Goal: Transaction & Acquisition: Purchase product/service

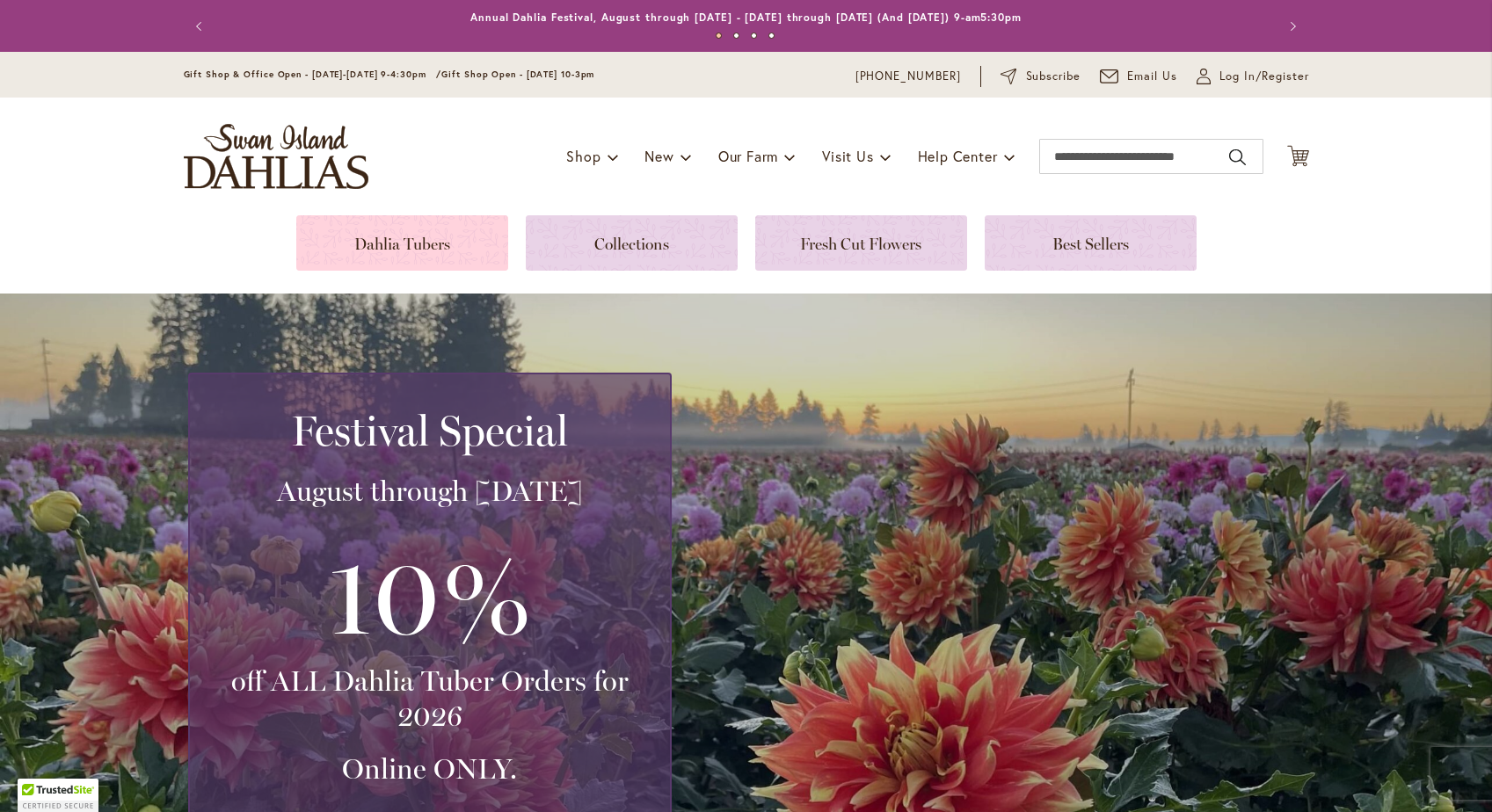
click at [415, 241] on link at bounding box center [401, 243] width 212 height 55
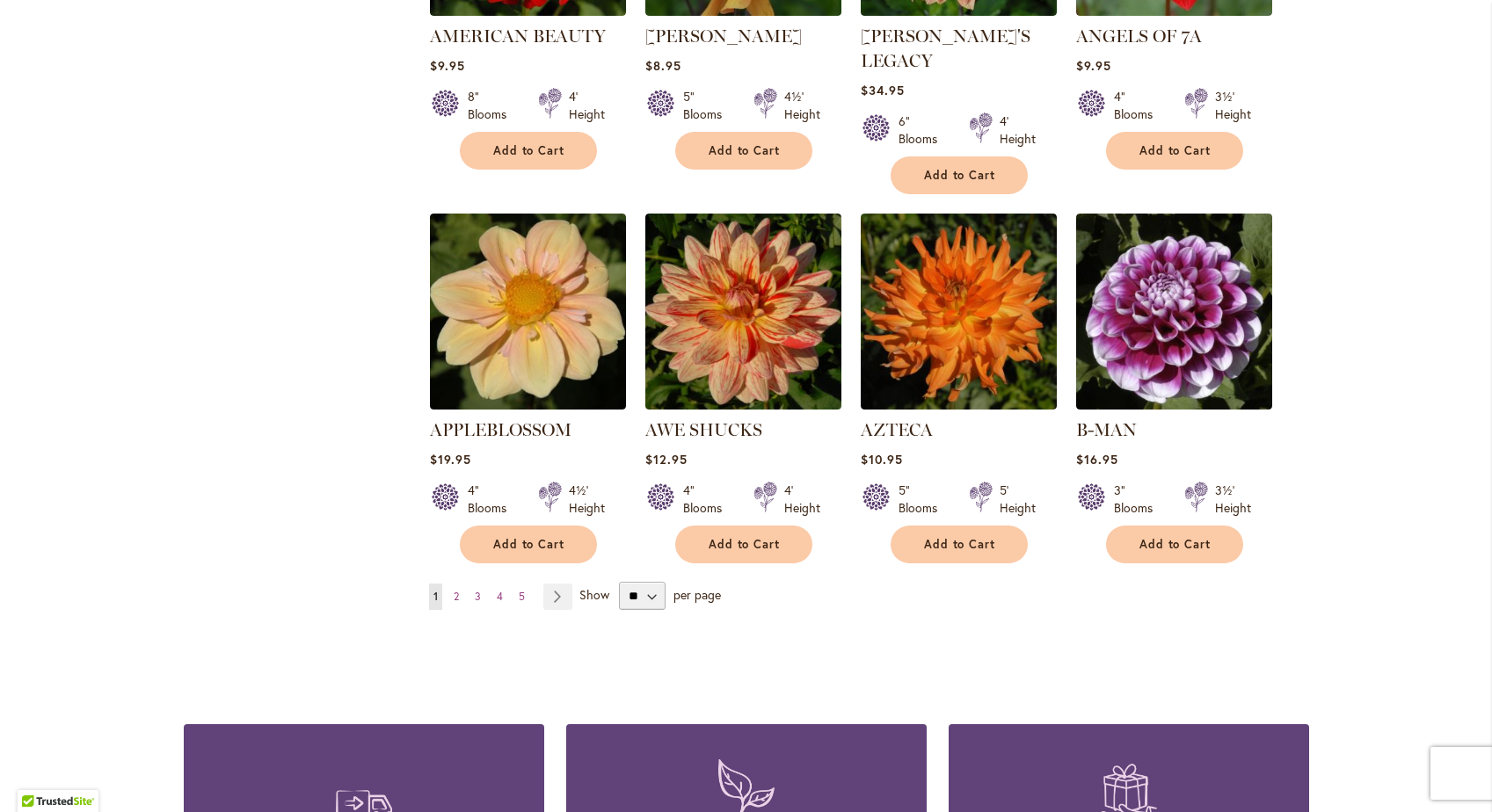
scroll to position [1386, 0]
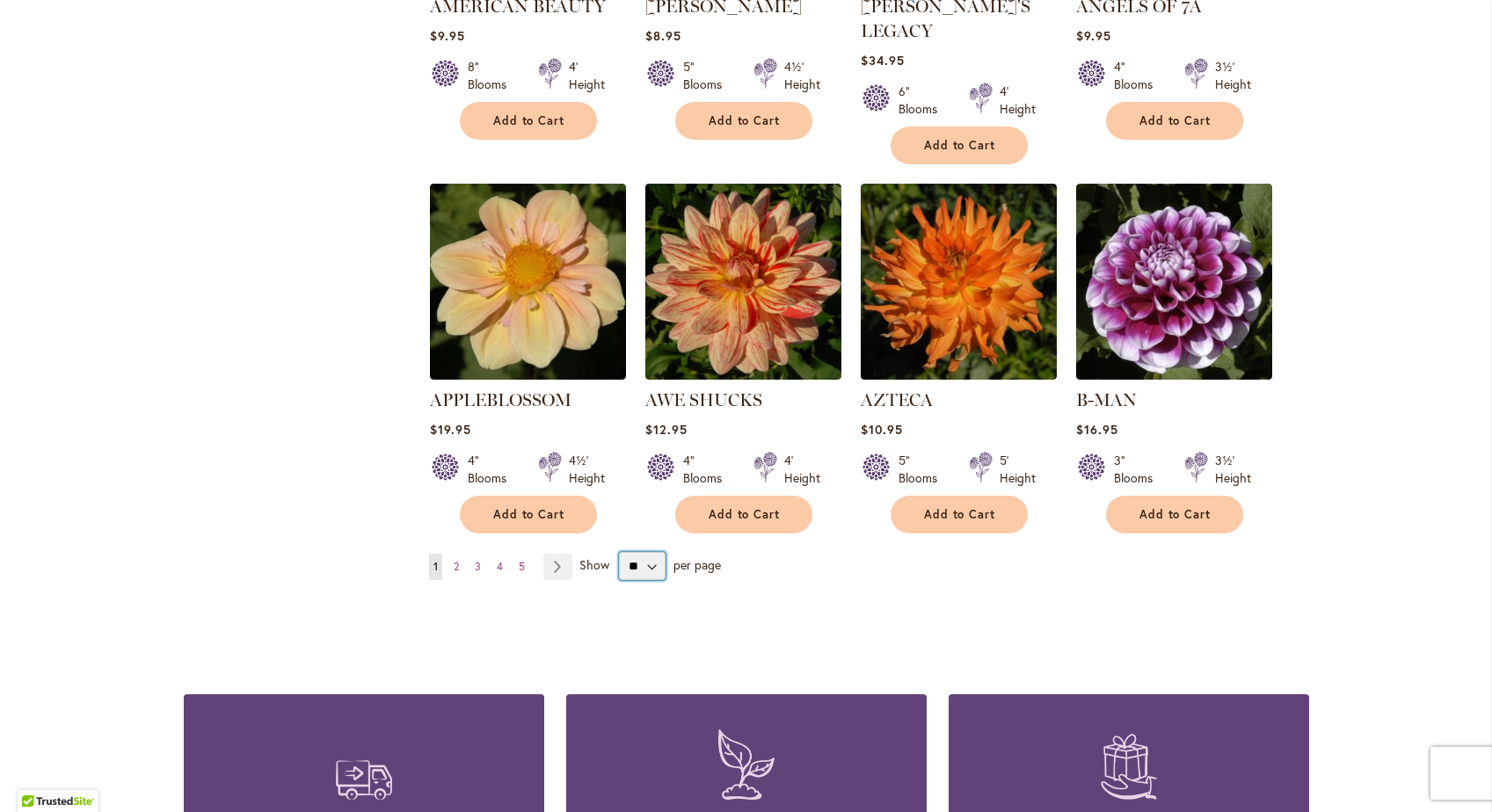
select select "**"
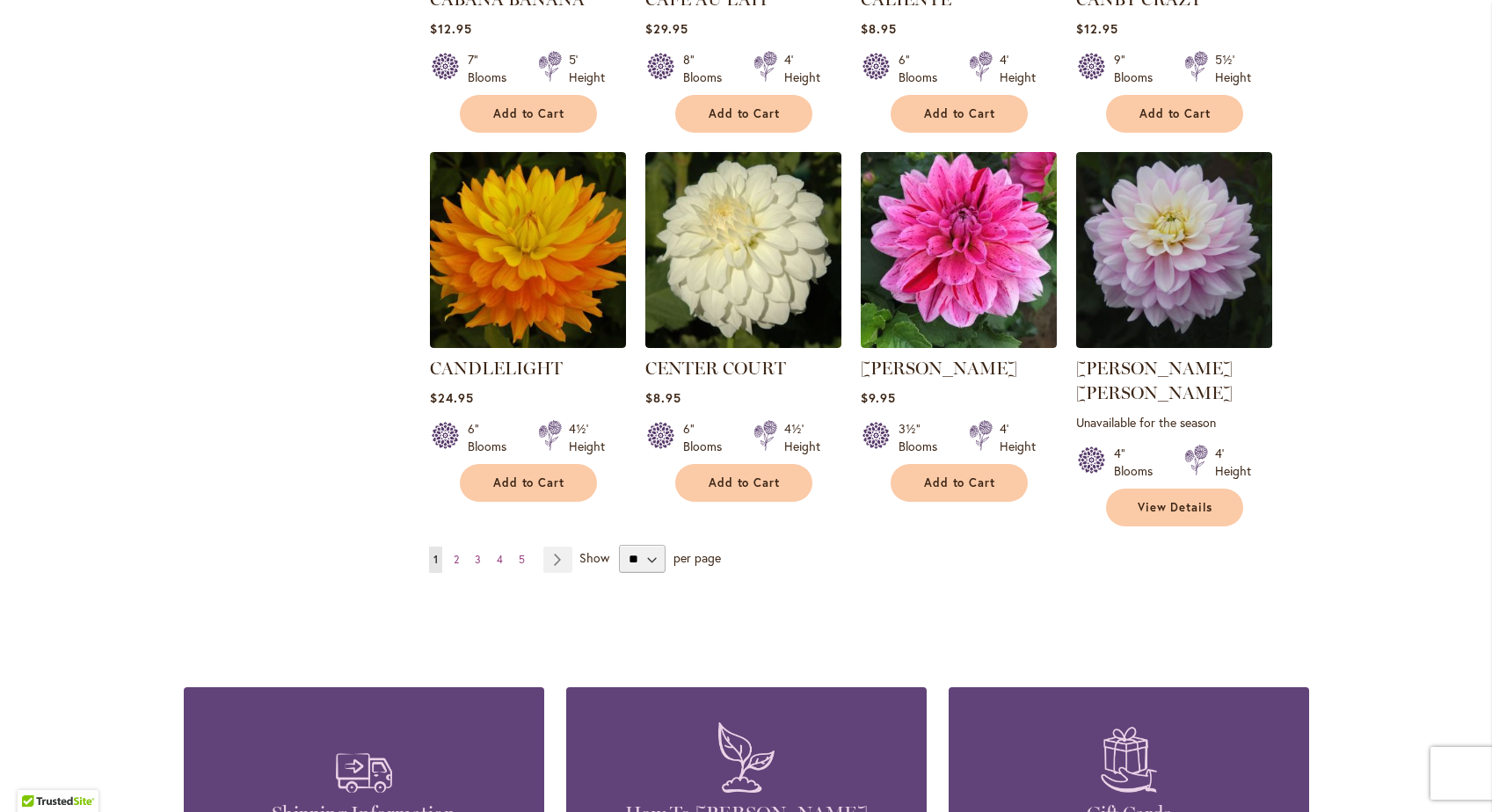
scroll to position [5897, 0]
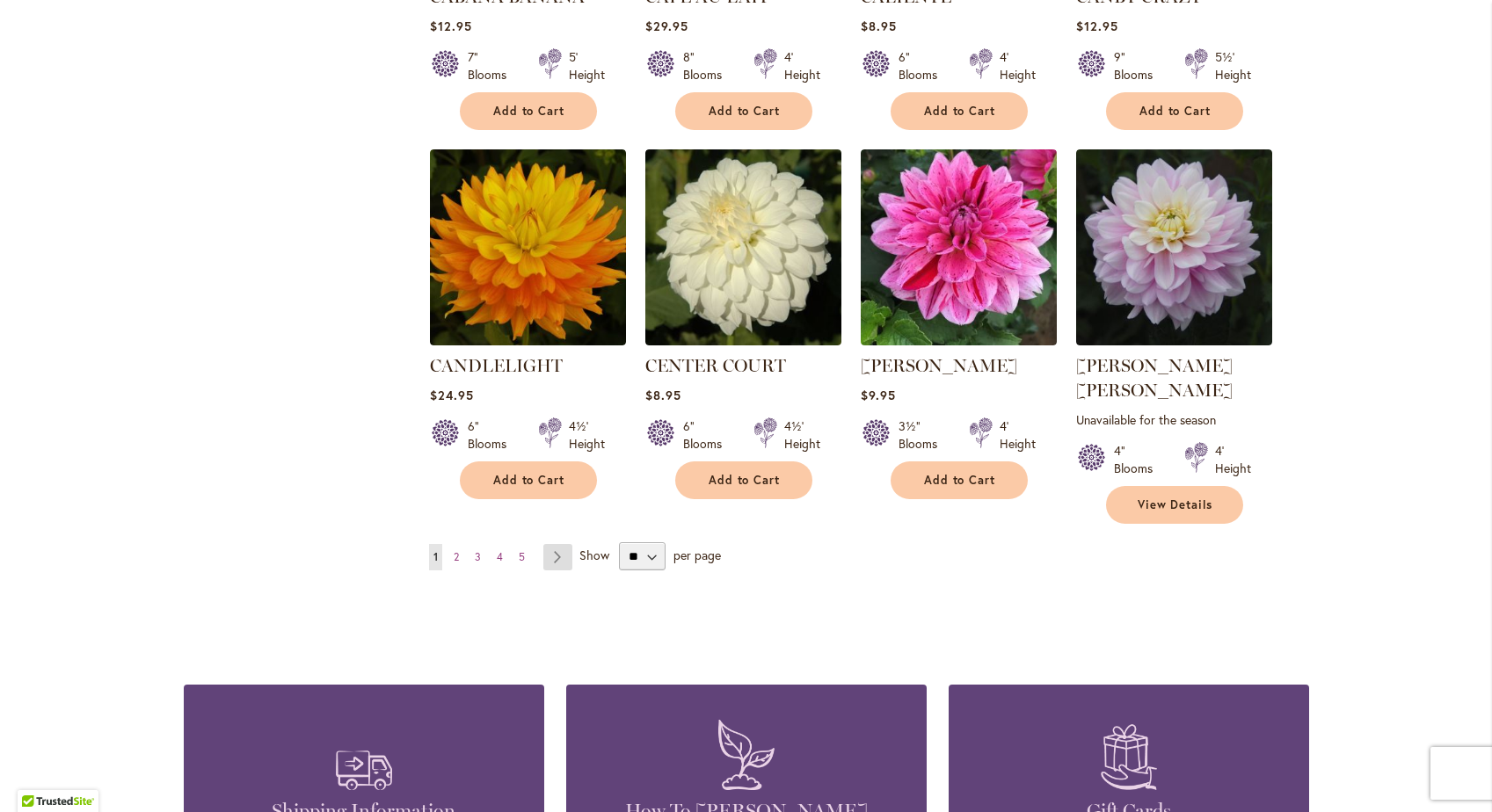
click at [552, 544] on link "Page Next" at bounding box center [557, 557] width 29 height 27
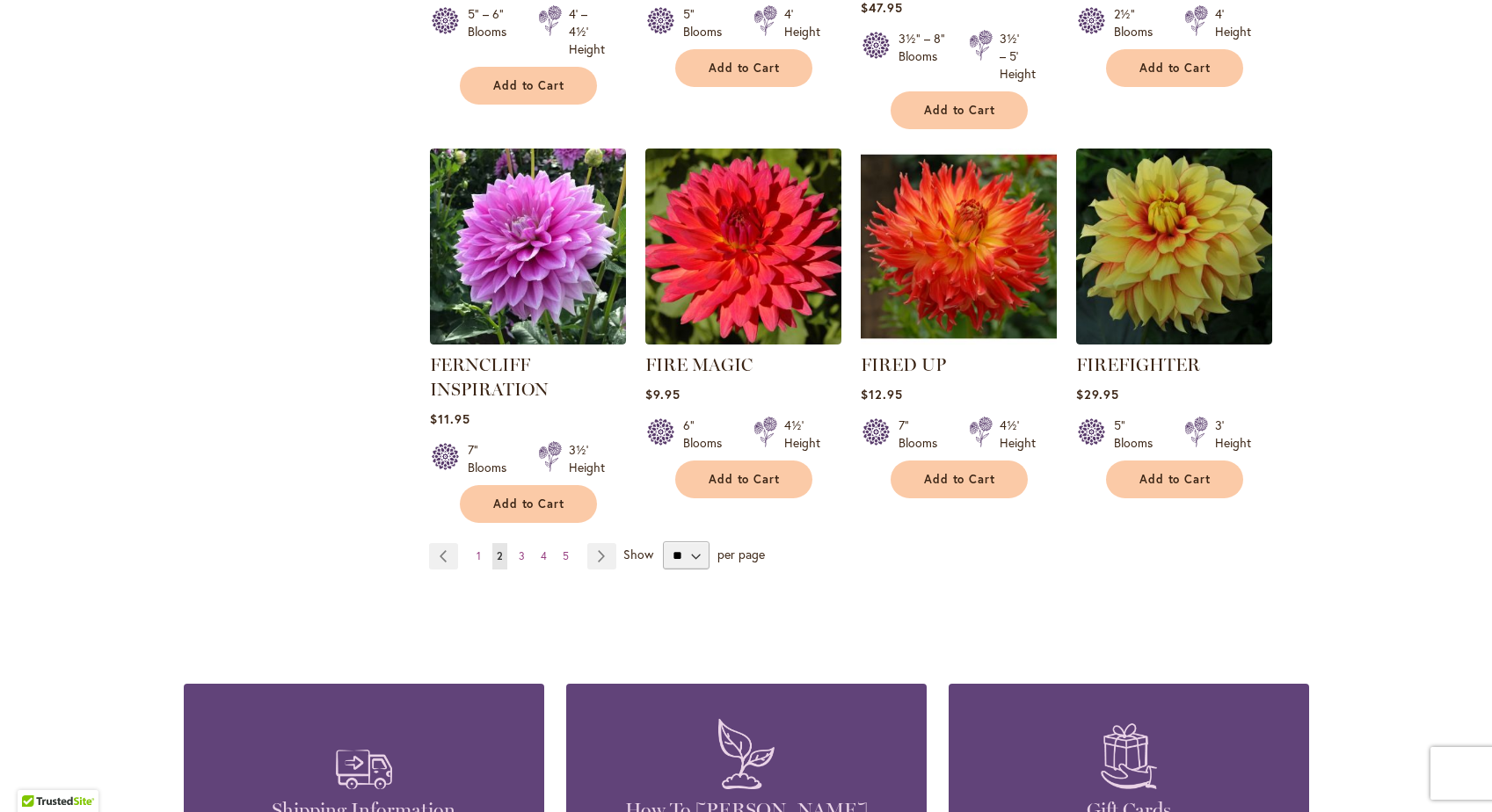
scroll to position [6022, 0]
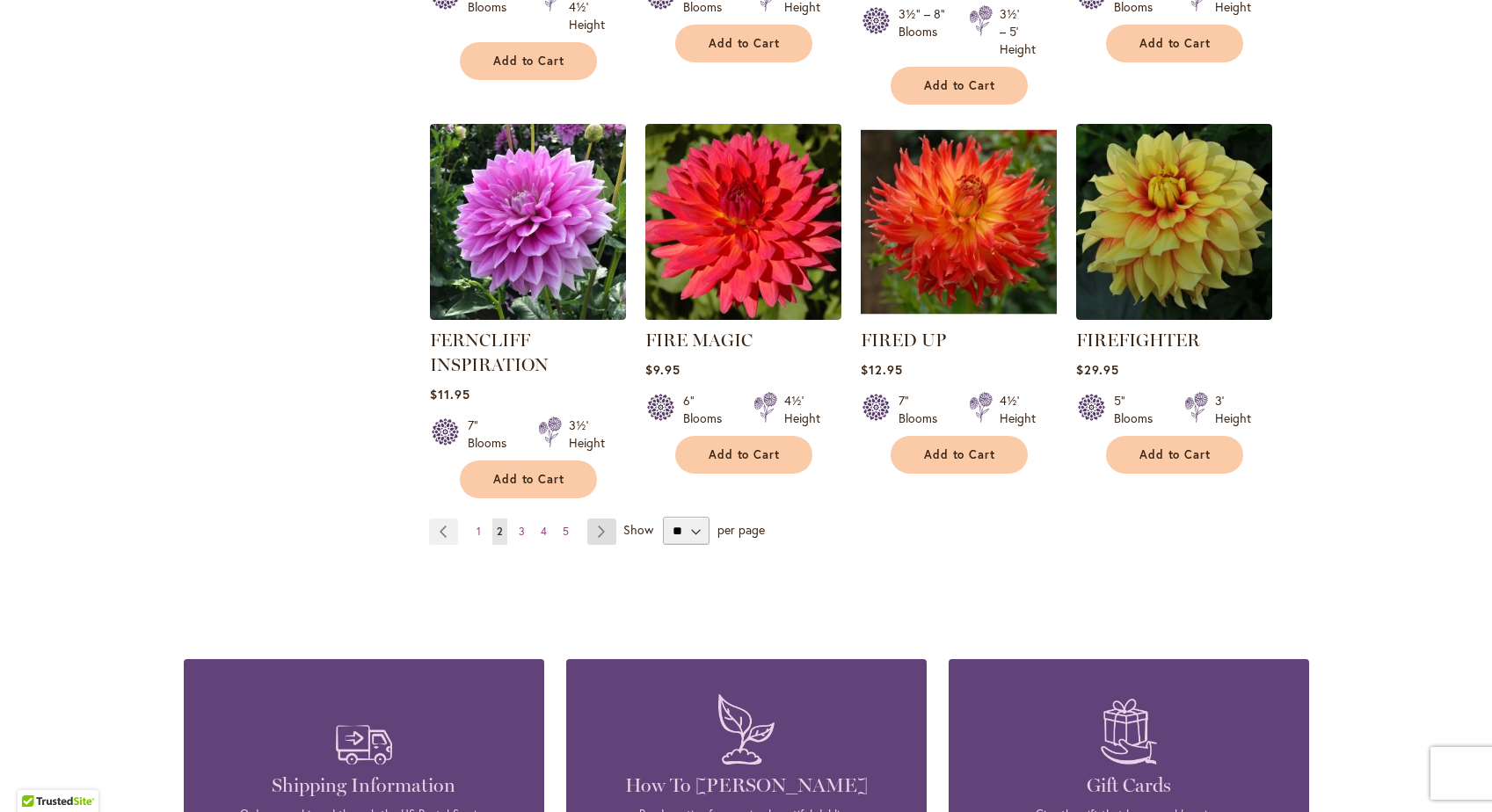
click at [597, 518] on link "Page Next" at bounding box center [602, 531] width 29 height 27
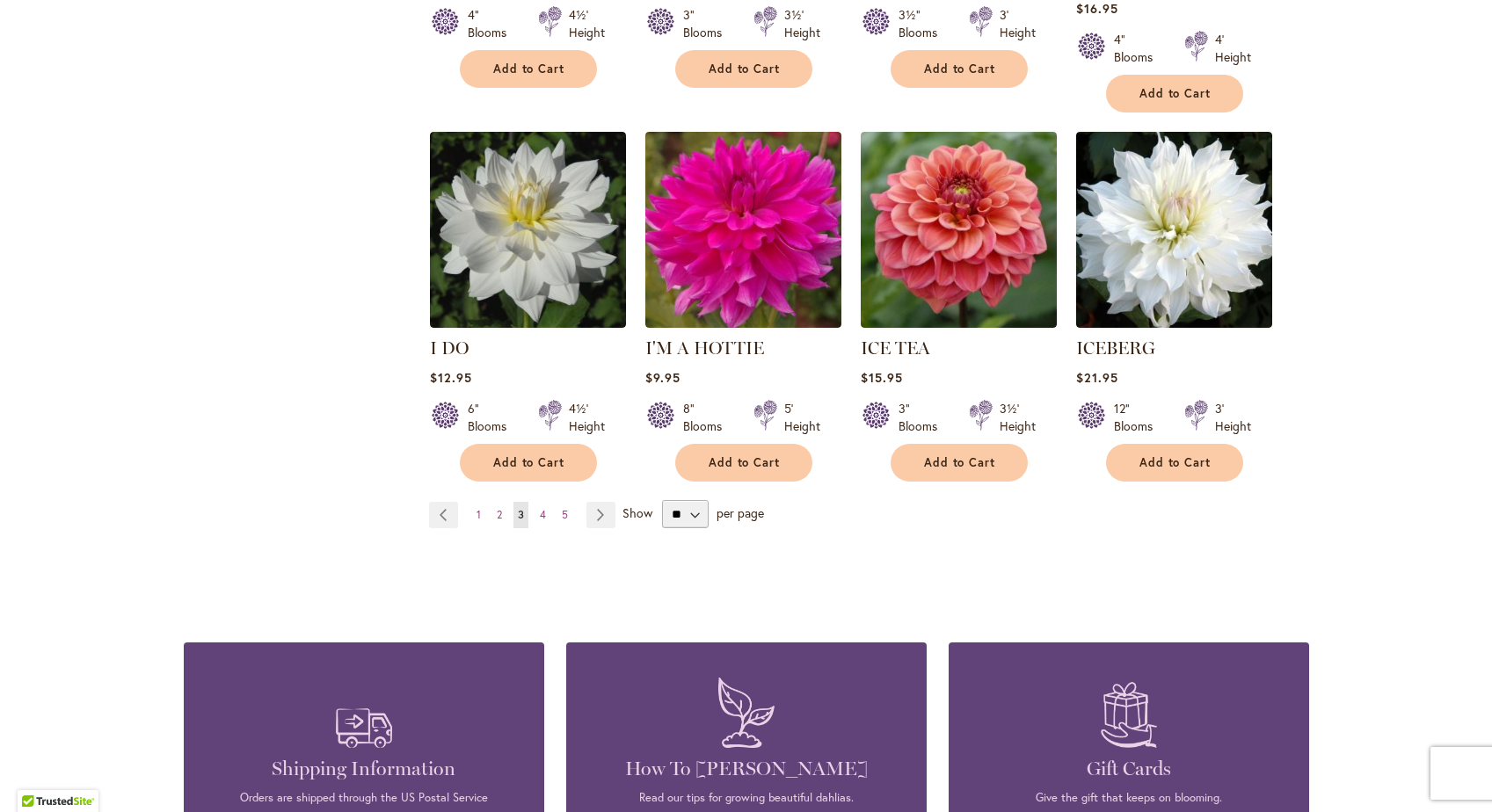
scroll to position [6050, 0]
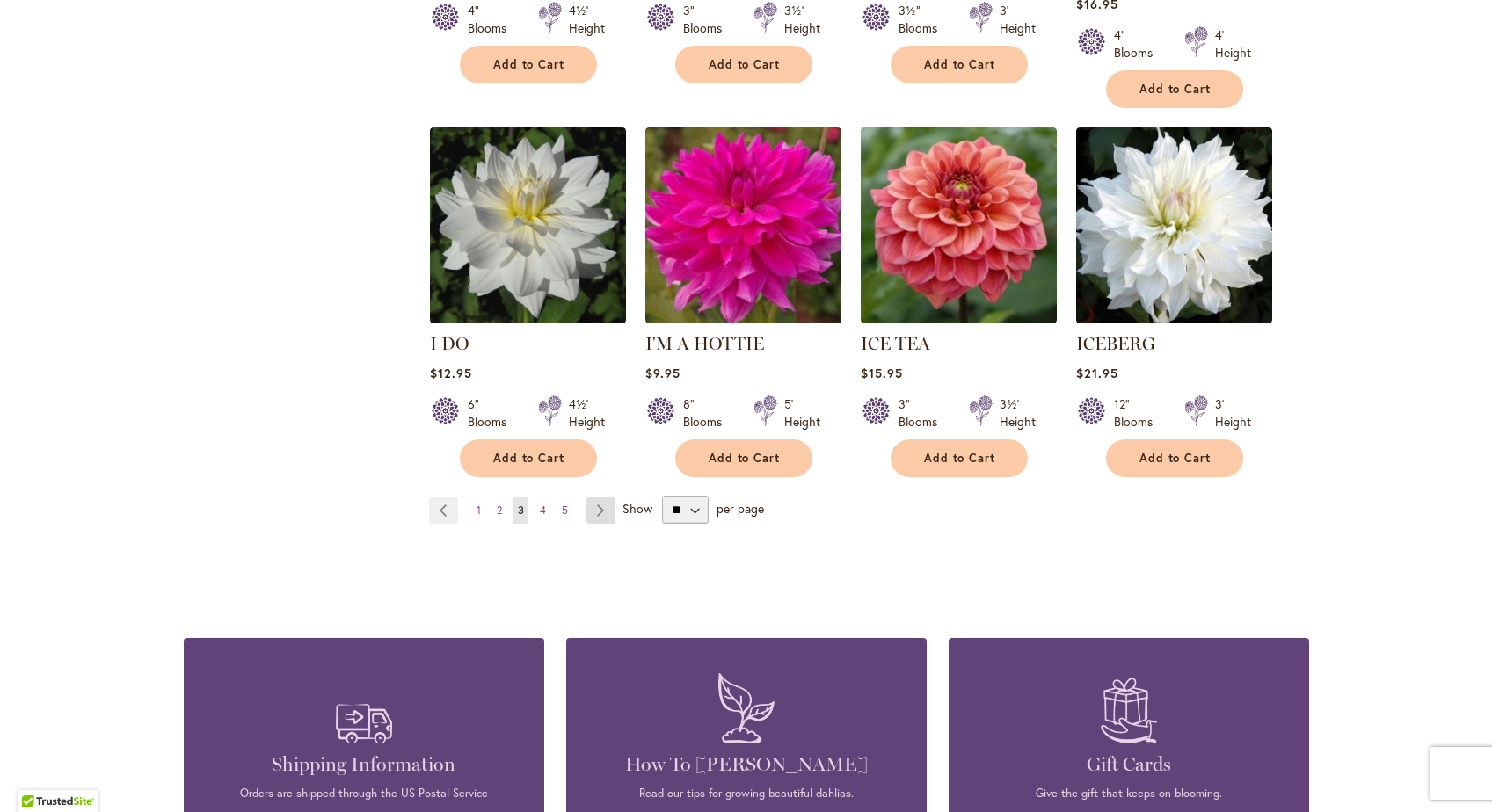
click at [600, 497] on link "Page Next" at bounding box center [601, 510] width 29 height 27
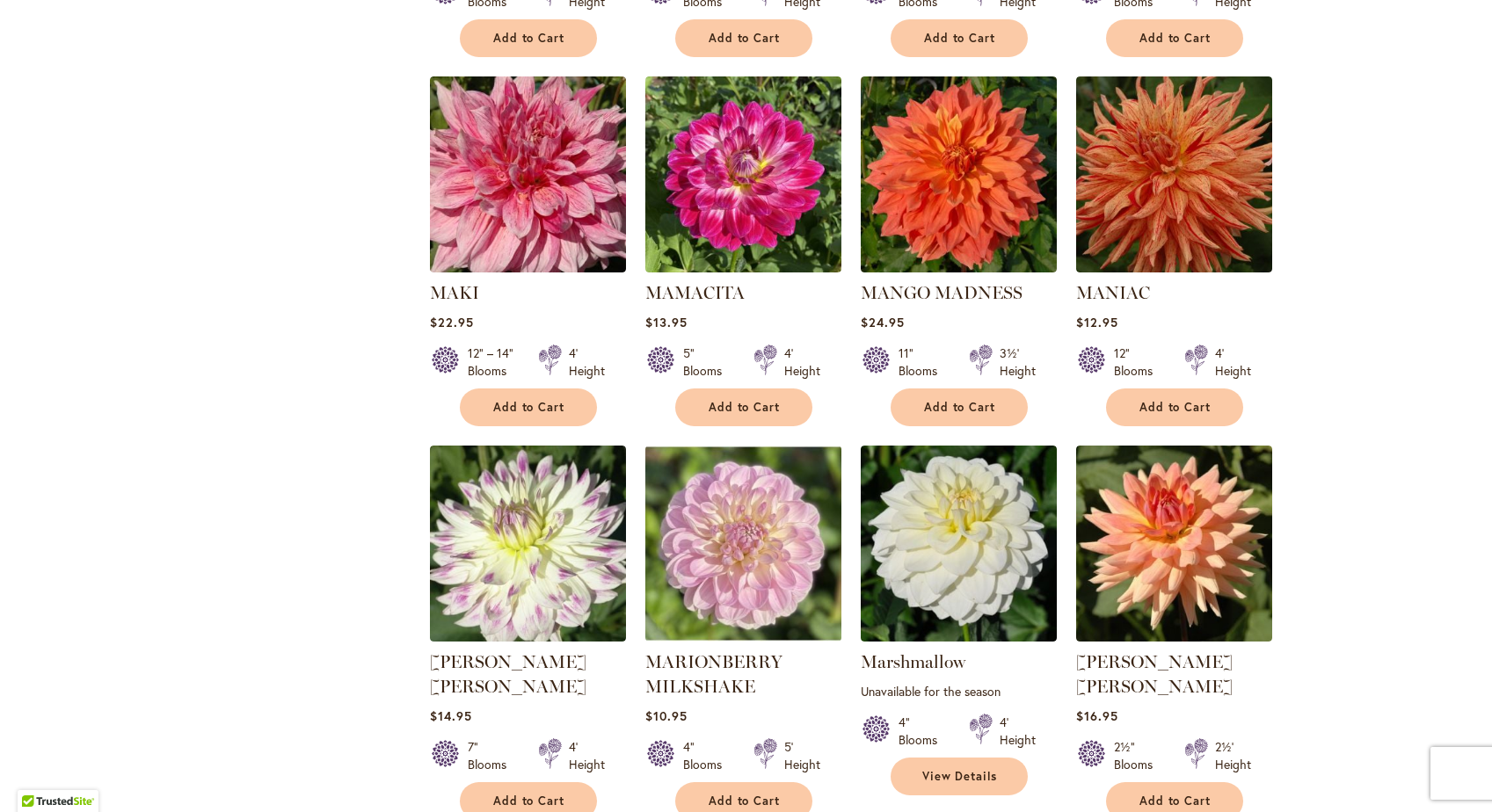
scroll to position [5660, 0]
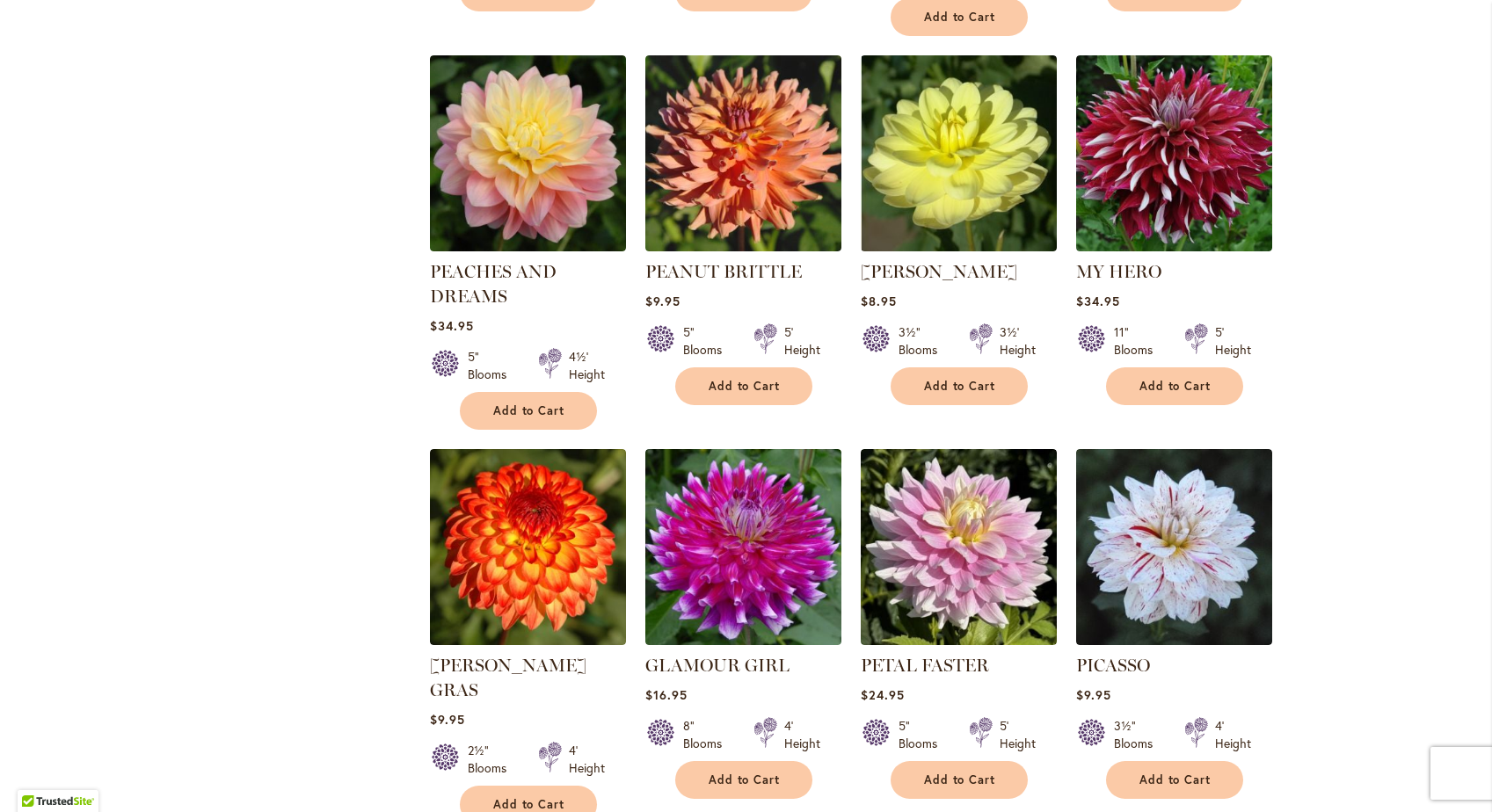
scroll to position [4911, 0]
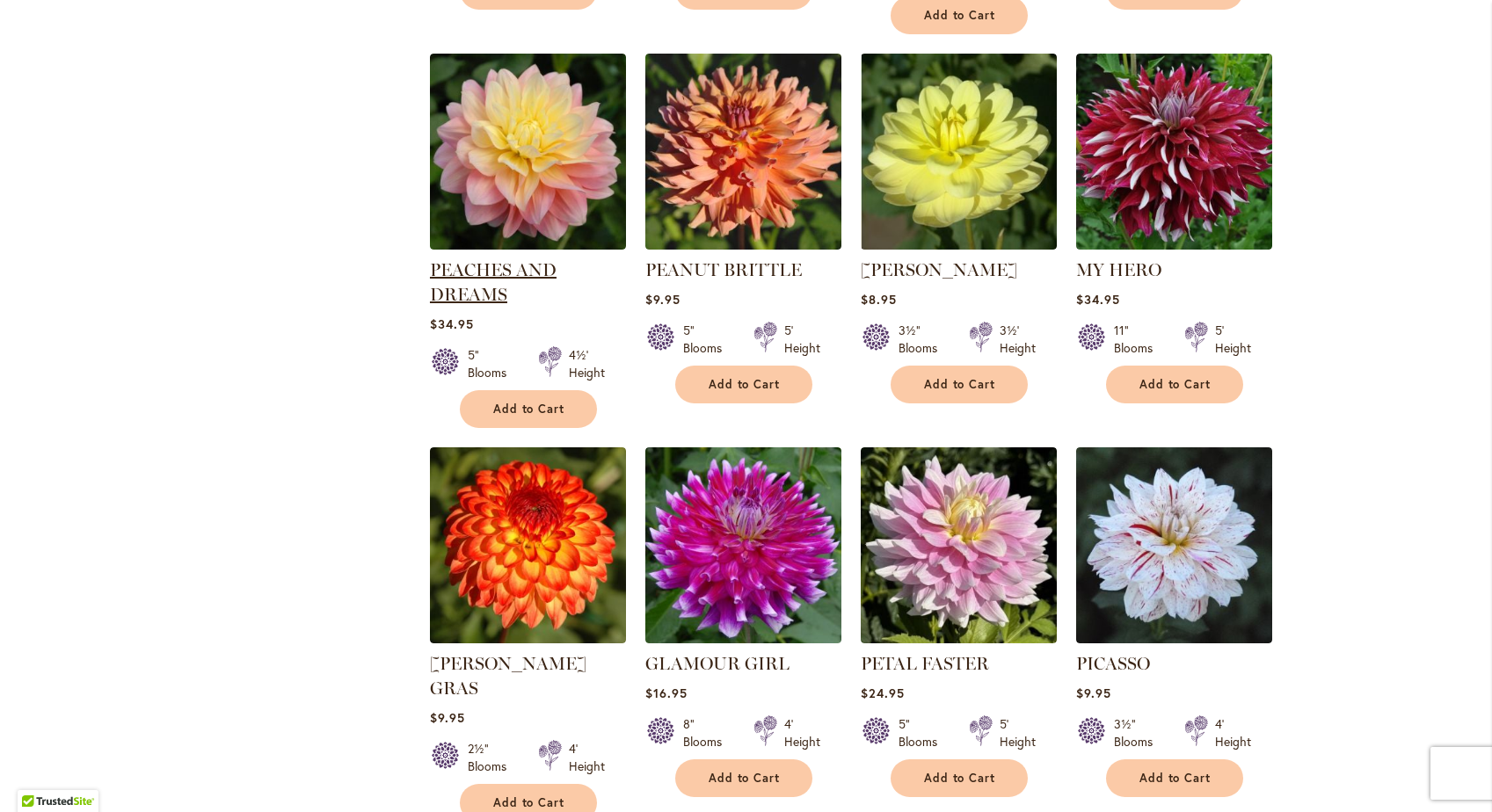
click at [481, 259] on link "PEACHES AND DREAMS" at bounding box center [493, 282] width 126 height 46
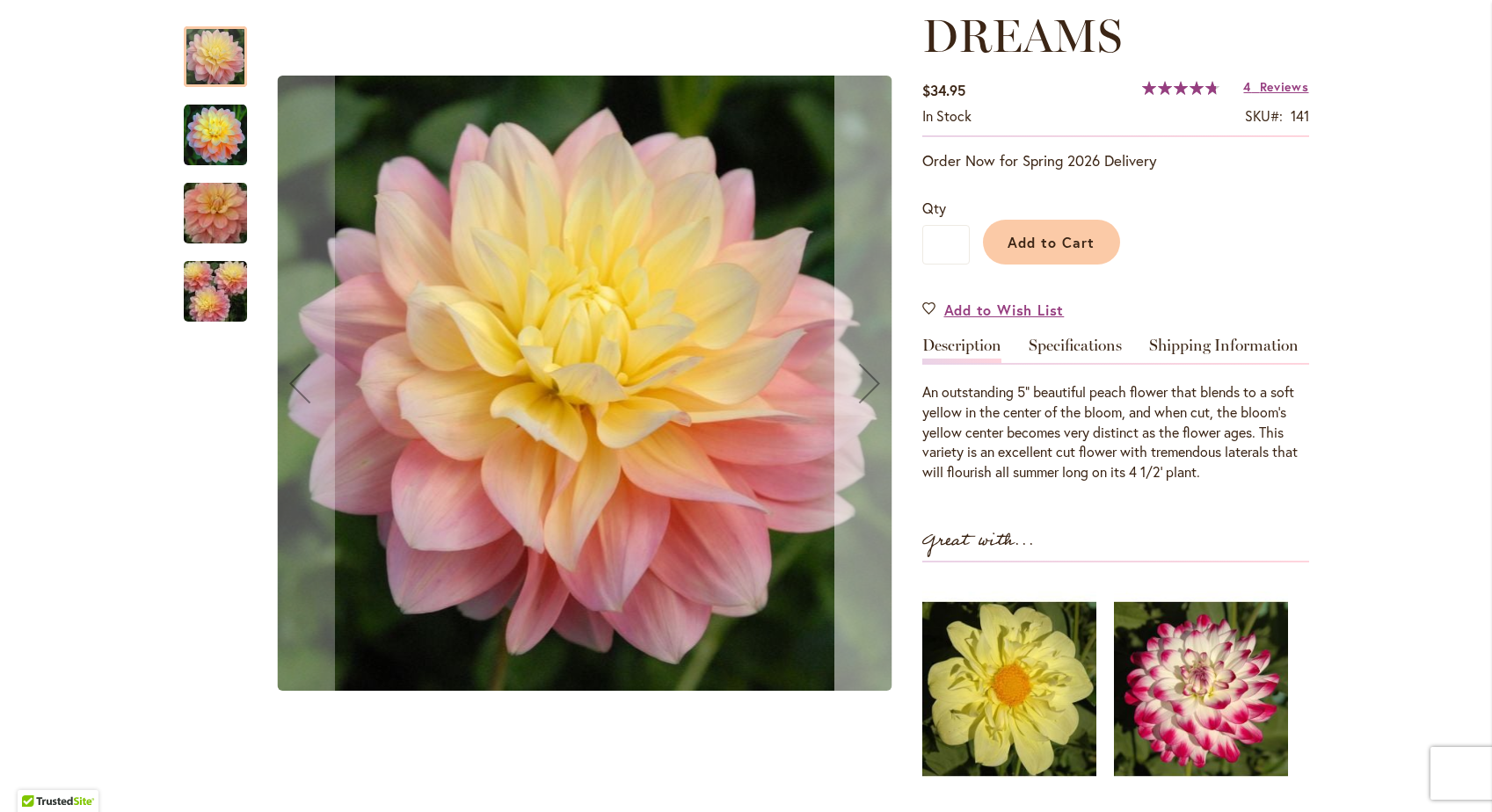
scroll to position [304, 0]
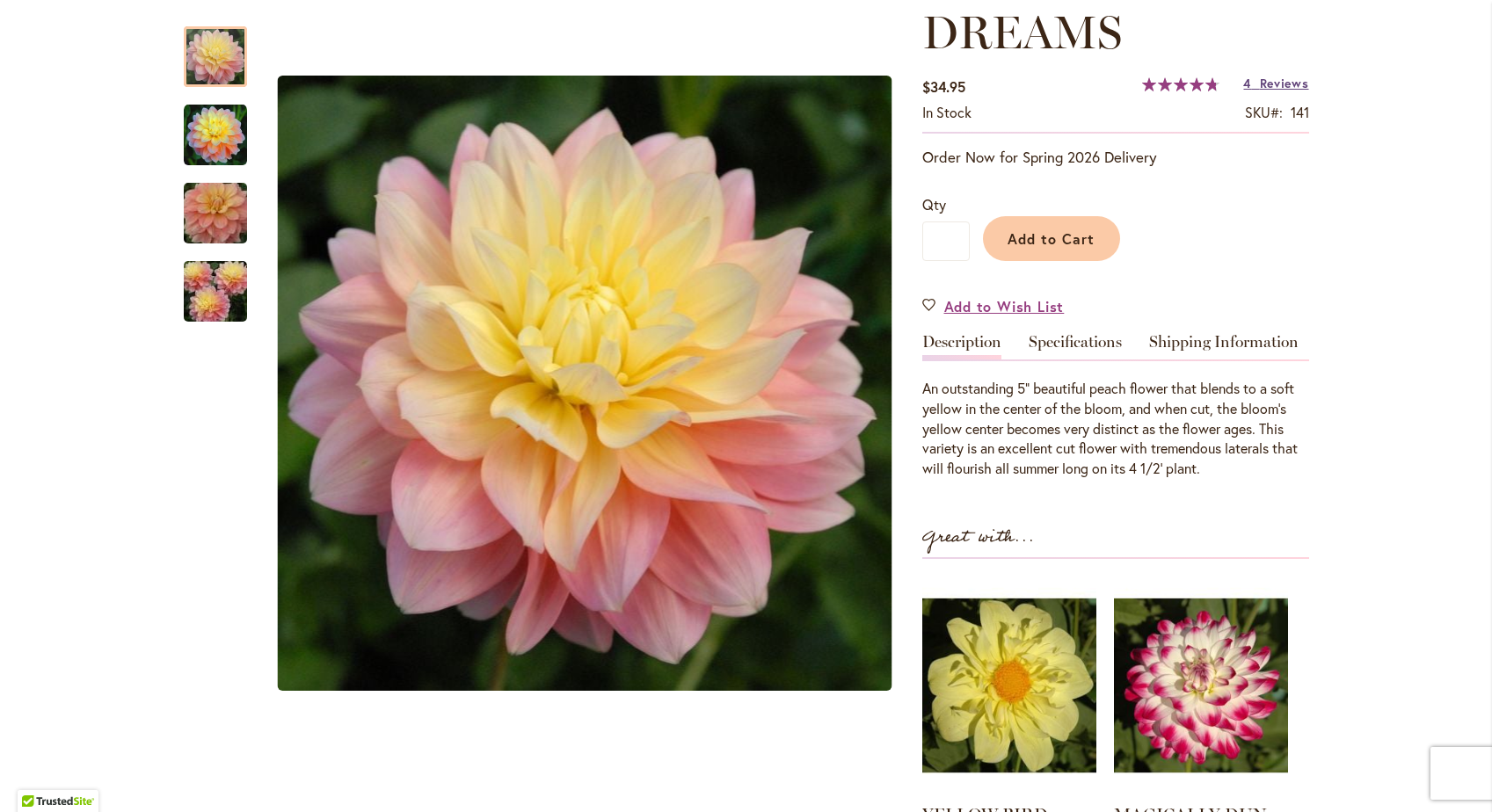
click at [1274, 82] on span "Reviews" at bounding box center [1284, 83] width 49 height 17
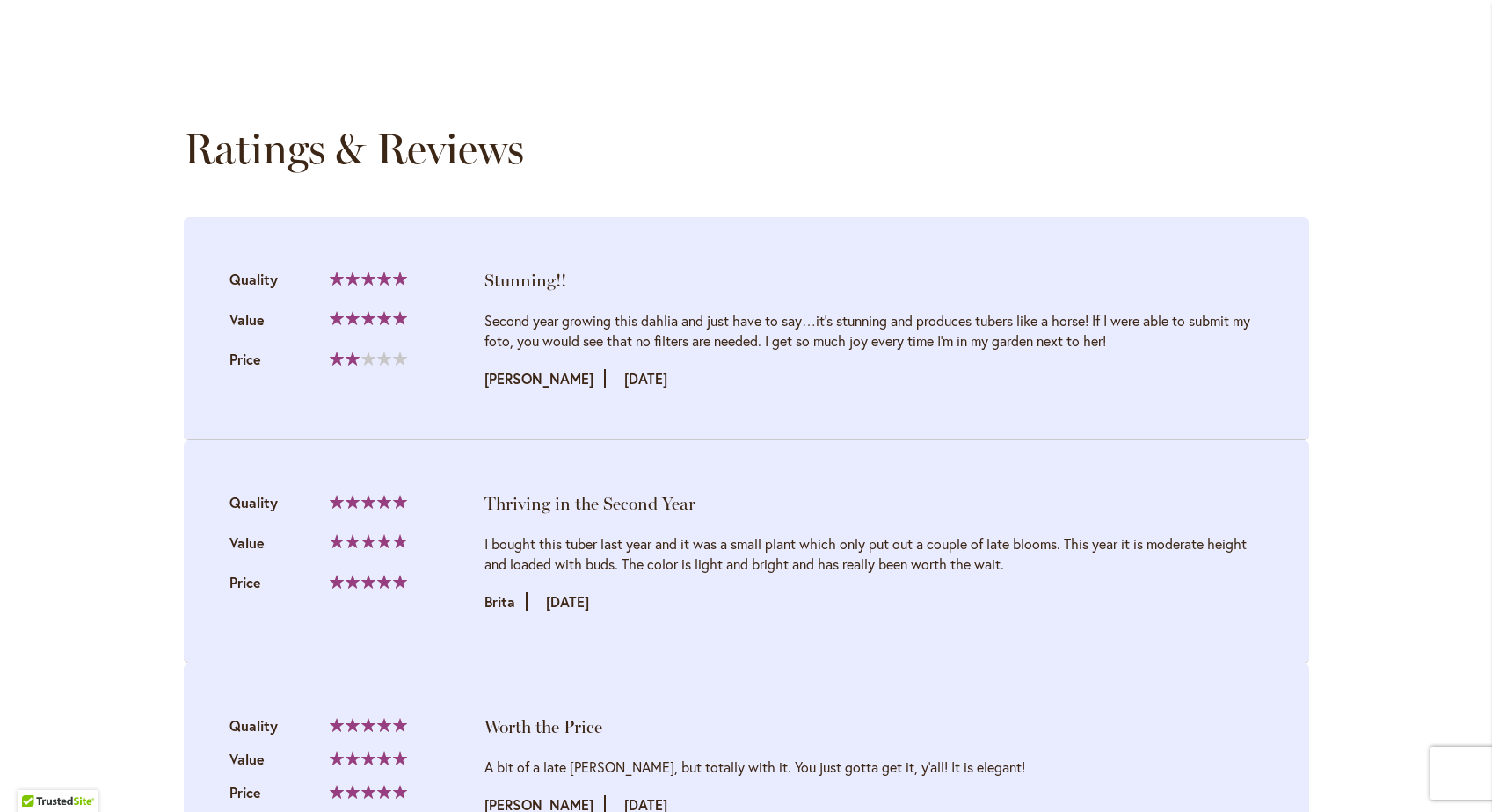
scroll to position [1763, 0]
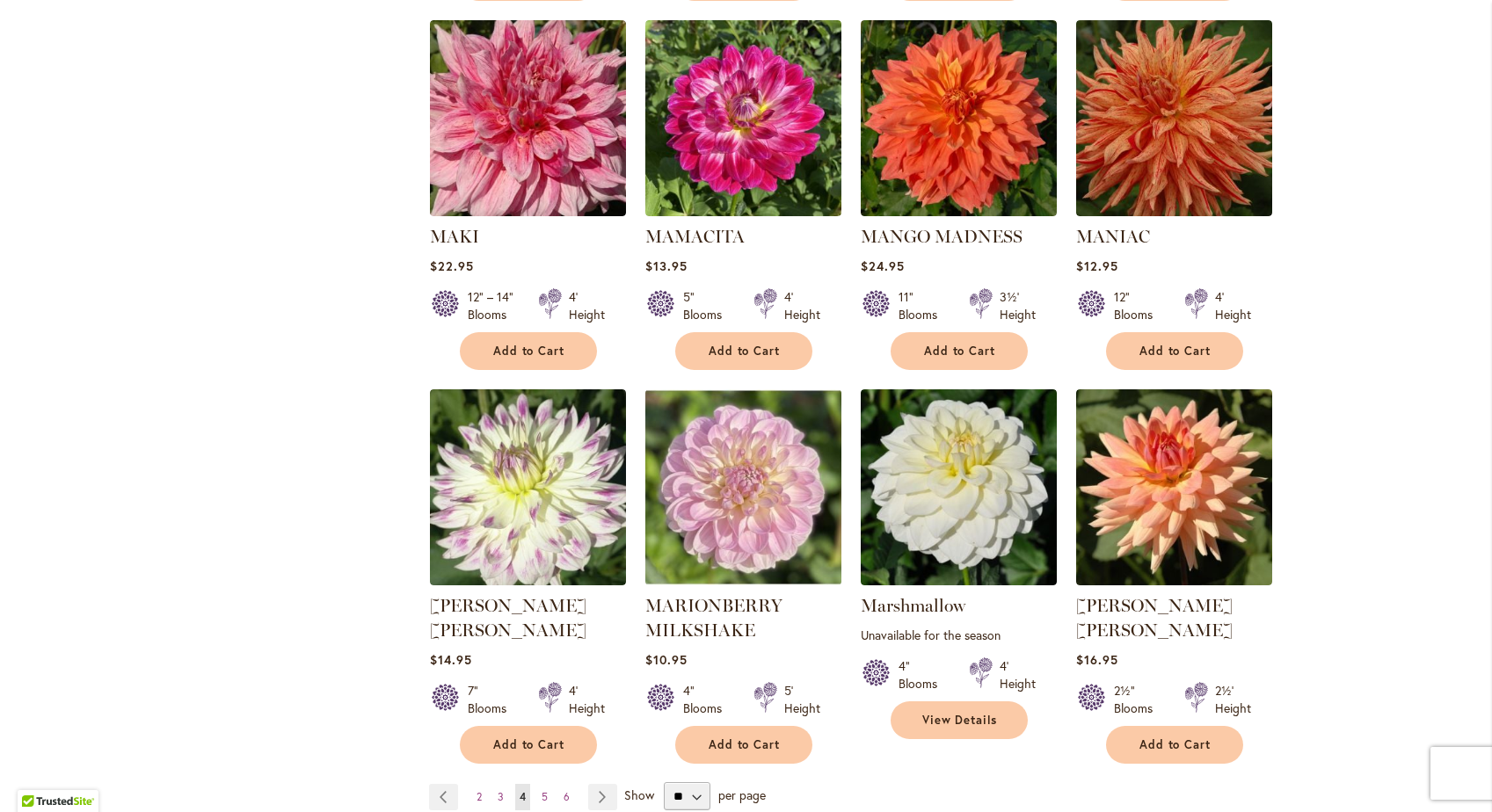
scroll to position [5749, 0]
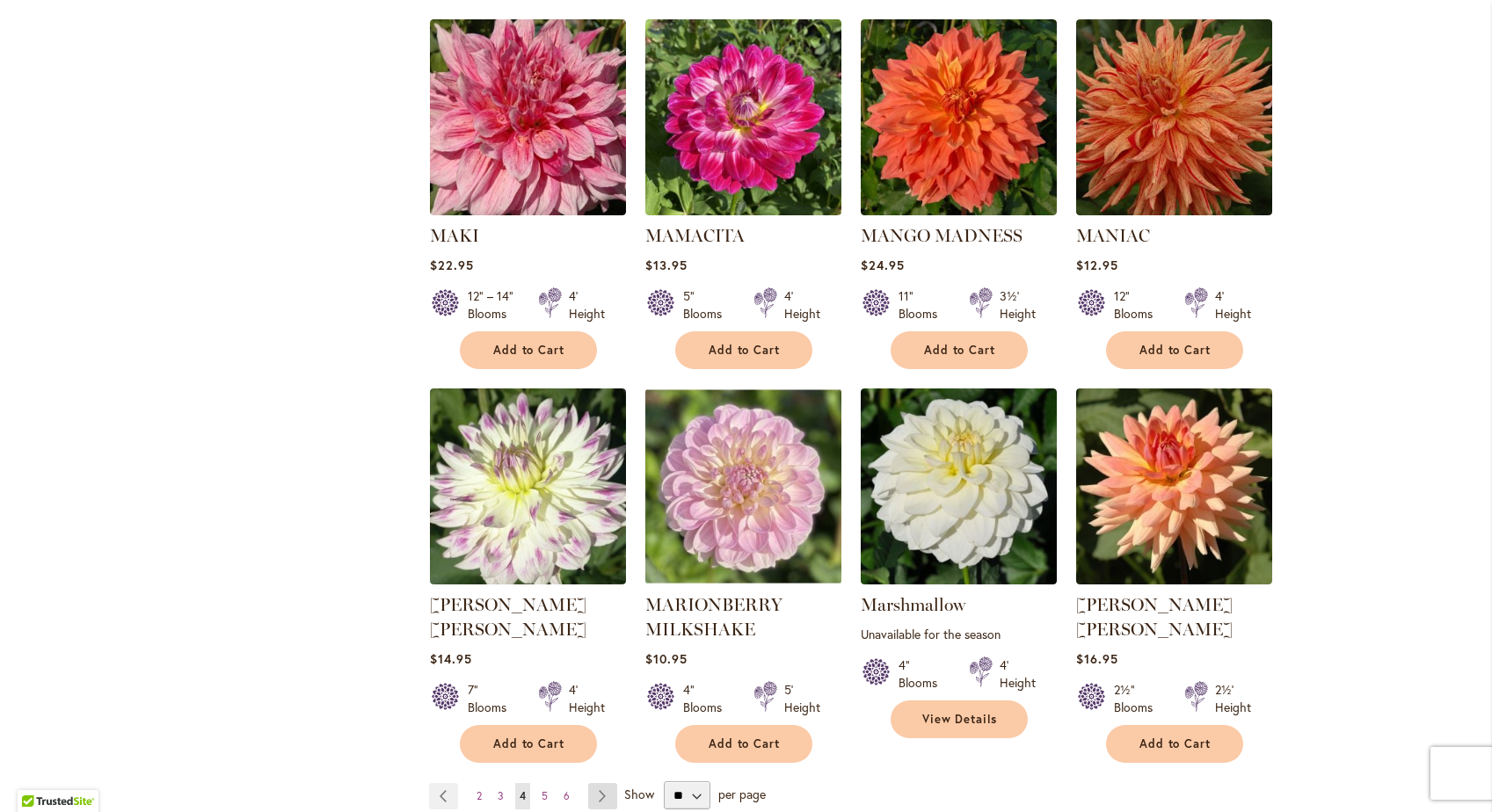
click at [603, 783] on link "Page Next" at bounding box center [603, 796] width 29 height 27
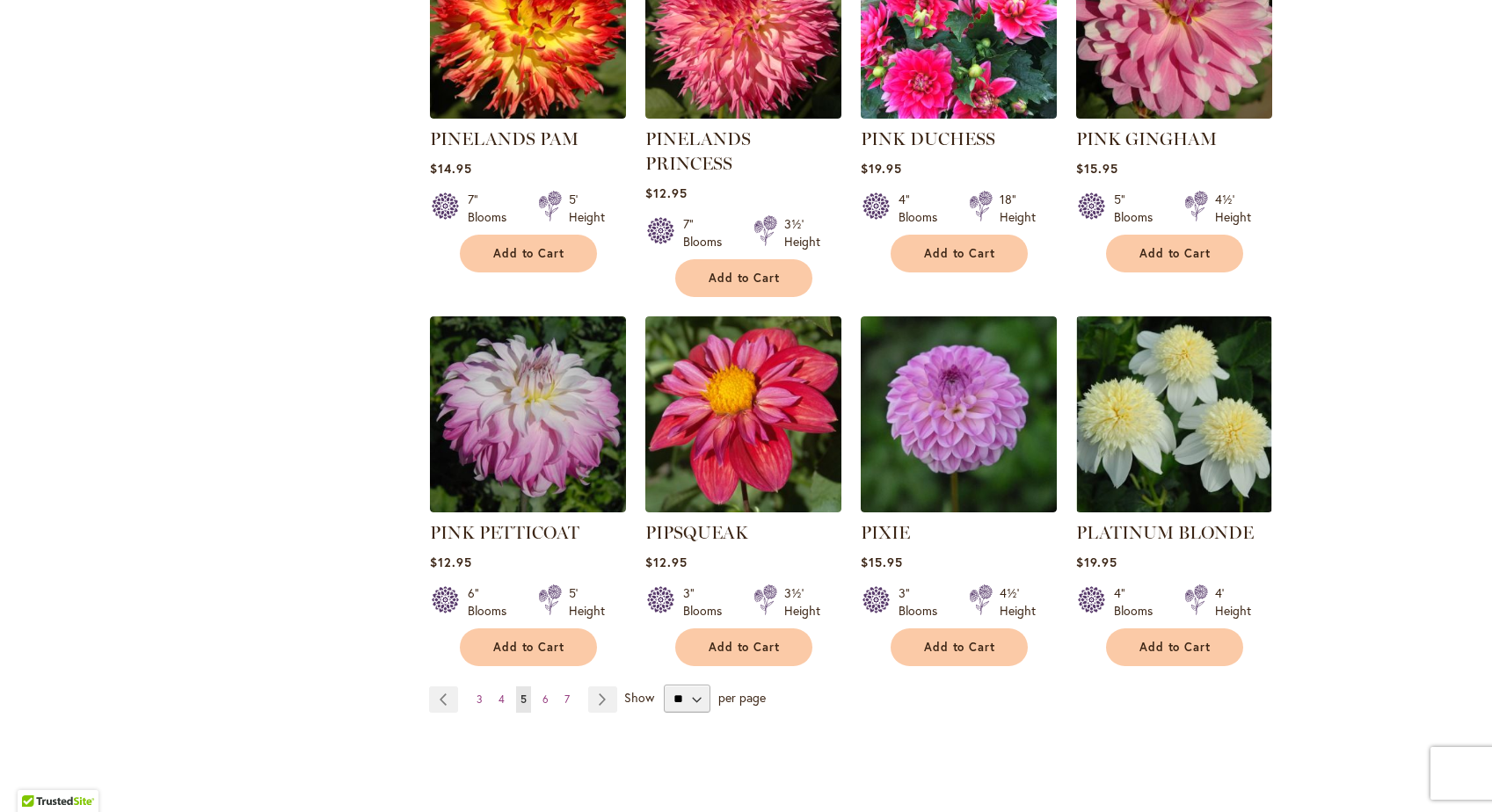
scroll to position [5797, 0]
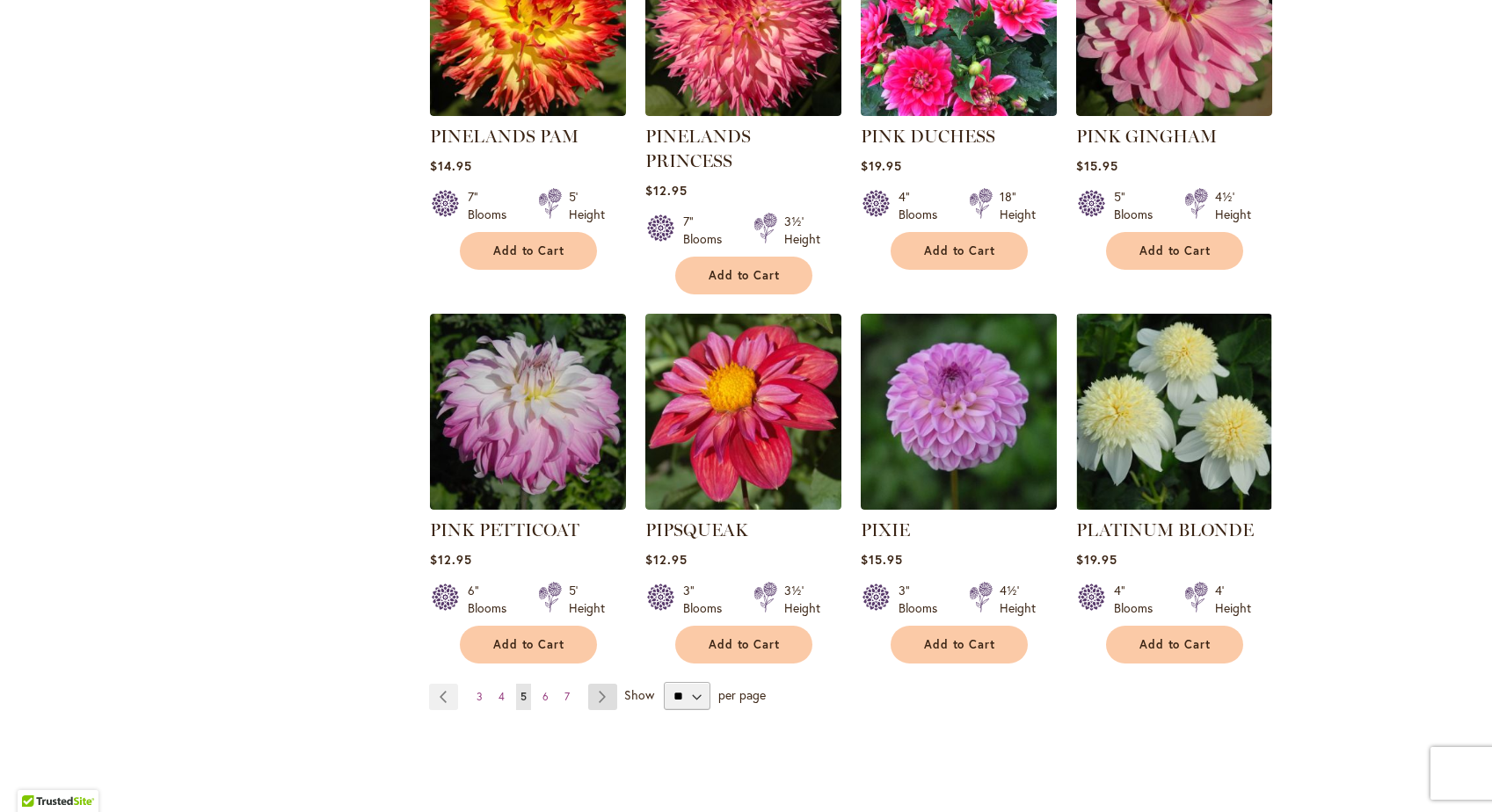
click at [601, 683] on link "Page Next" at bounding box center [603, 696] width 29 height 27
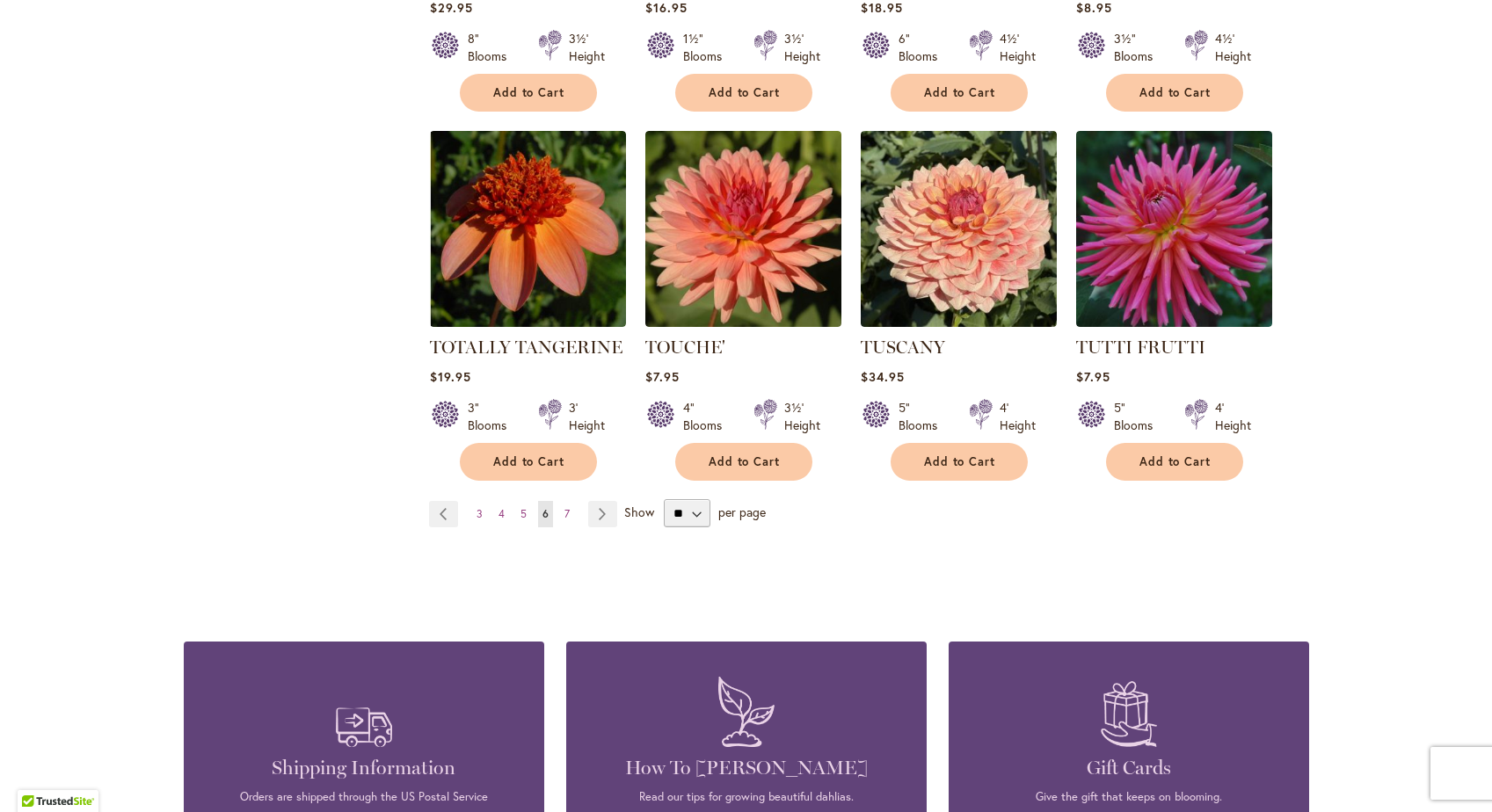
scroll to position [5908, 0]
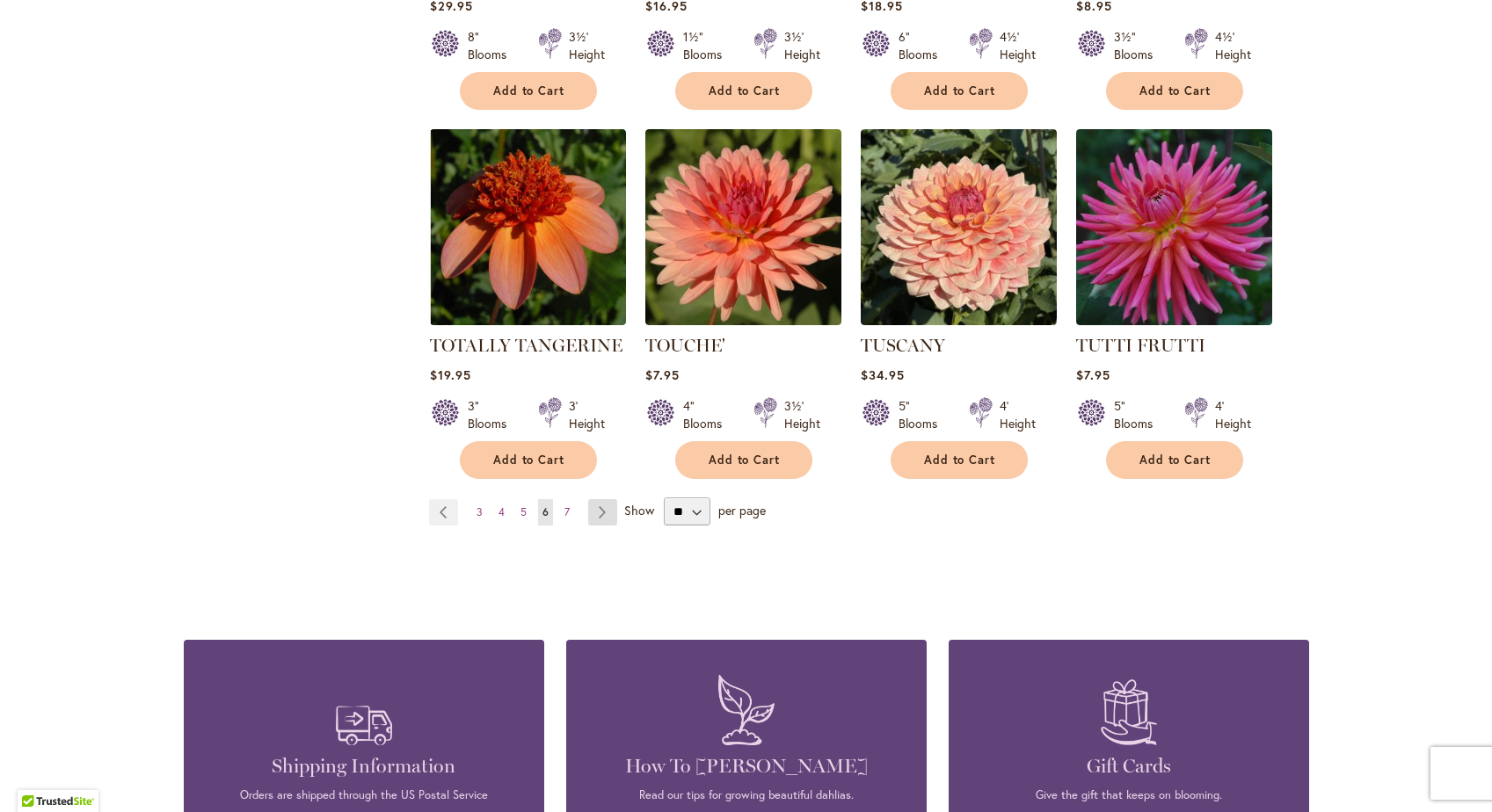
click at [597, 499] on link "Page Next" at bounding box center [603, 512] width 29 height 27
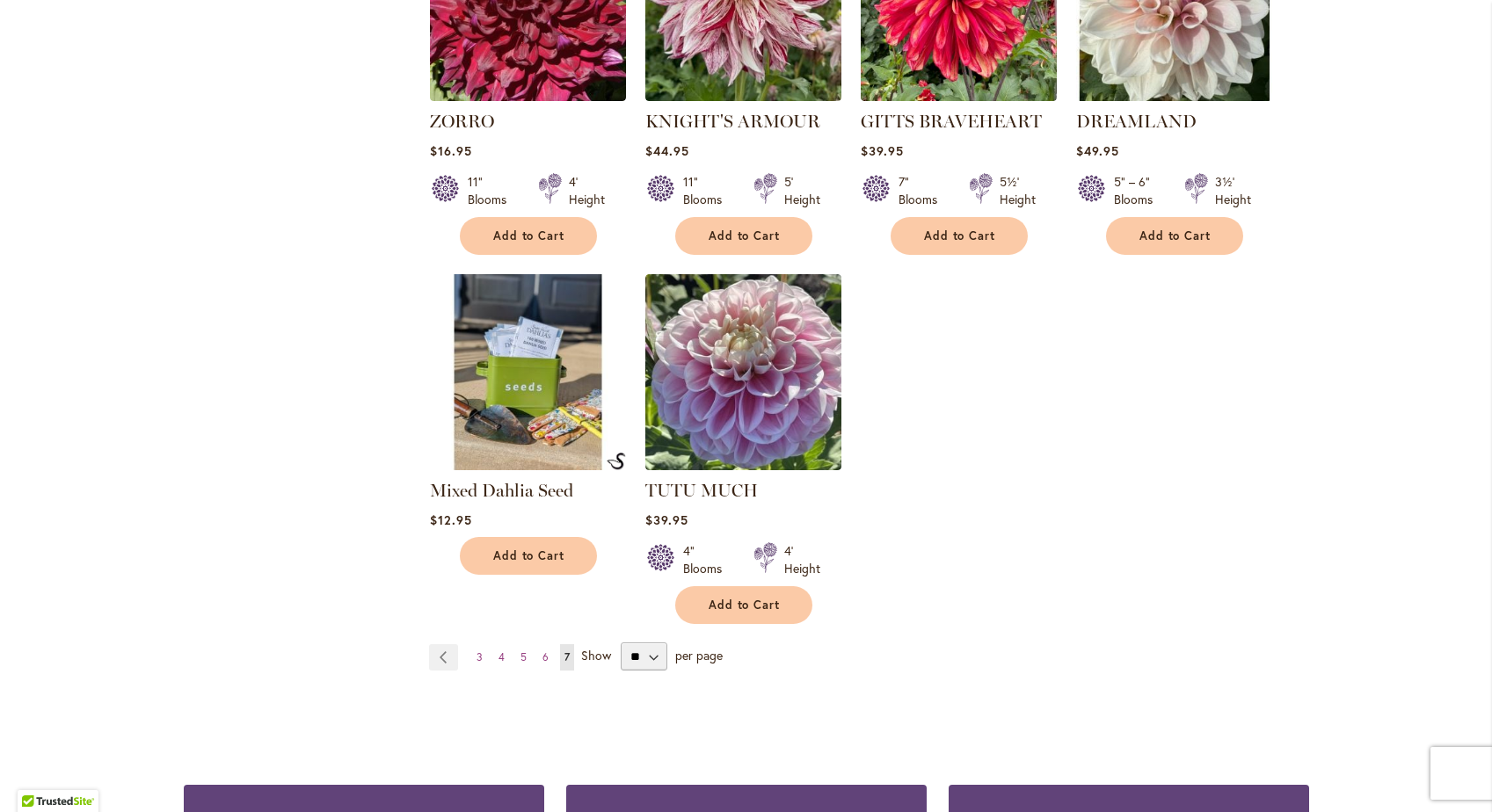
scroll to position [2775, 0]
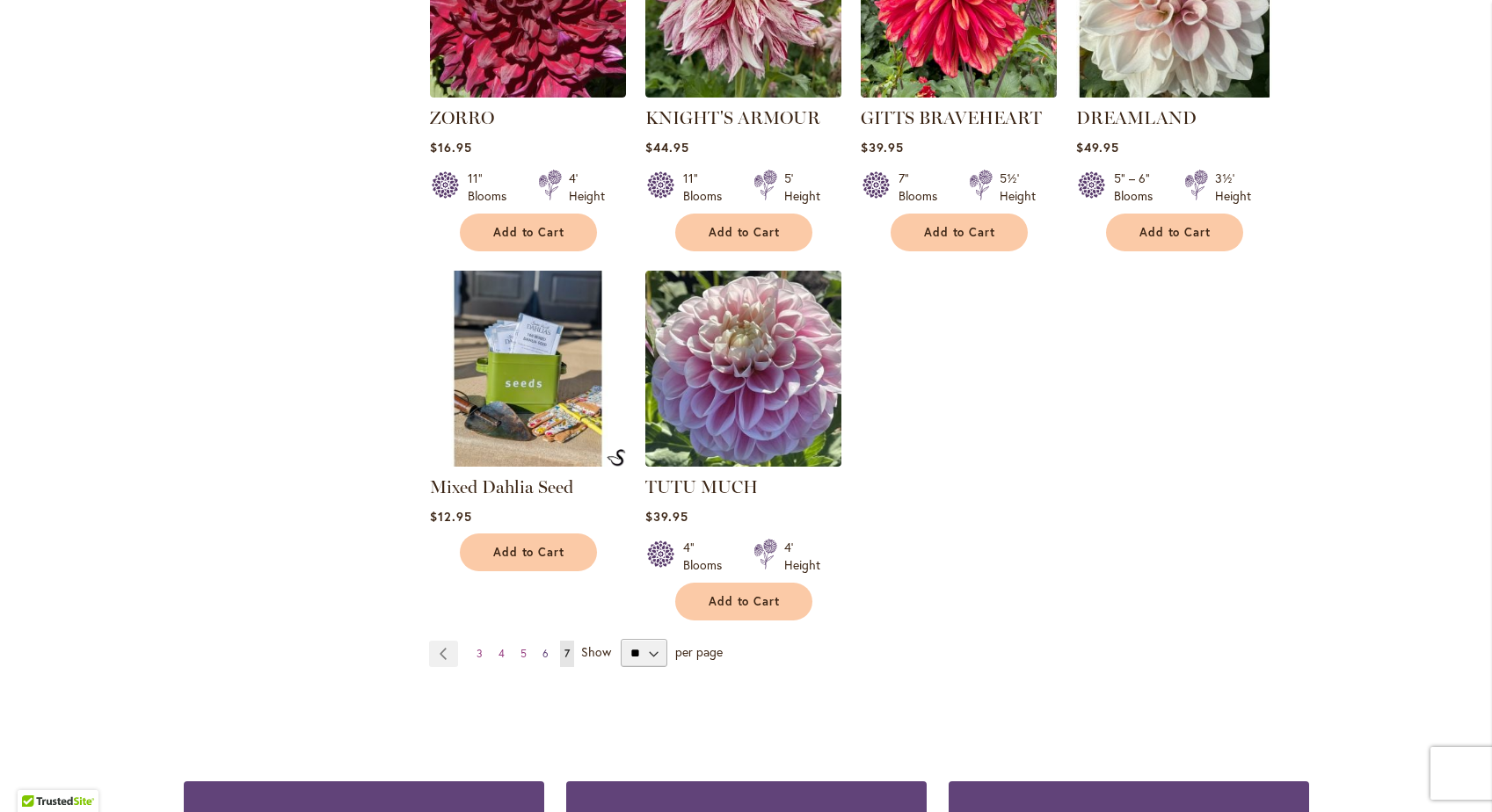
click at [542, 647] on span "6" at bounding box center [545, 654] width 6 height 13
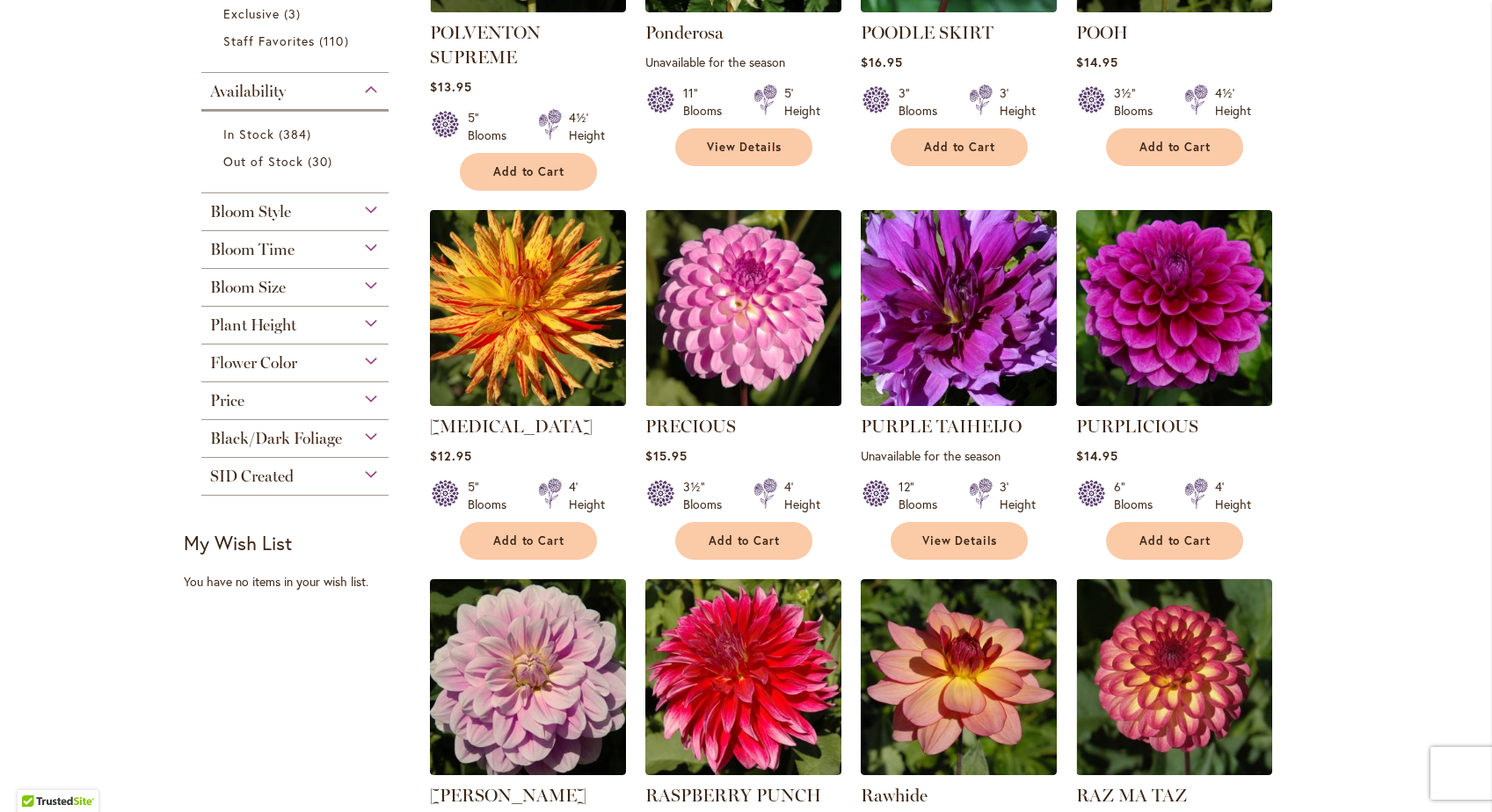
scroll to position [623, 0]
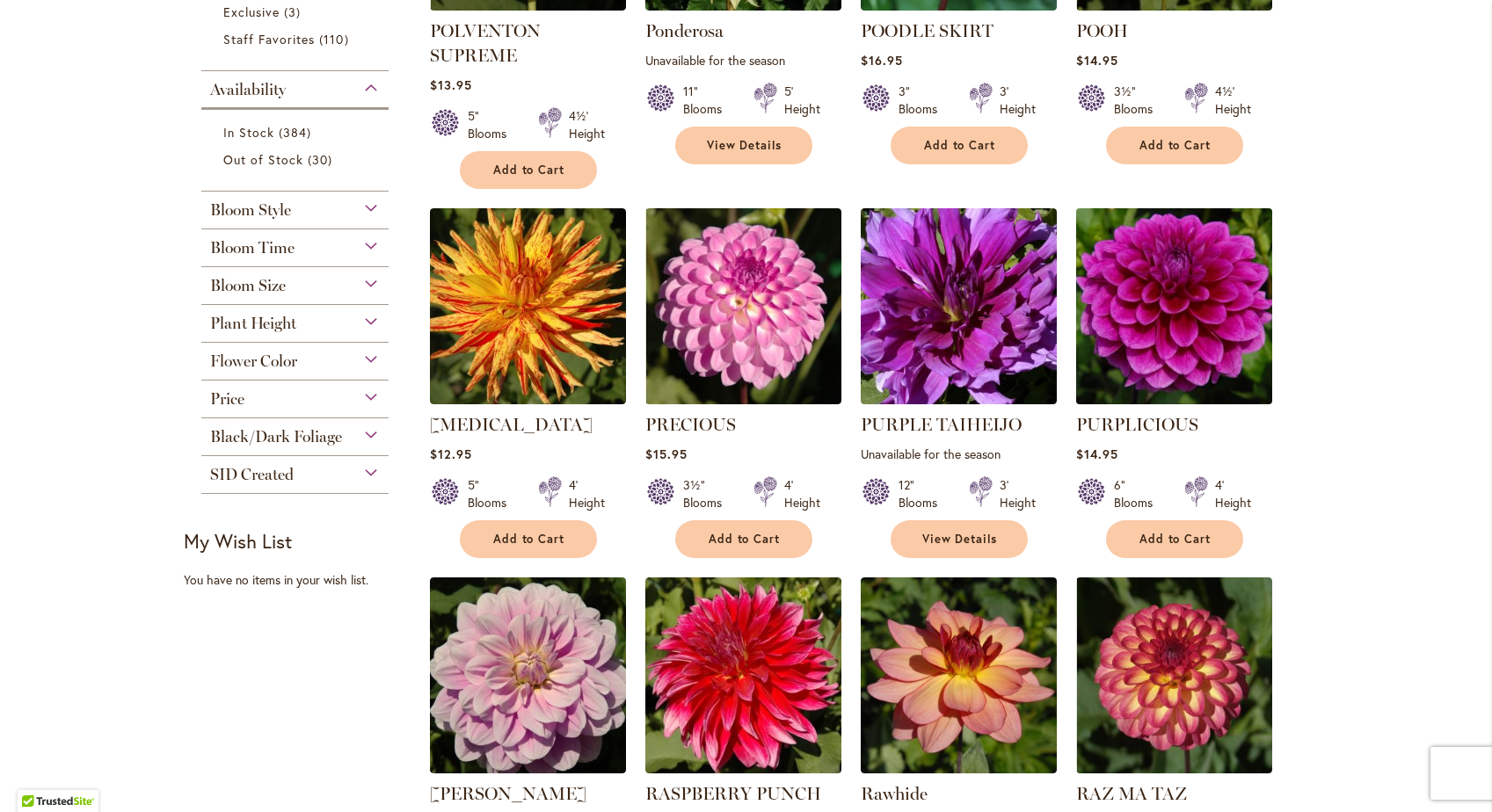
click at [1185, 332] on img at bounding box center [1173, 306] width 206 height 206
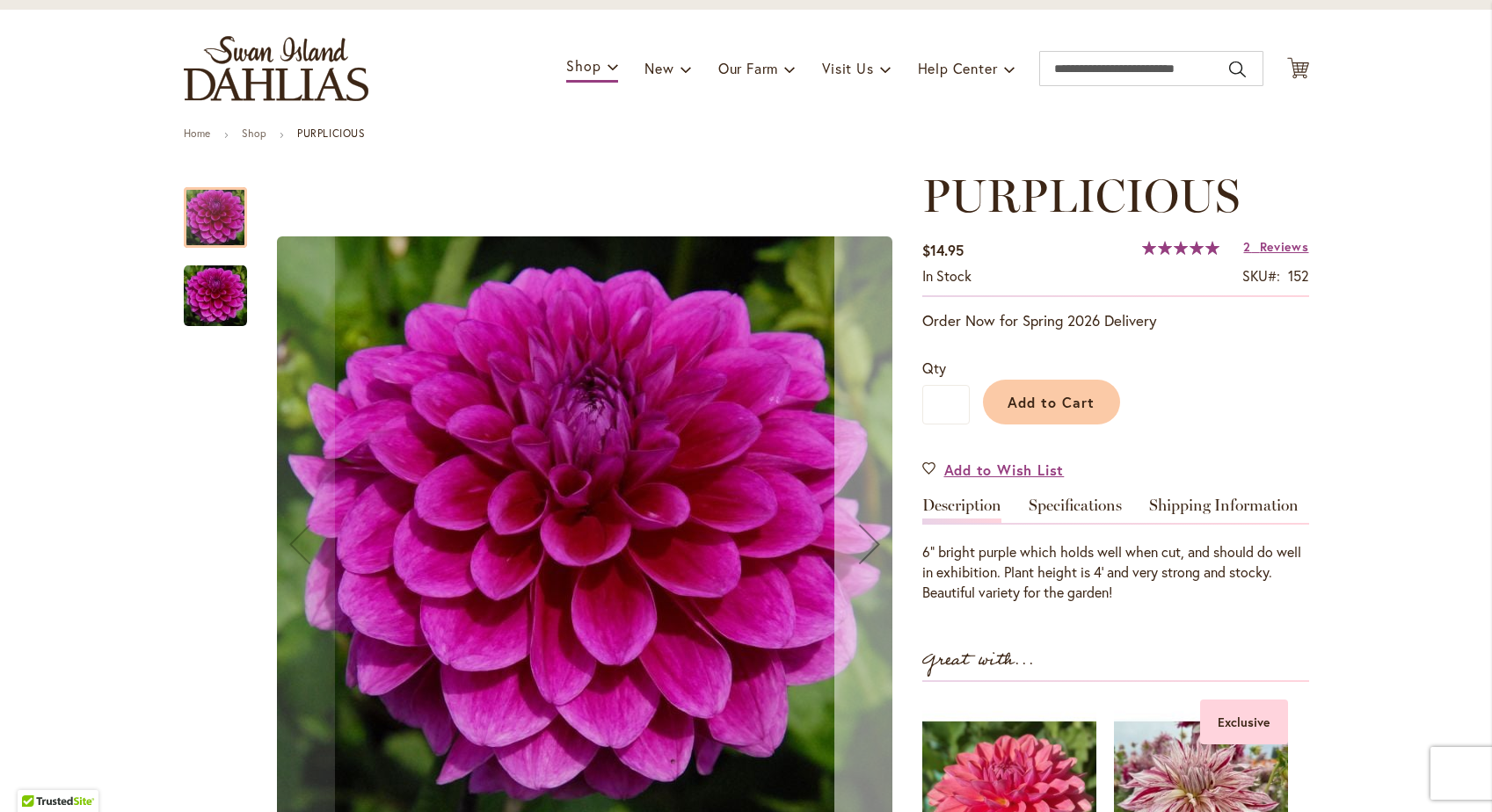
scroll to position [100, 0]
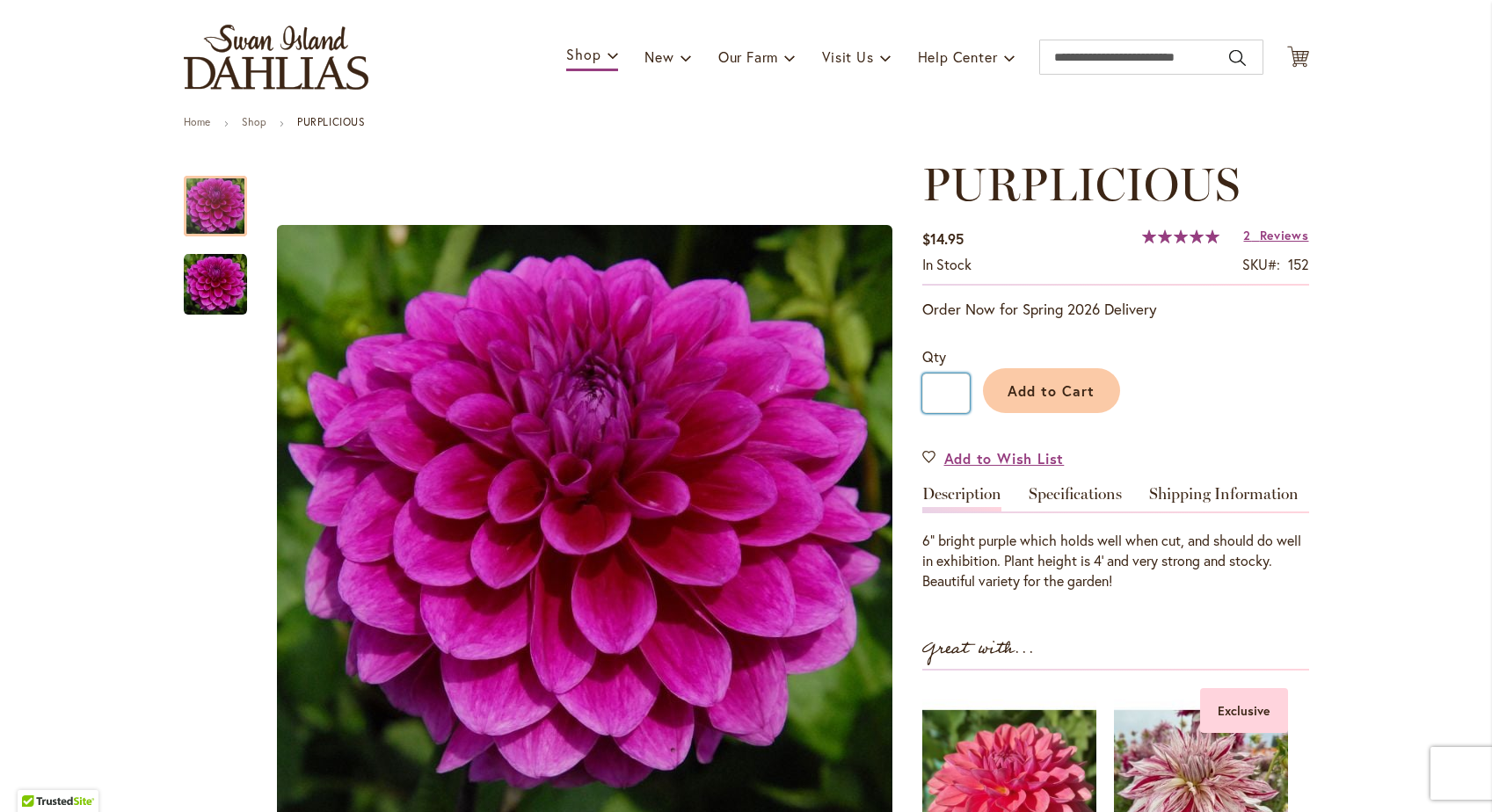
click at [957, 390] on input "*" at bounding box center [945, 394] width 47 height 40
type input "*"
click at [1052, 393] on span "Add to Cart" at bounding box center [1051, 390] width 87 height 18
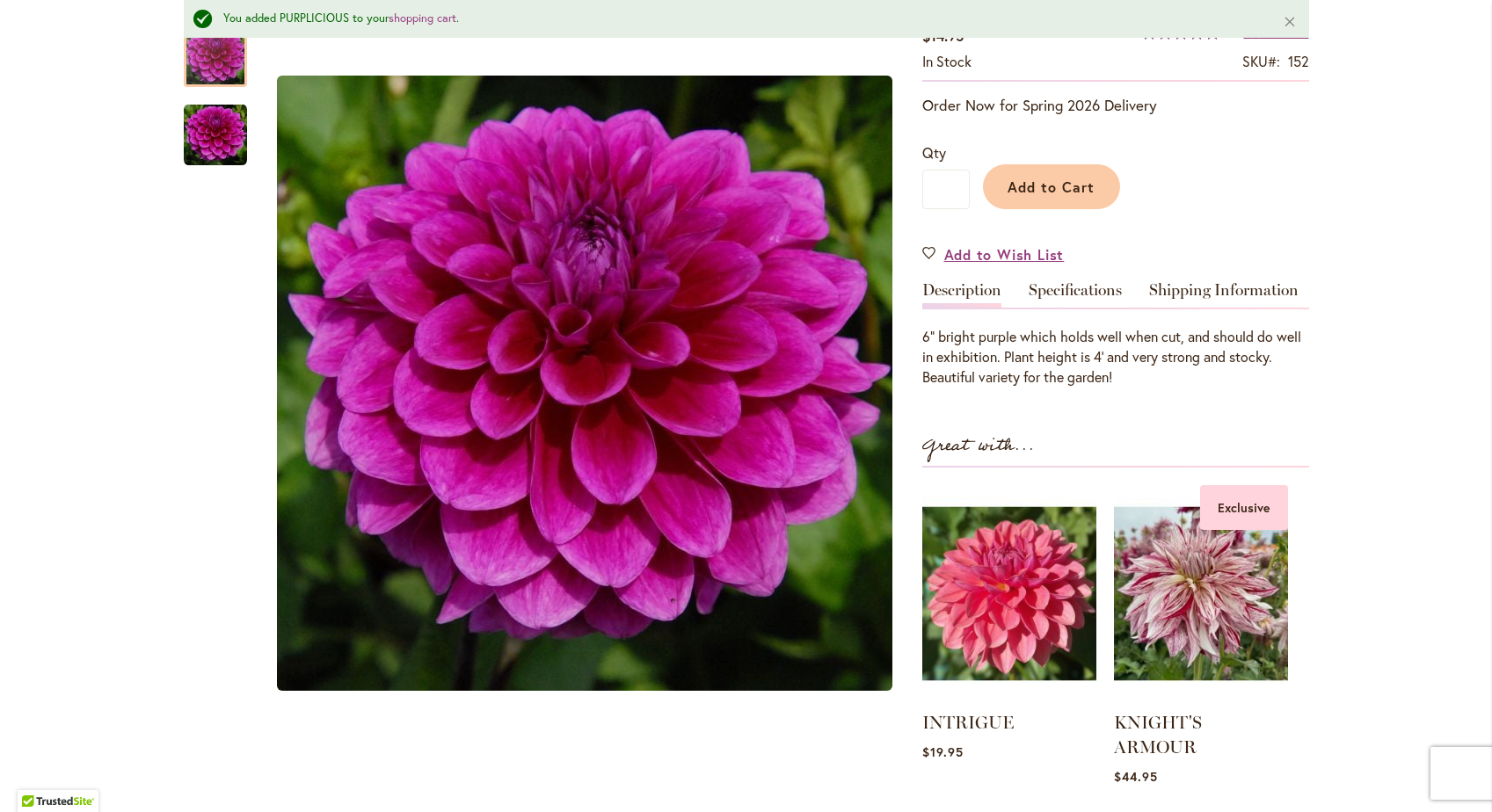
scroll to position [350, 0]
click at [993, 627] on img at bounding box center [1009, 592] width 173 height 215
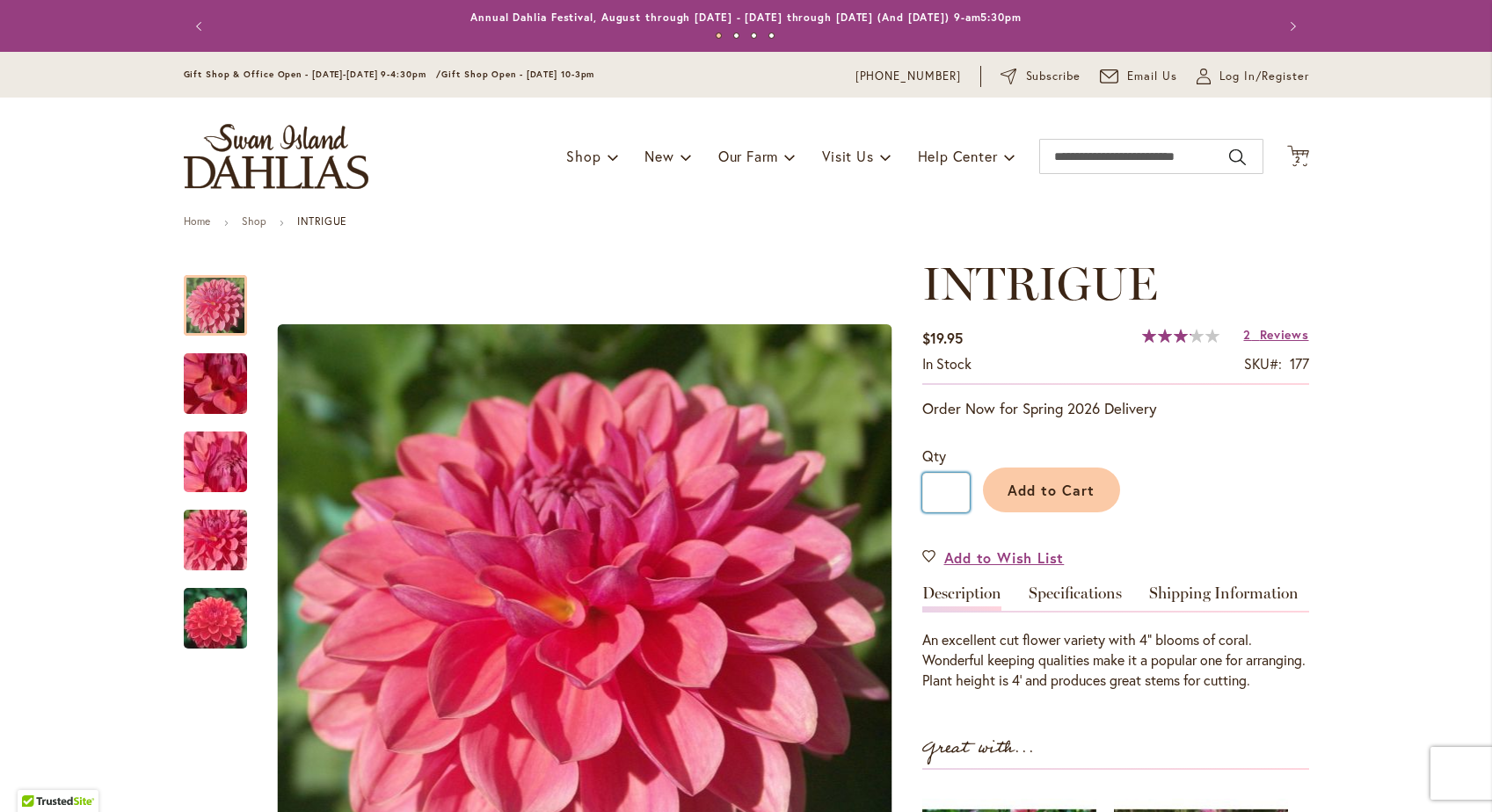
click at [952, 489] on input "*" at bounding box center [945, 492] width 47 height 40
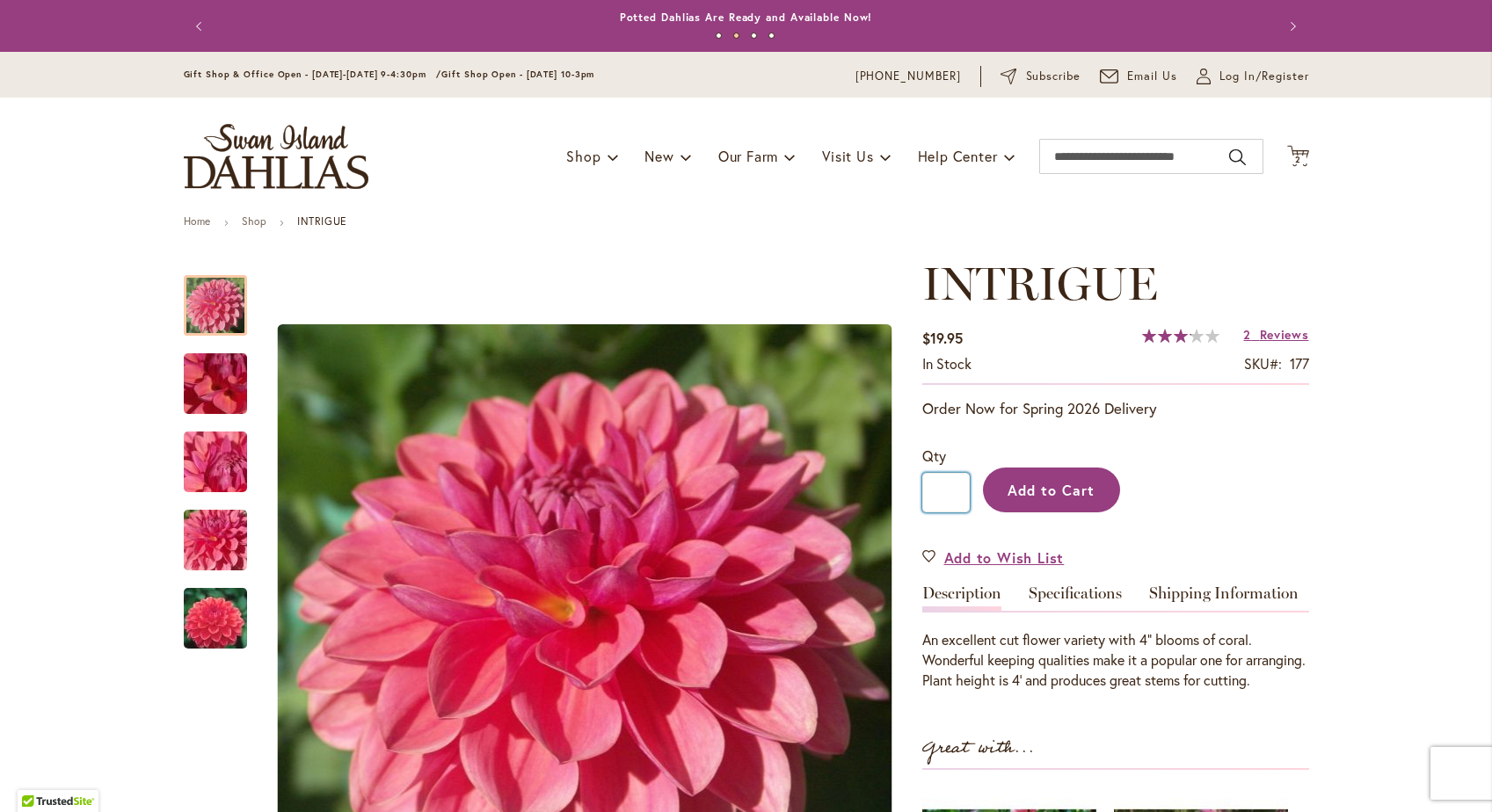
type input "*"
click at [1057, 485] on span "Add to Cart" at bounding box center [1051, 489] width 87 height 18
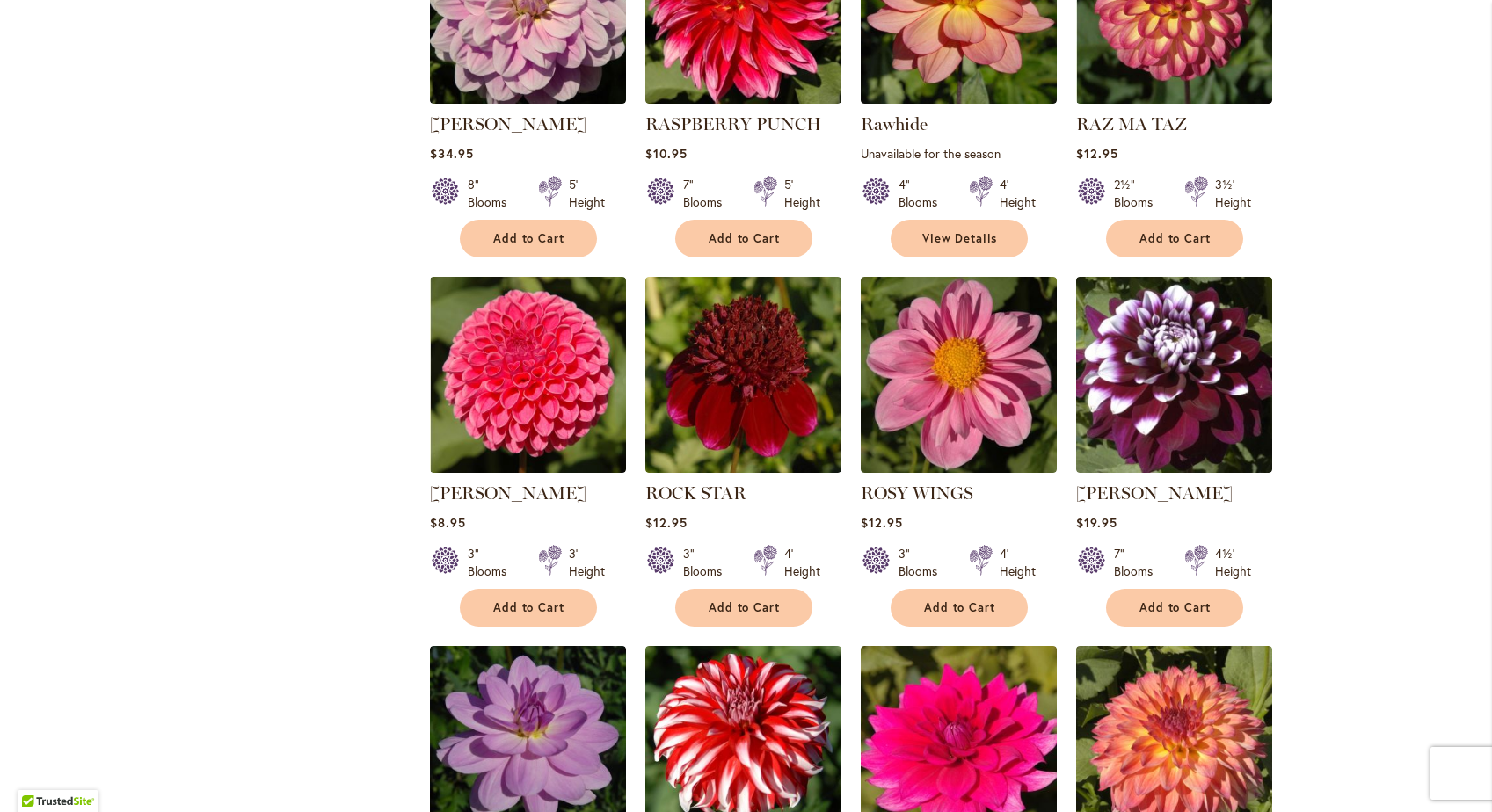
scroll to position [1297, 0]
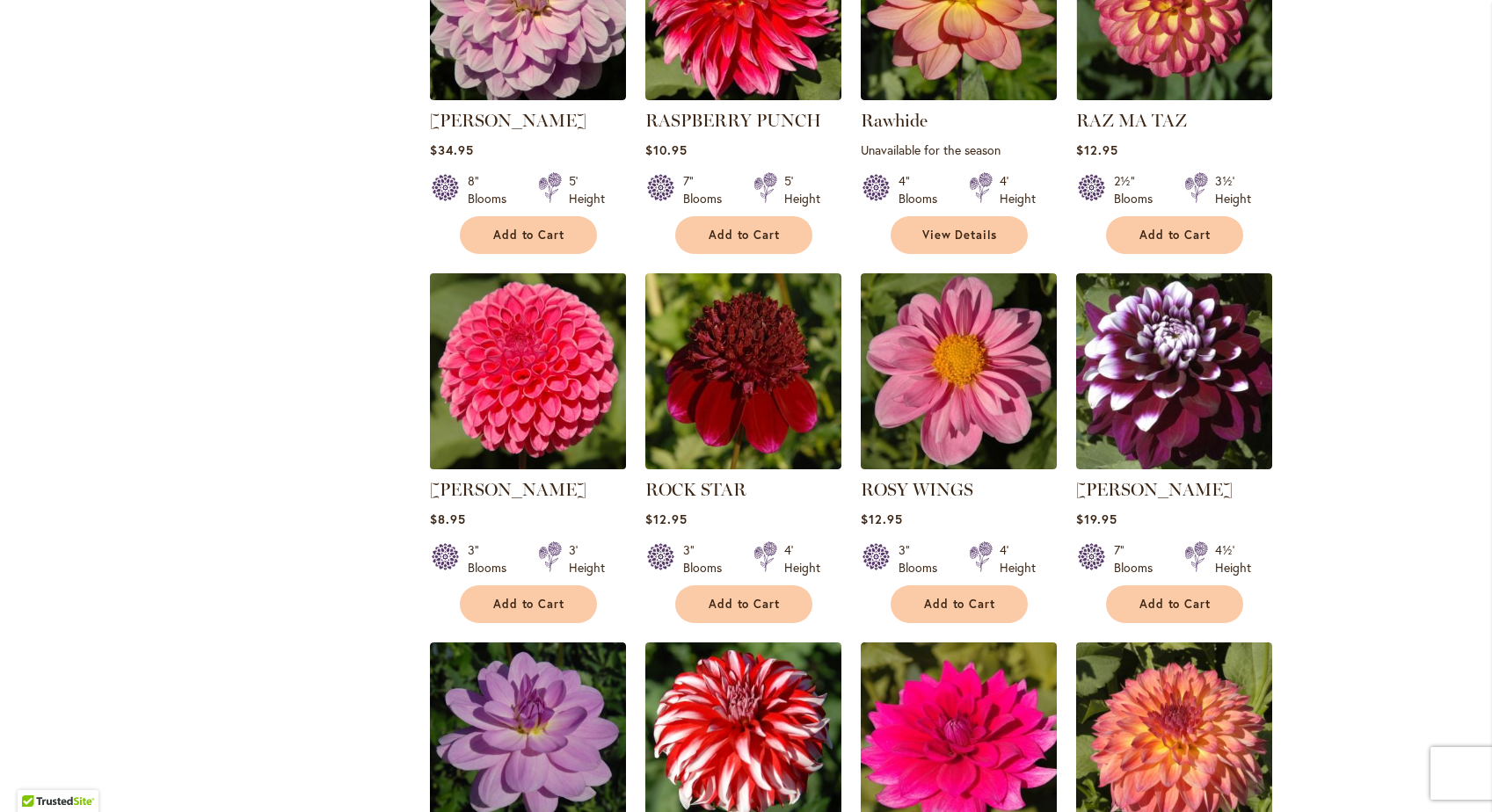
click at [548, 393] on img at bounding box center [527, 371] width 206 height 206
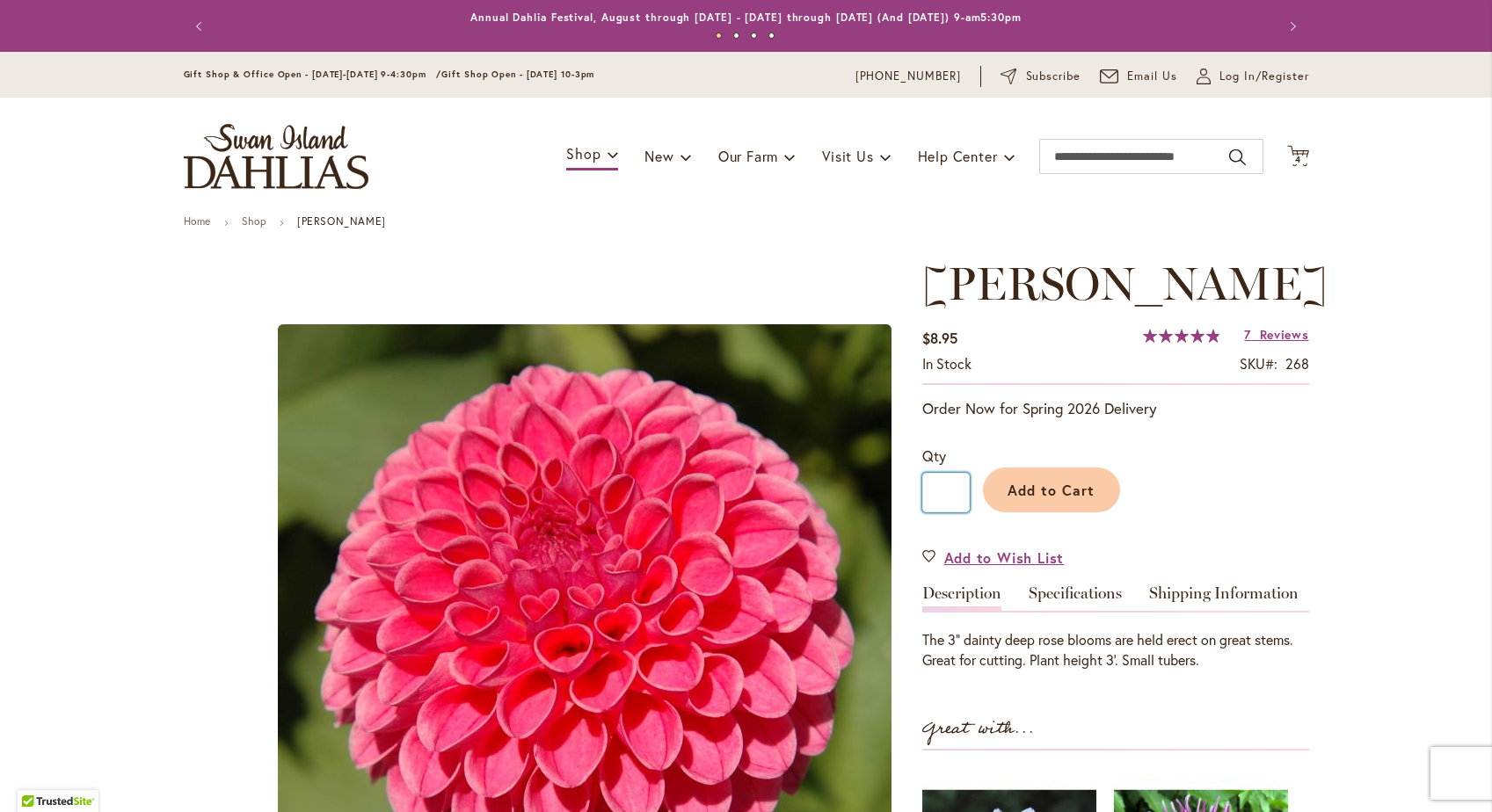
click at [959, 492] on input "*" at bounding box center [945, 492] width 47 height 40
type input "*"
click at [1034, 489] on span "Add to Cart" at bounding box center [1051, 489] width 87 height 18
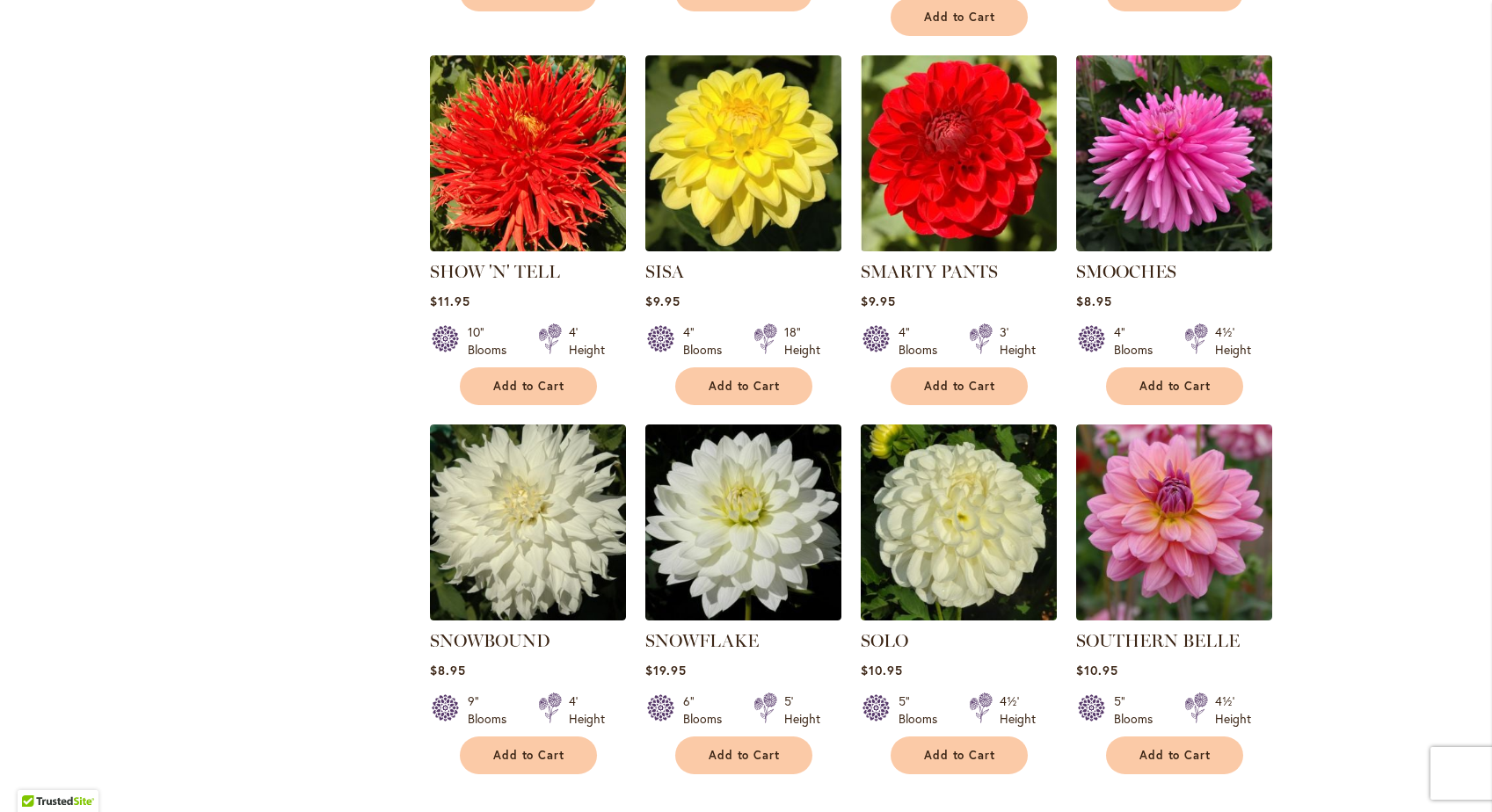
scroll to position [2644, 0]
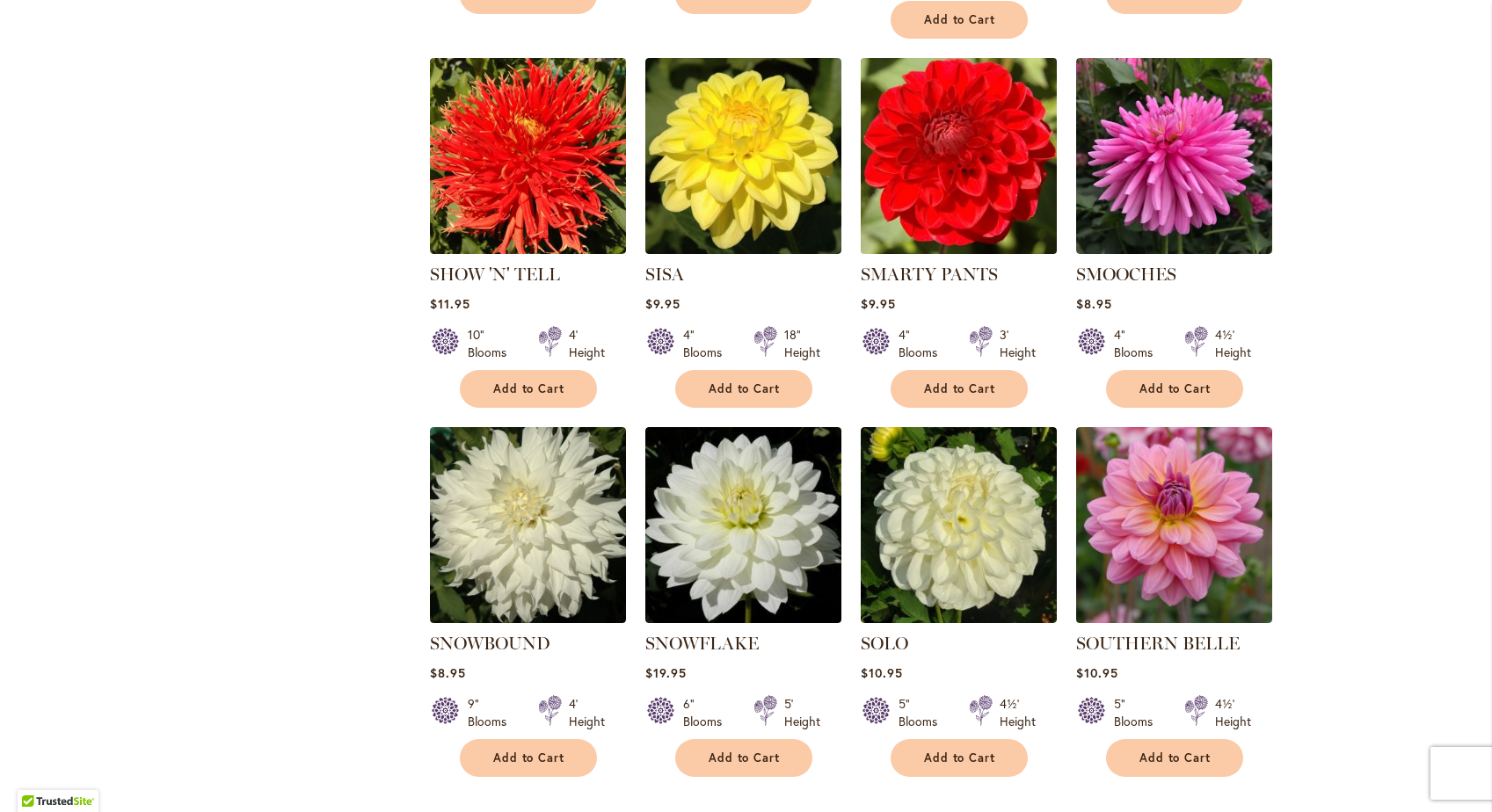
click at [953, 159] on img at bounding box center [958, 156] width 206 height 206
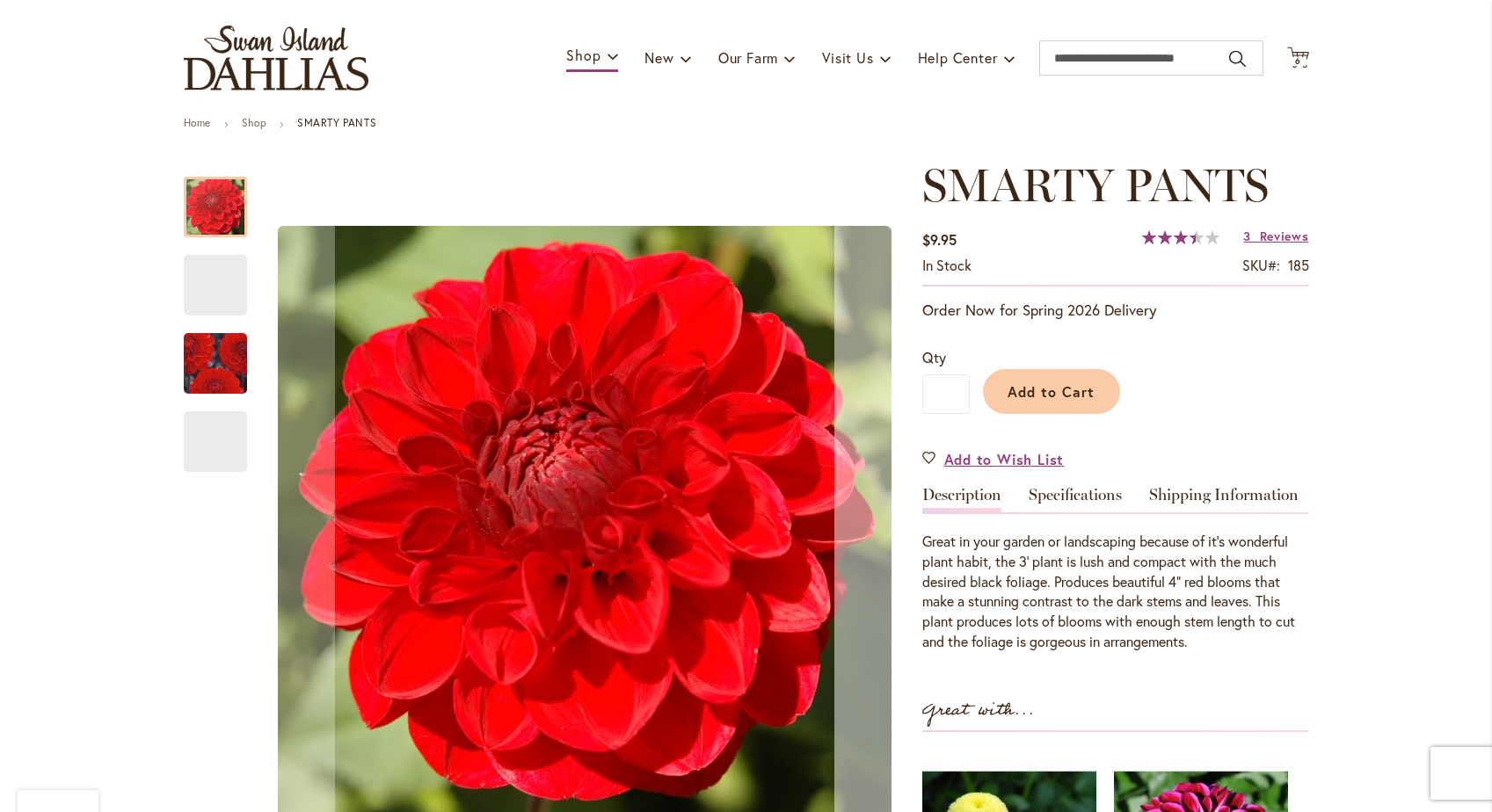
scroll to position [83, 0]
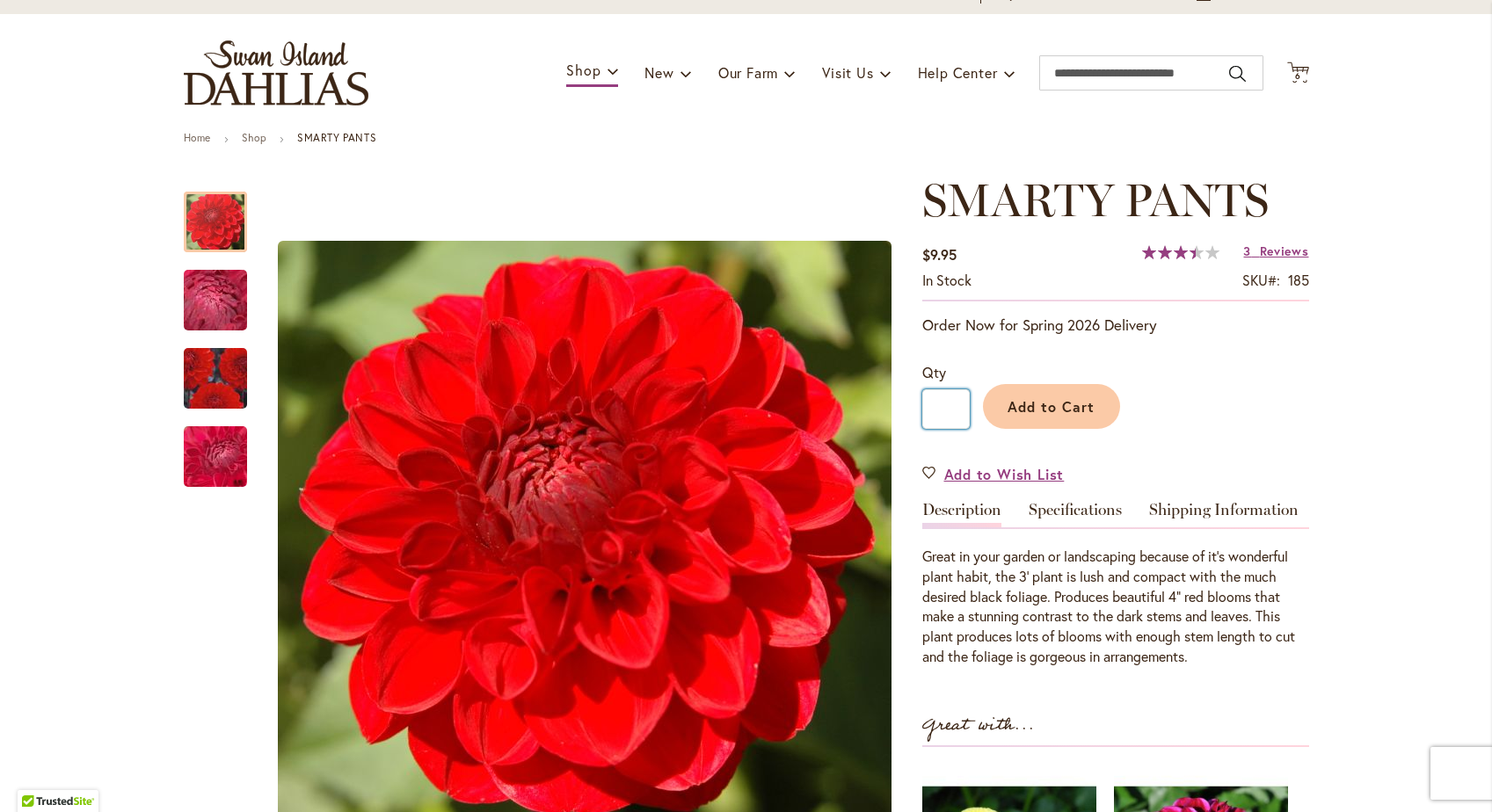
click at [951, 408] on input "*" at bounding box center [945, 409] width 47 height 40
type input "*"
click at [1045, 407] on span "Add to Cart" at bounding box center [1051, 406] width 87 height 18
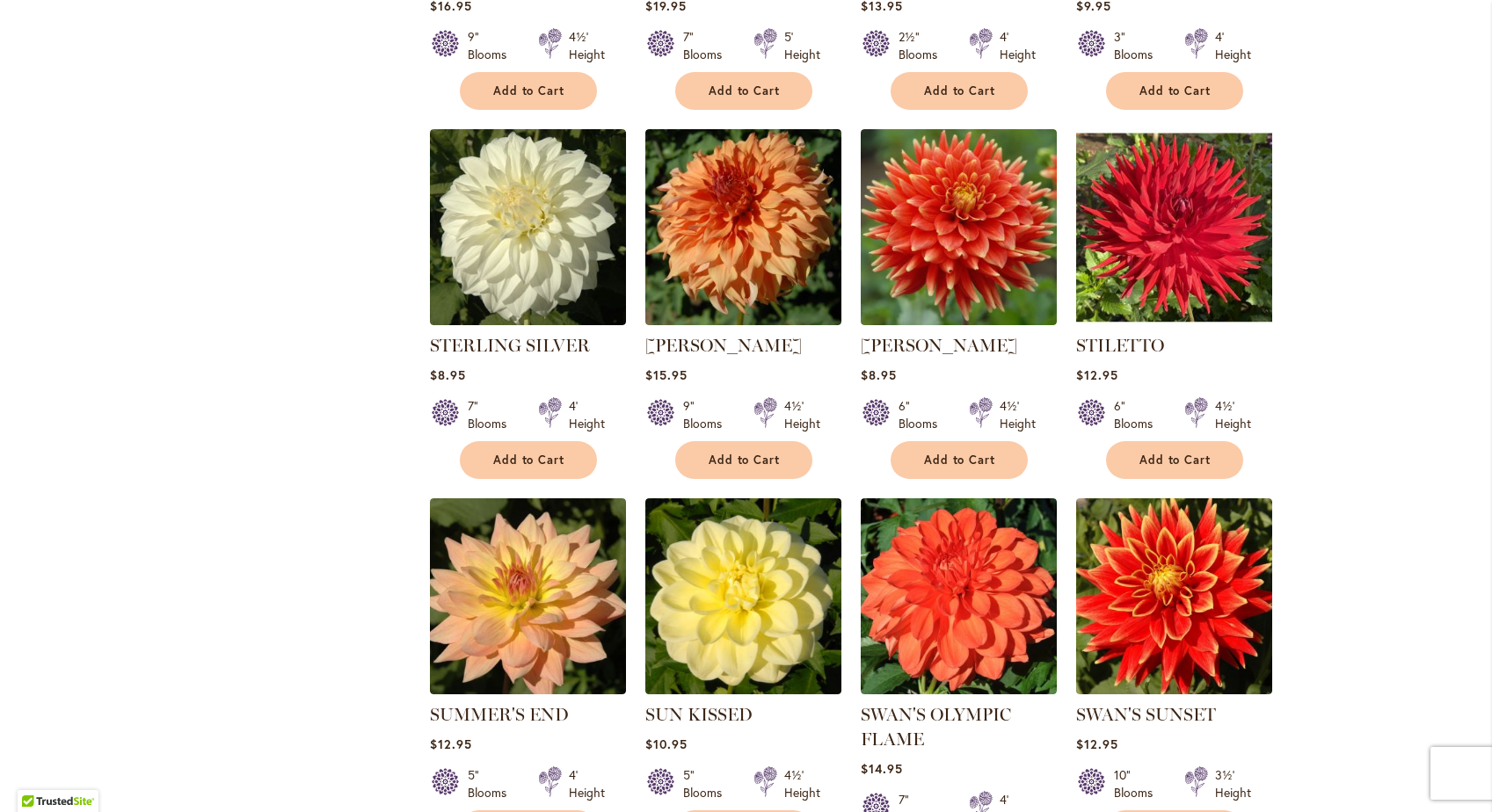
scroll to position [3634, 0]
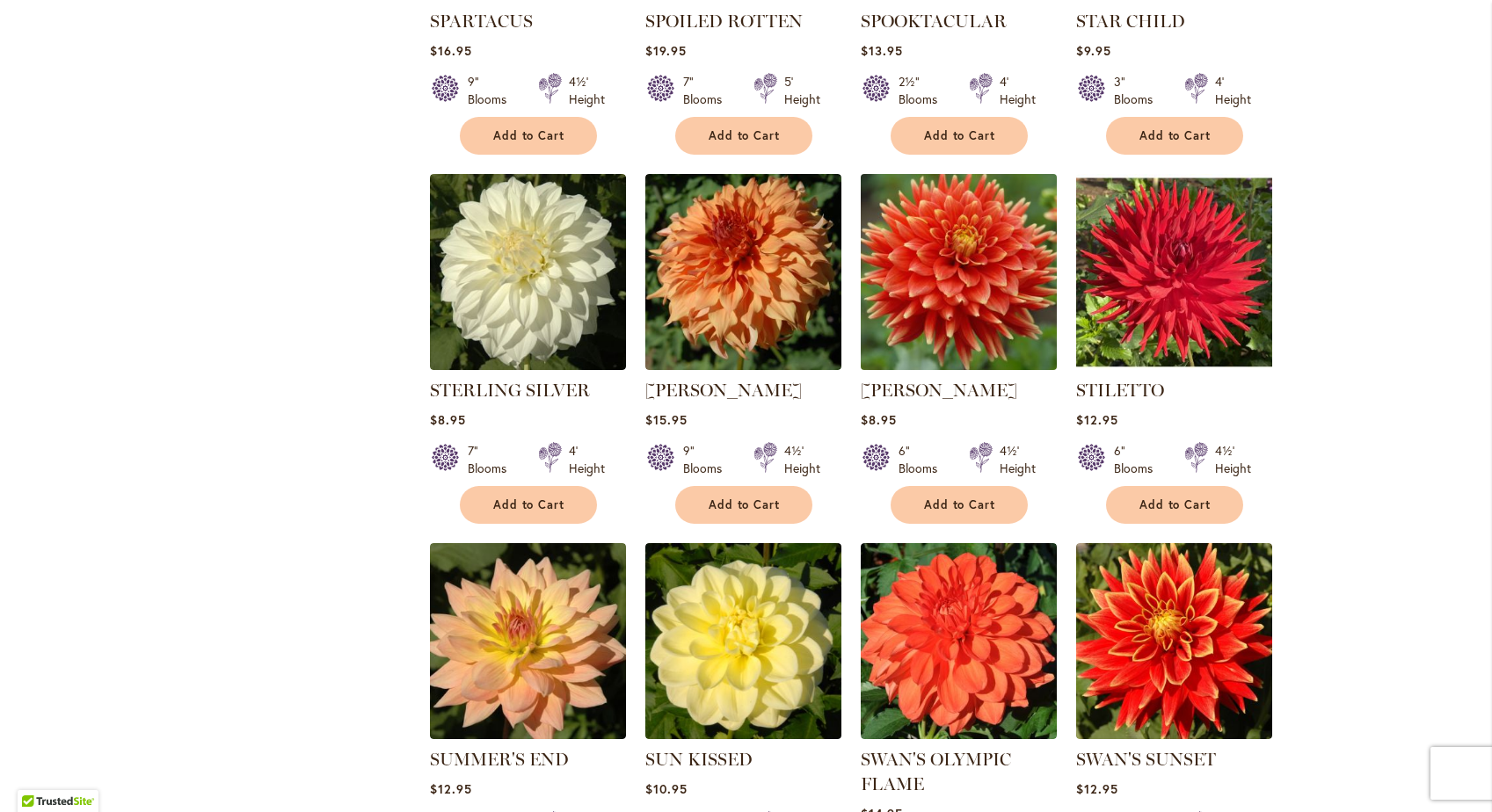
click at [949, 306] on img at bounding box center [958, 272] width 206 height 206
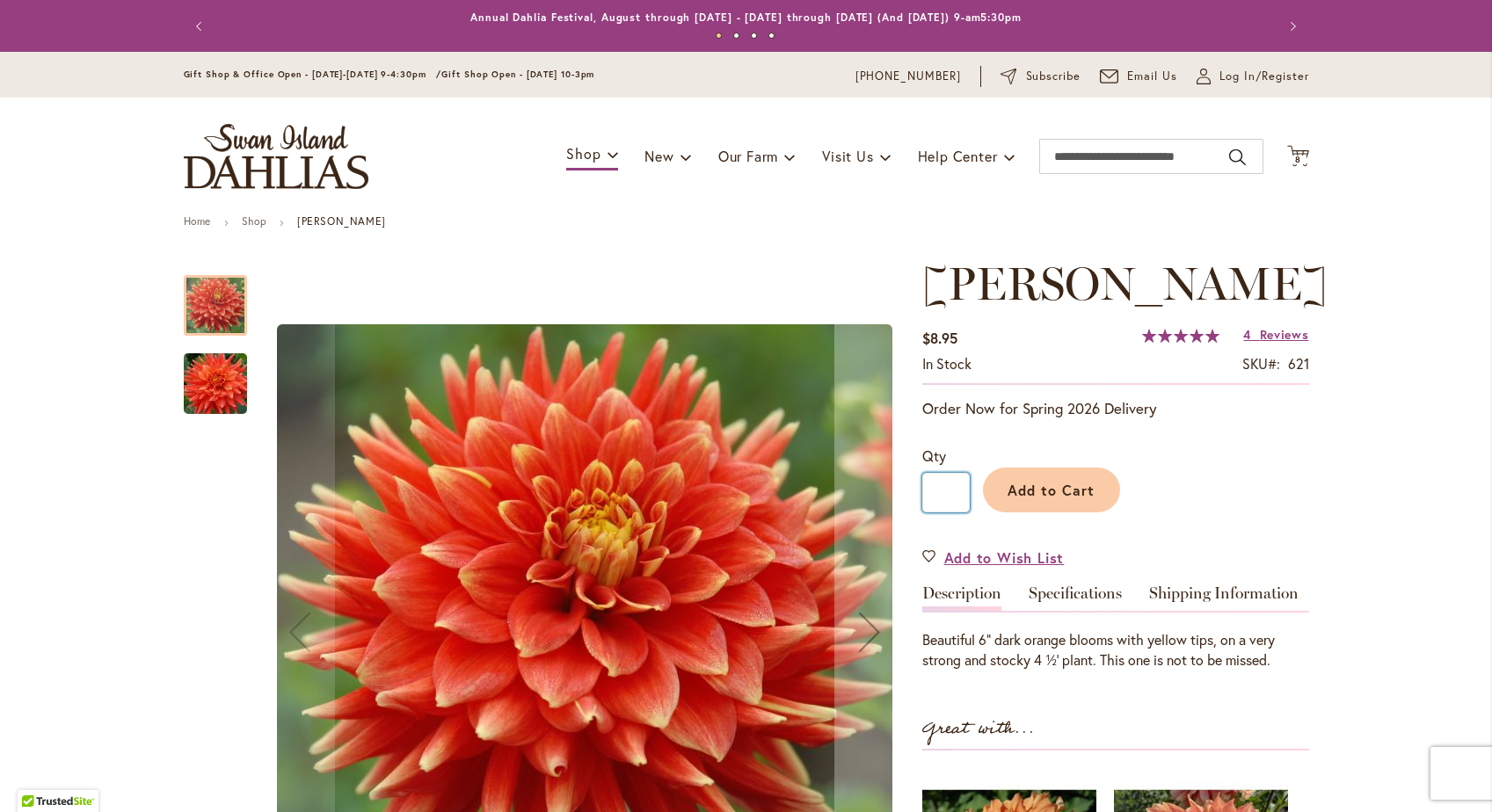
click at [957, 491] on input "*" at bounding box center [945, 492] width 47 height 40
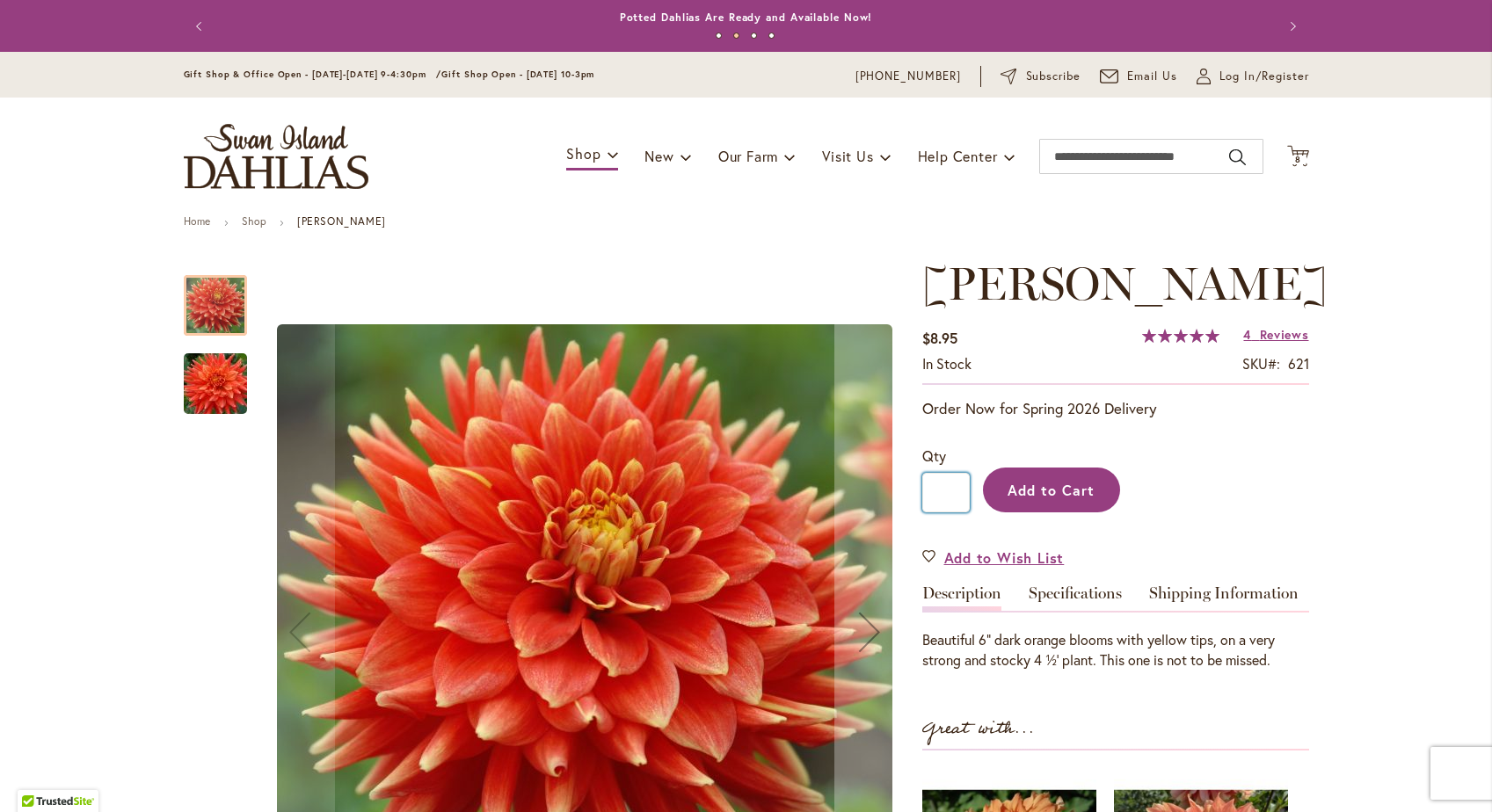
type input "*"
click at [1063, 488] on span "Add to Cart" at bounding box center [1051, 489] width 87 height 18
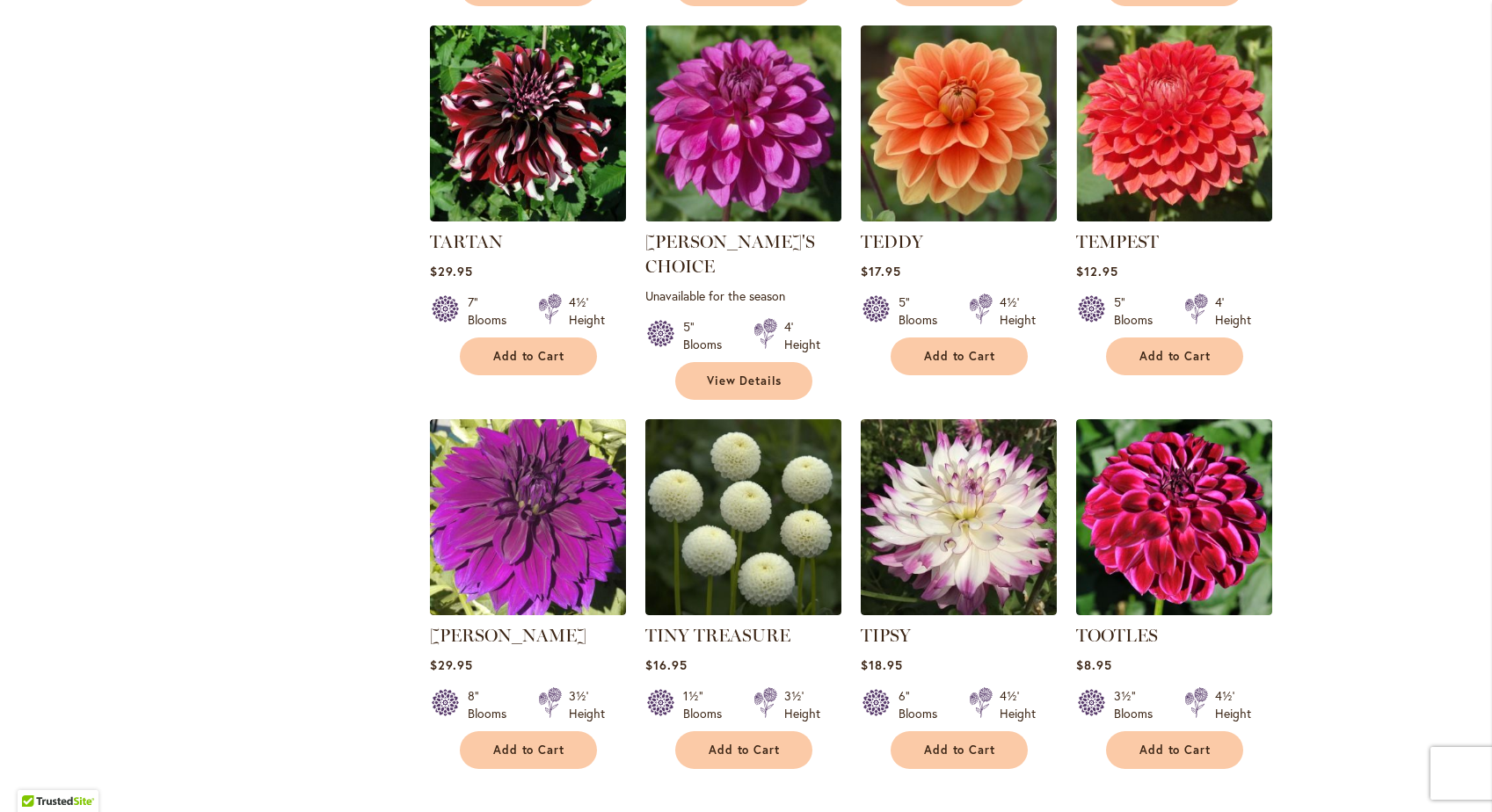
scroll to position [5279, 0]
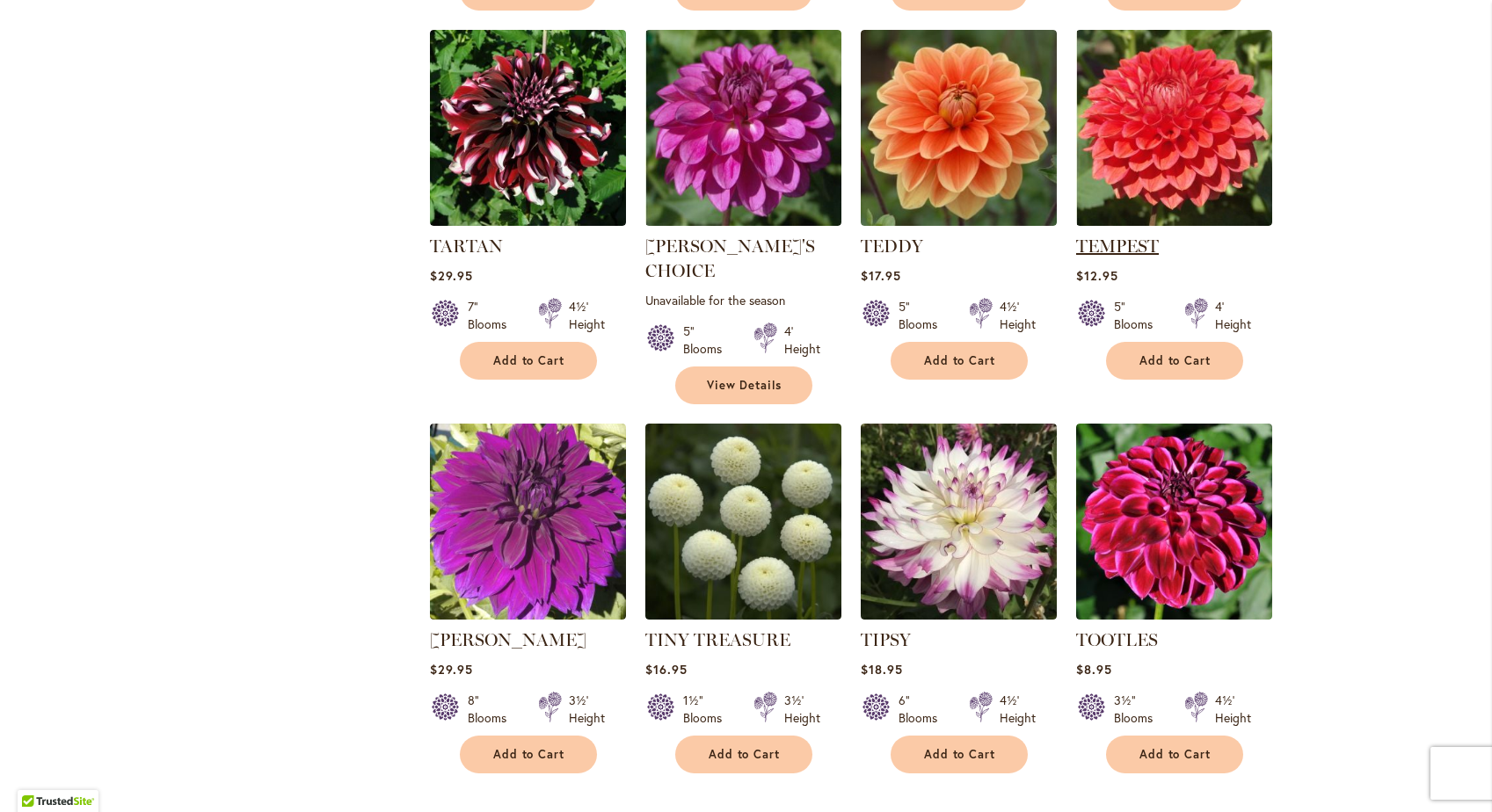
click at [1133, 235] on link "TEMPEST" at bounding box center [1116, 246] width 83 height 21
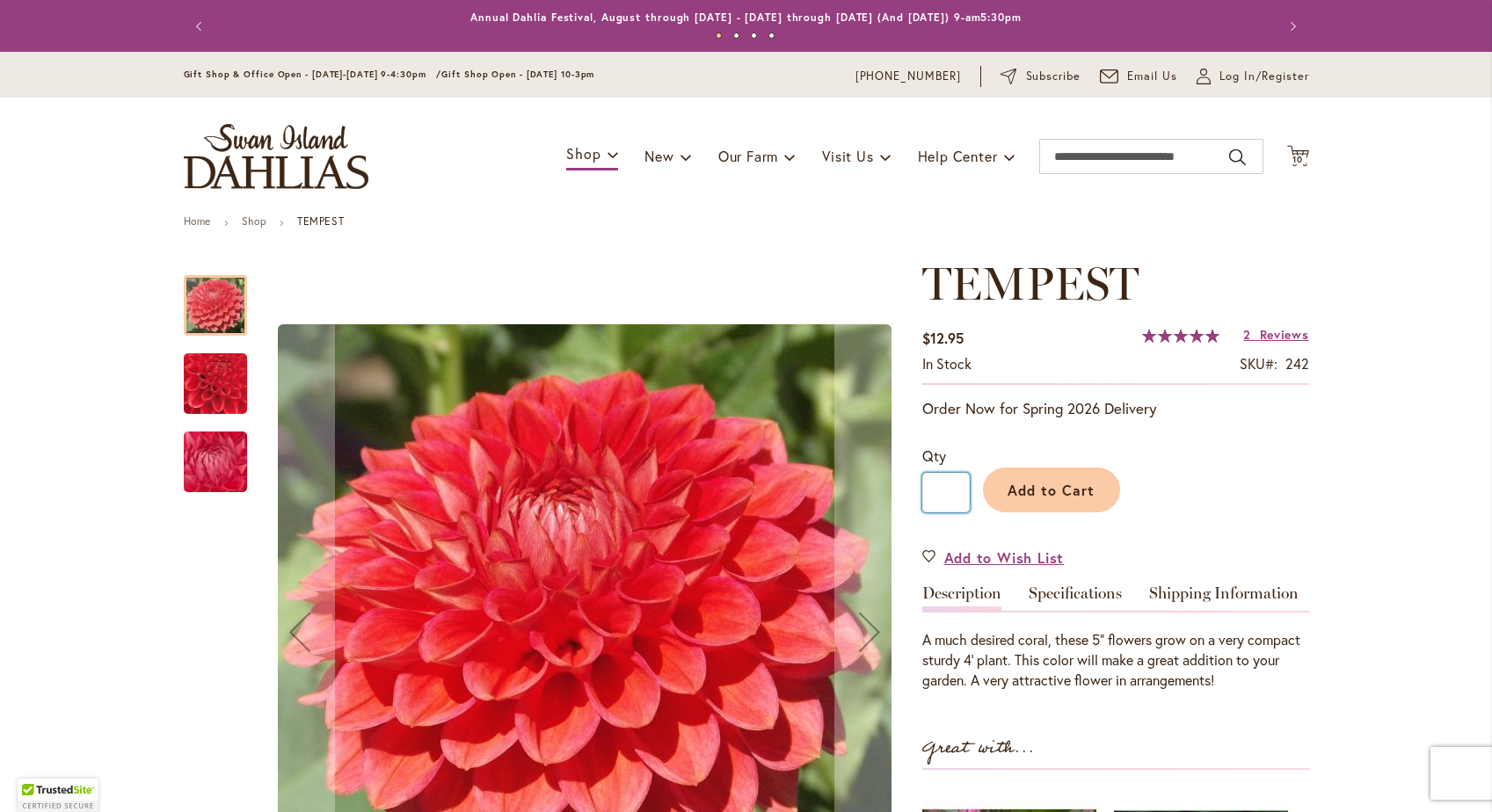
click at [957, 490] on input "*" at bounding box center [945, 492] width 47 height 40
type input "*"
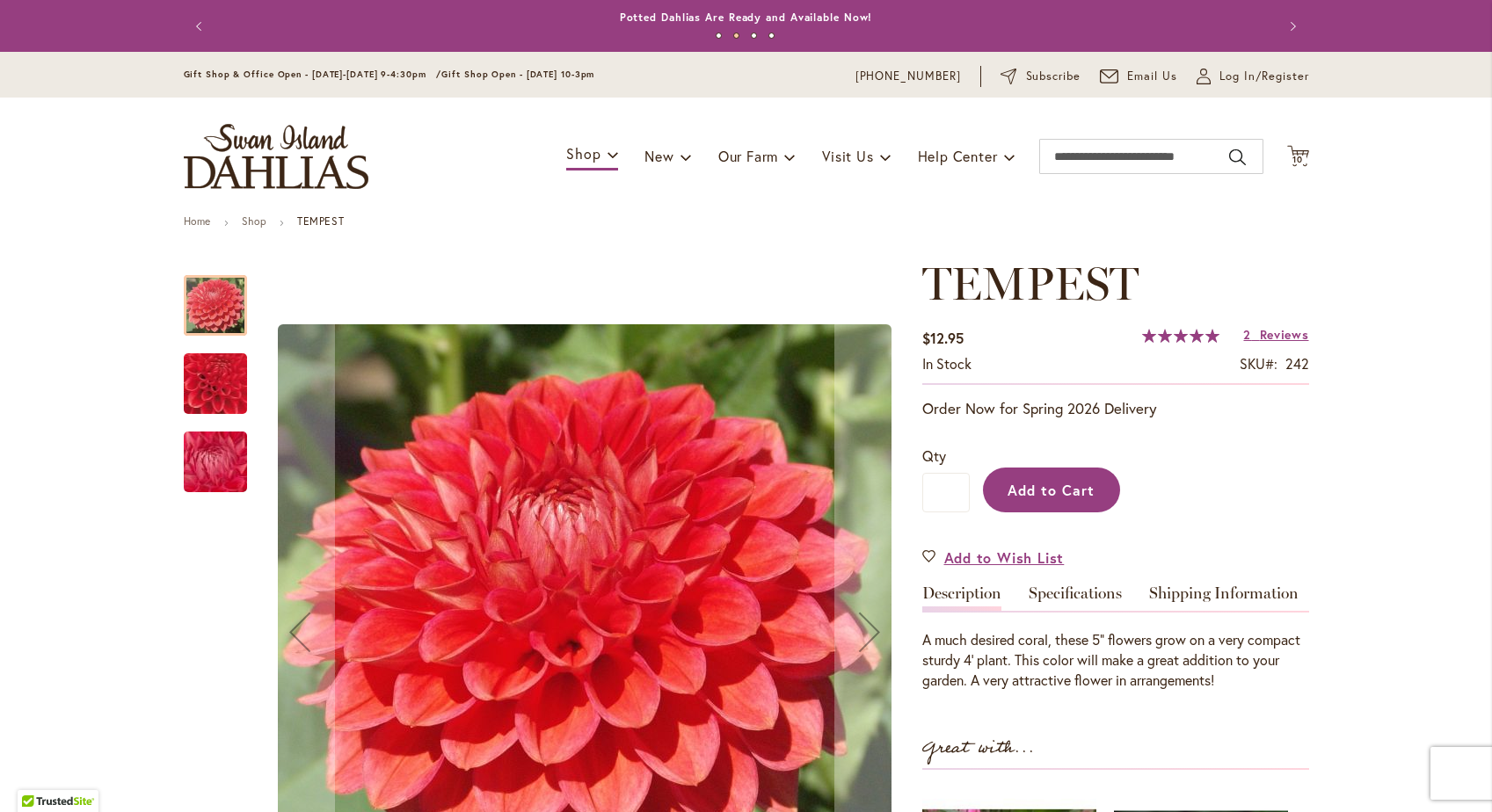
click at [1051, 489] on span "Add to Cart" at bounding box center [1051, 489] width 87 height 18
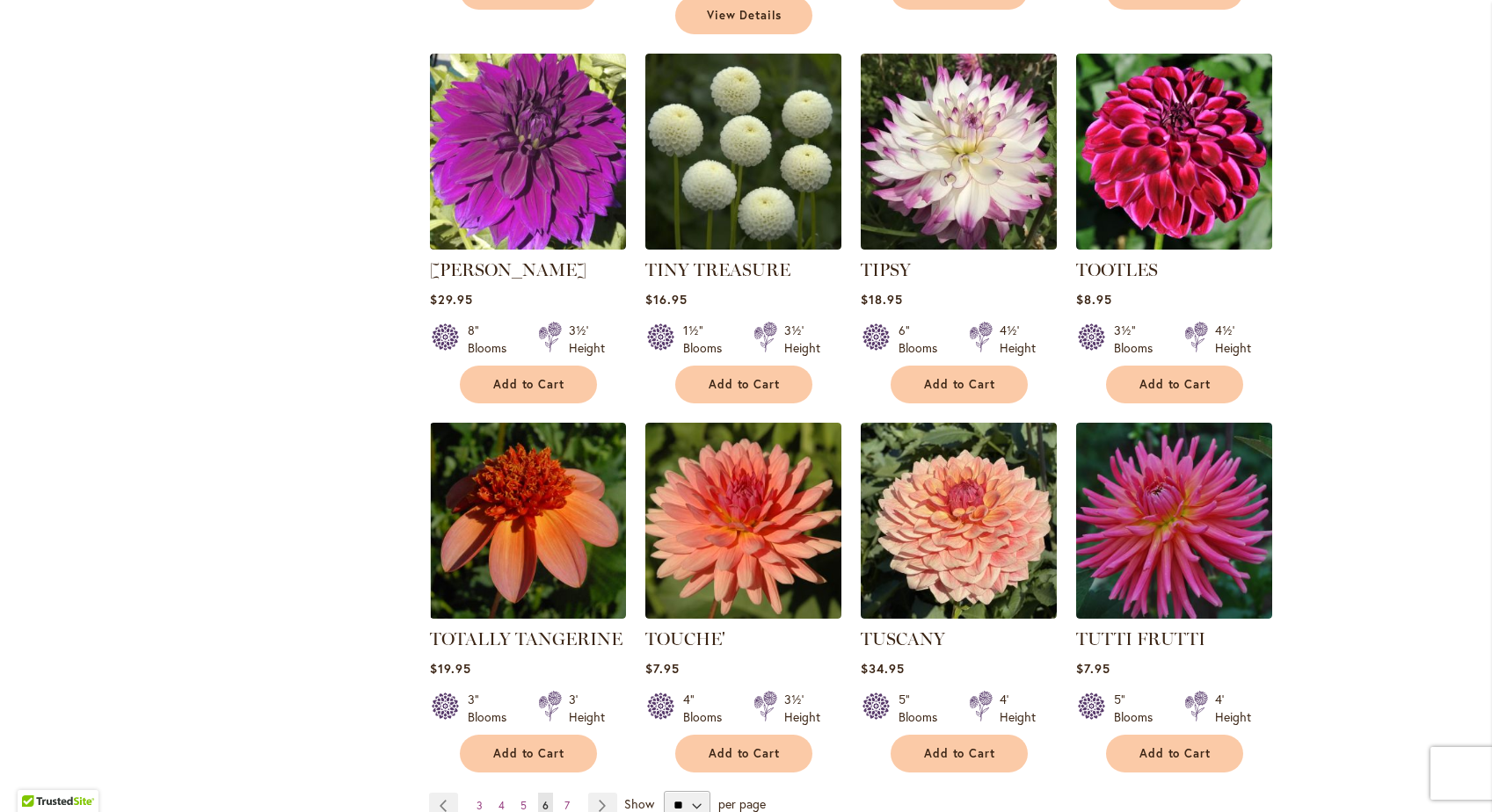
scroll to position [5650, 0]
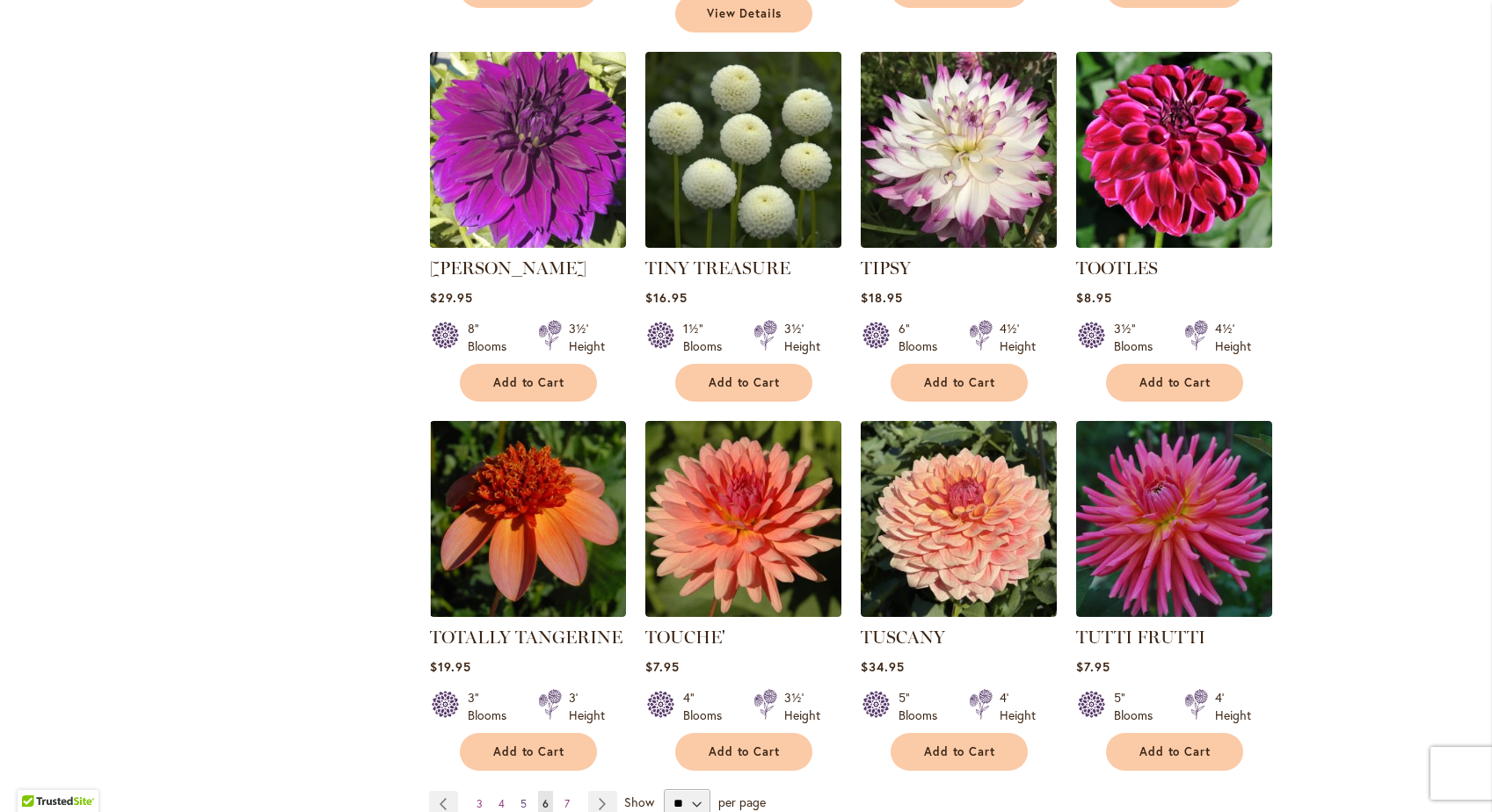
click at [520, 797] on span "5" at bounding box center [523, 803] width 6 height 13
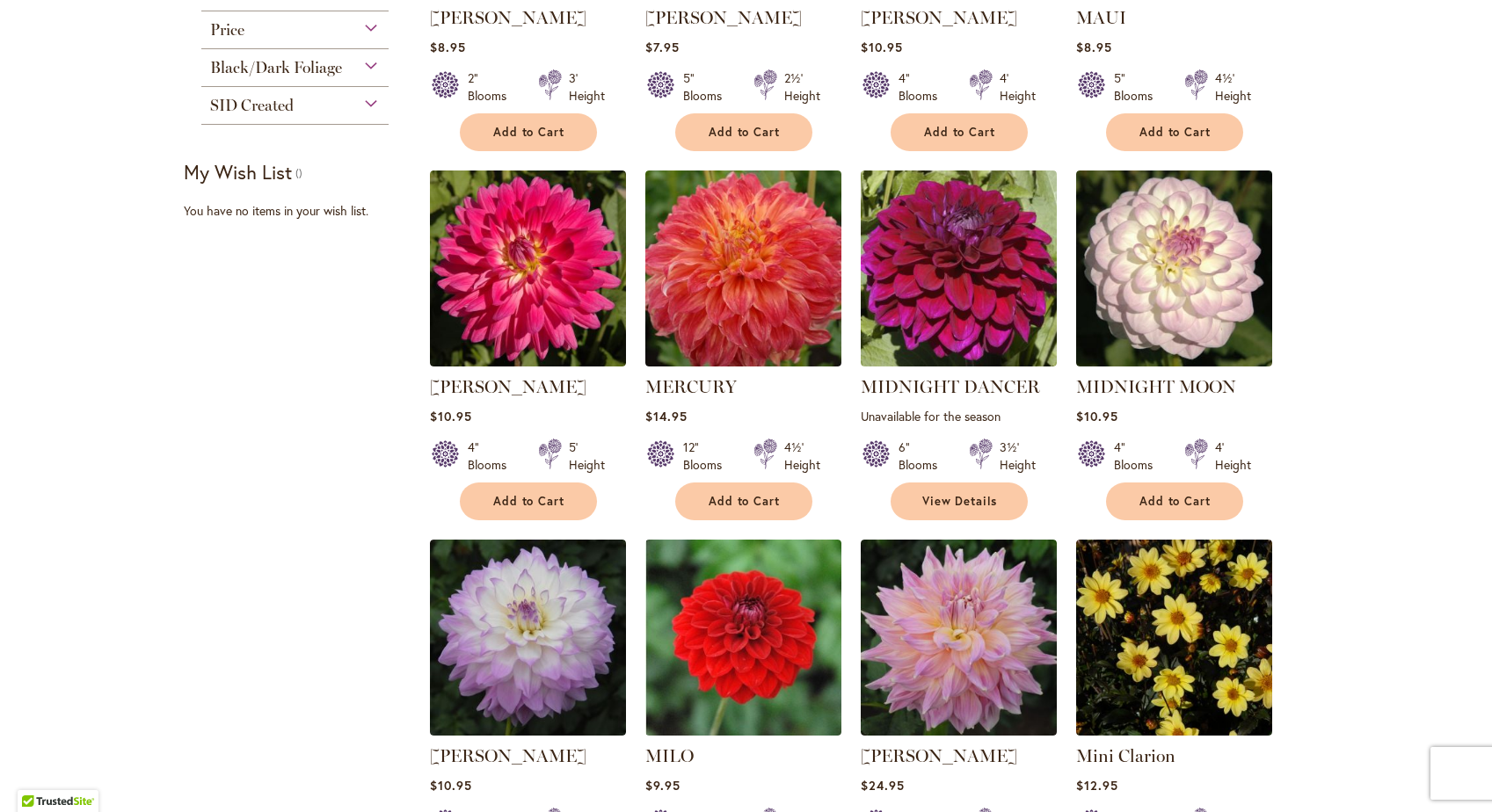
scroll to position [611, 0]
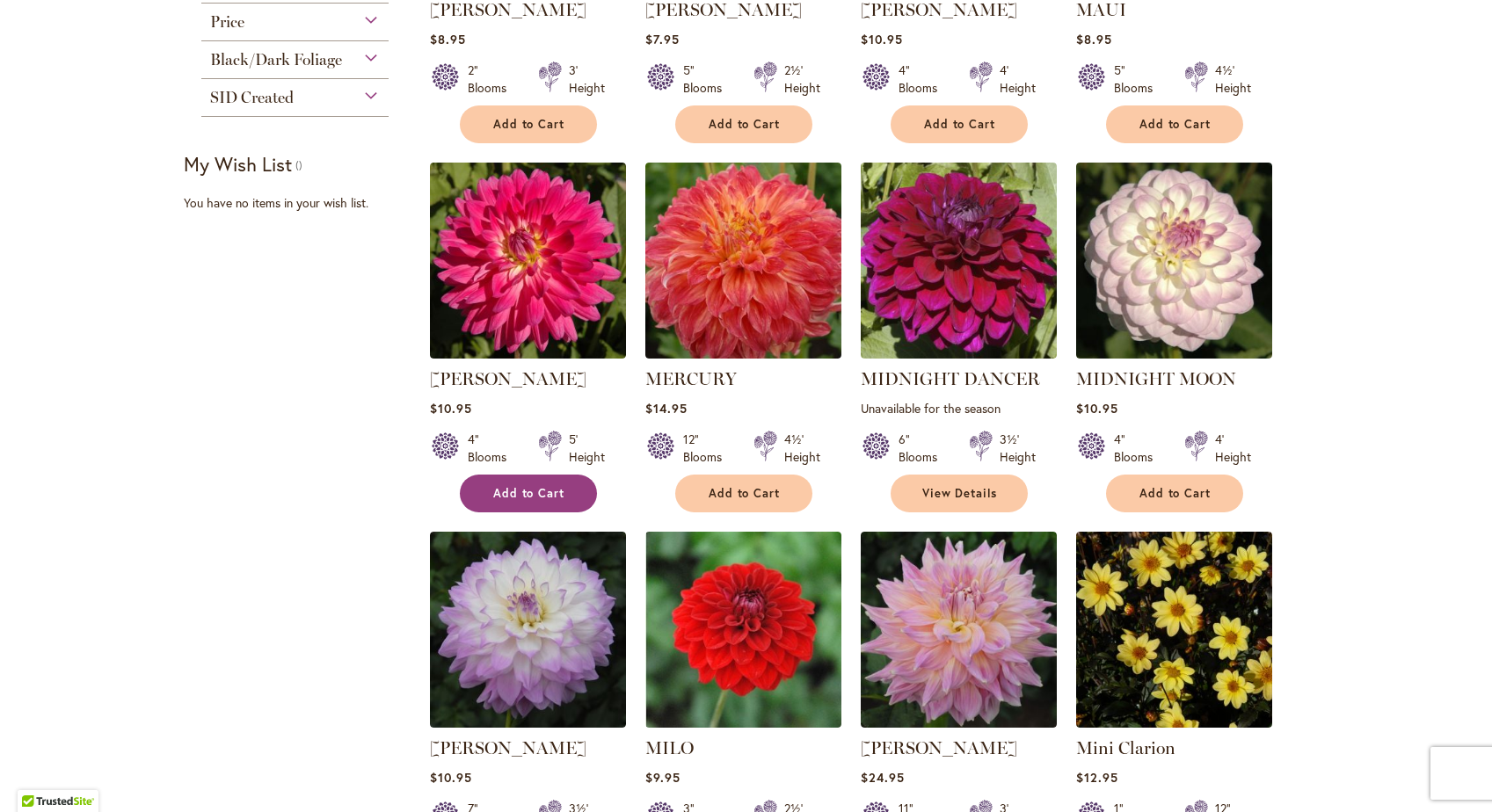
click at [526, 487] on span "Add to Cart" at bounding box center [530, 493] width 72 height 15
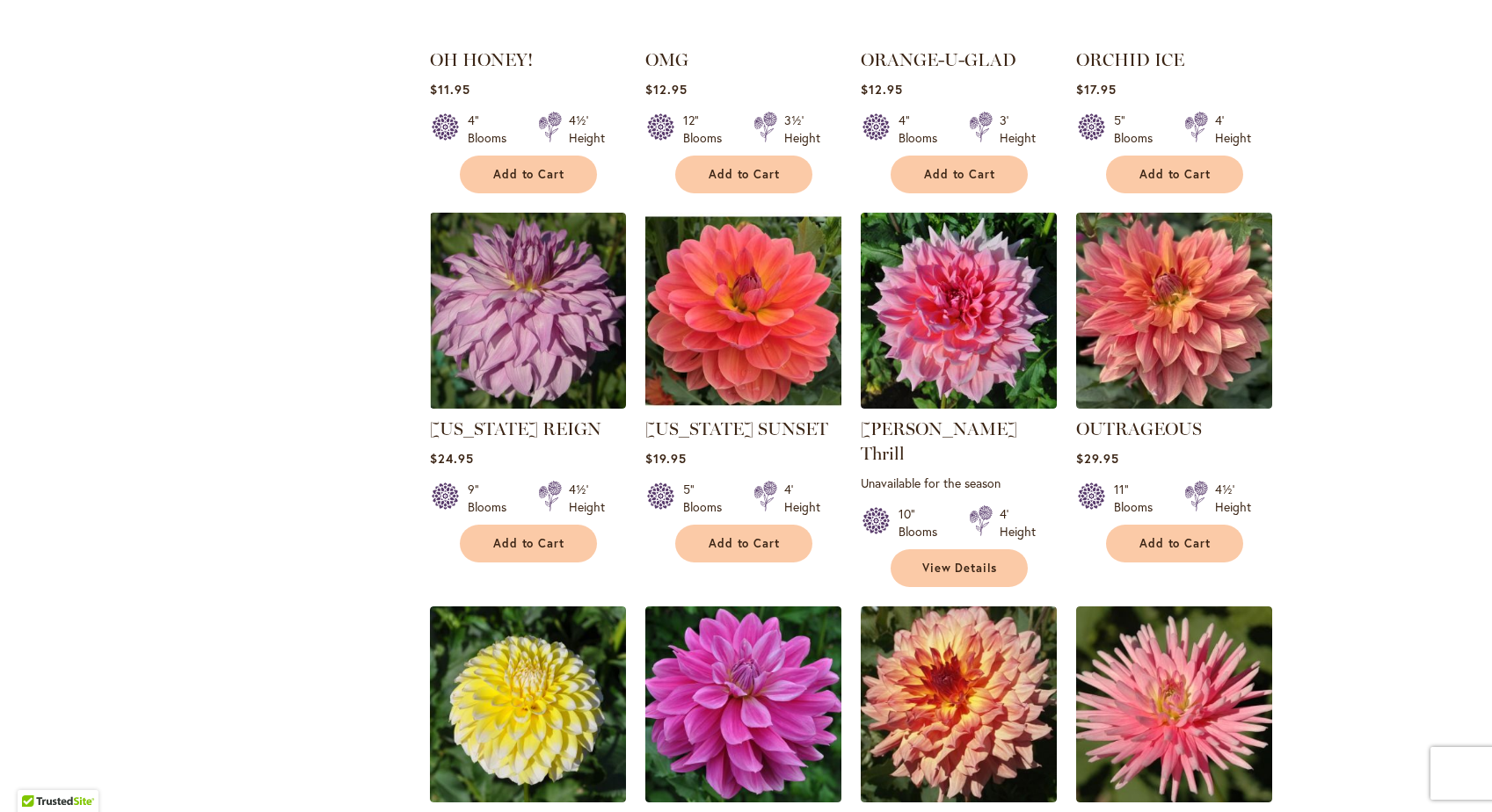
scroll to position [3568, 0]
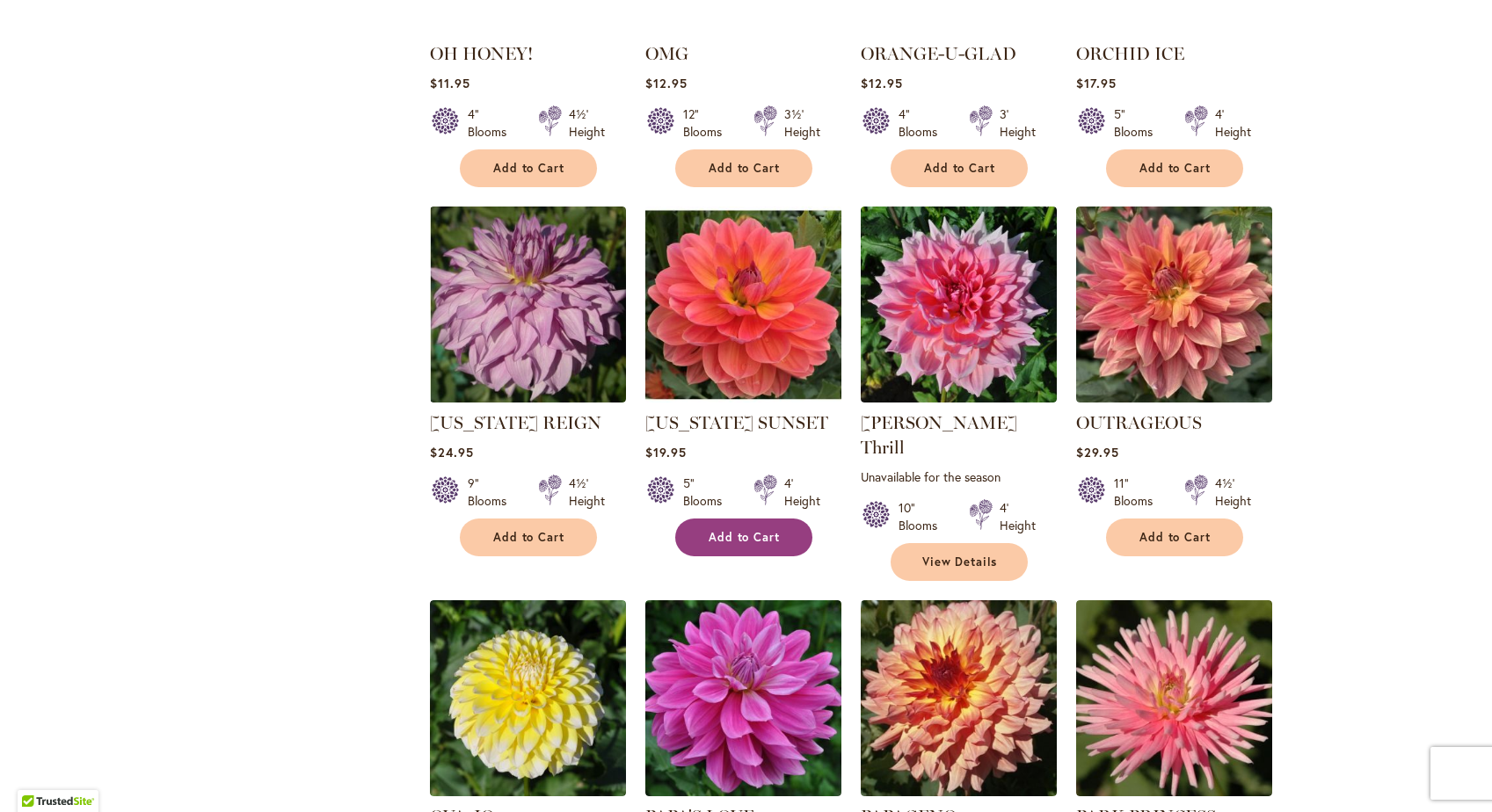
click at [734, 518] on button "Add to Cart" at bounding box center [743, 537] width 137 height 38
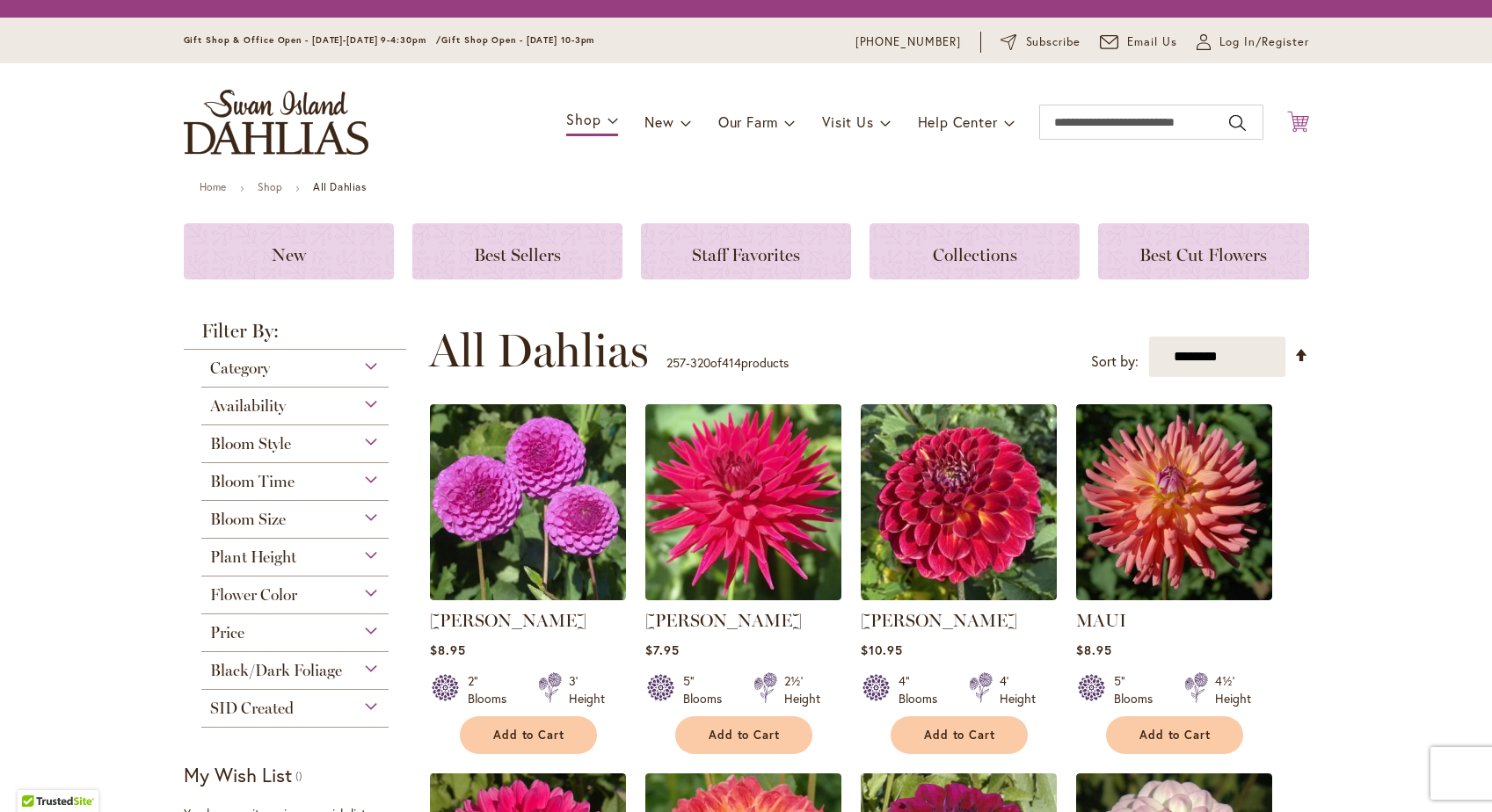
click at [1298, 121] on icon "Cart .cls-1 { fill: #231f20; }" at bounding box center [1297, 121] width 22 height 22
click at [1297, 119] on icon "Cart .cls-1 { fill: #231f20; }" at bounding box center [1297, 121] width 22 height 22
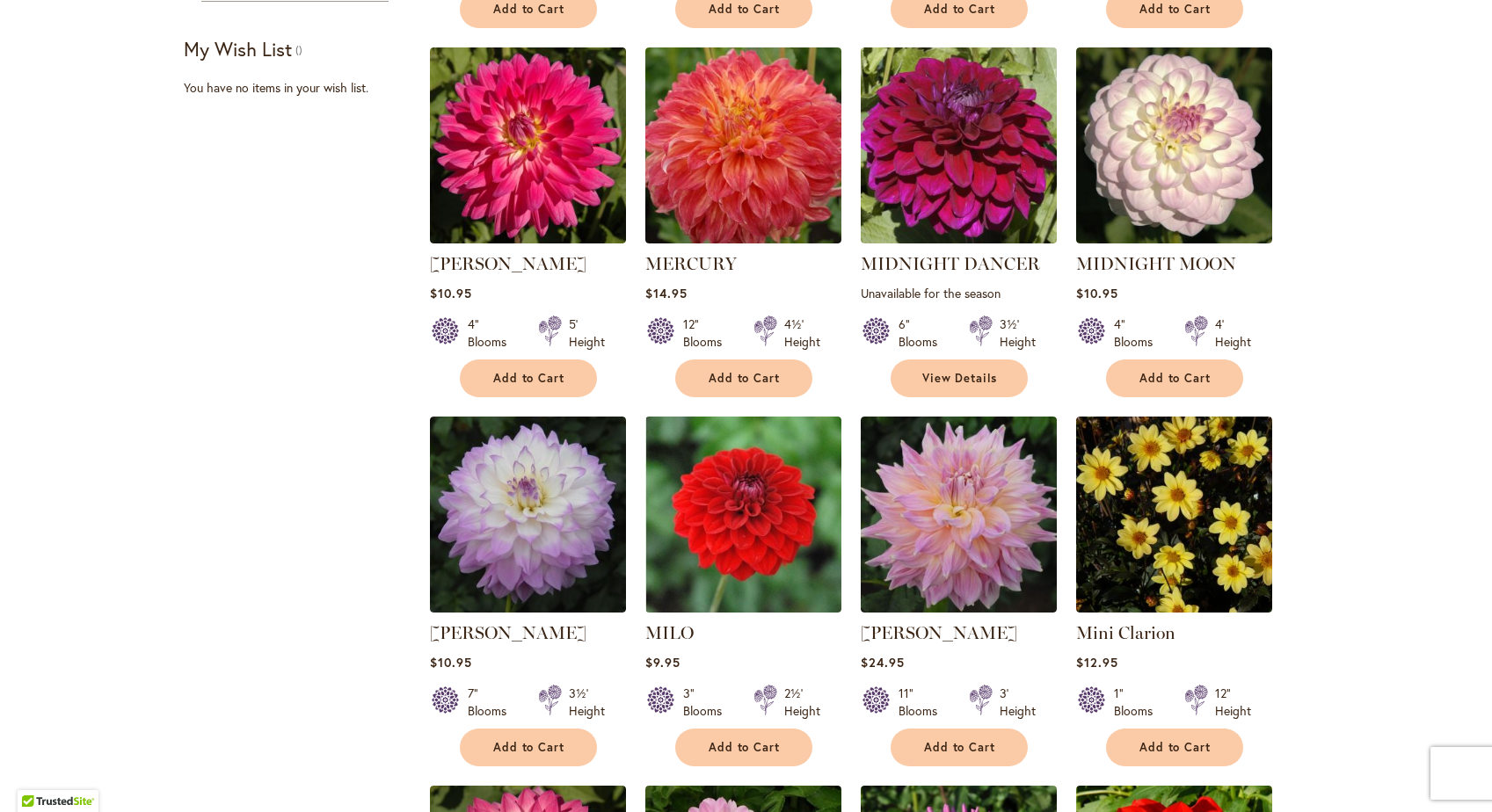
scroll to position [727, 0]
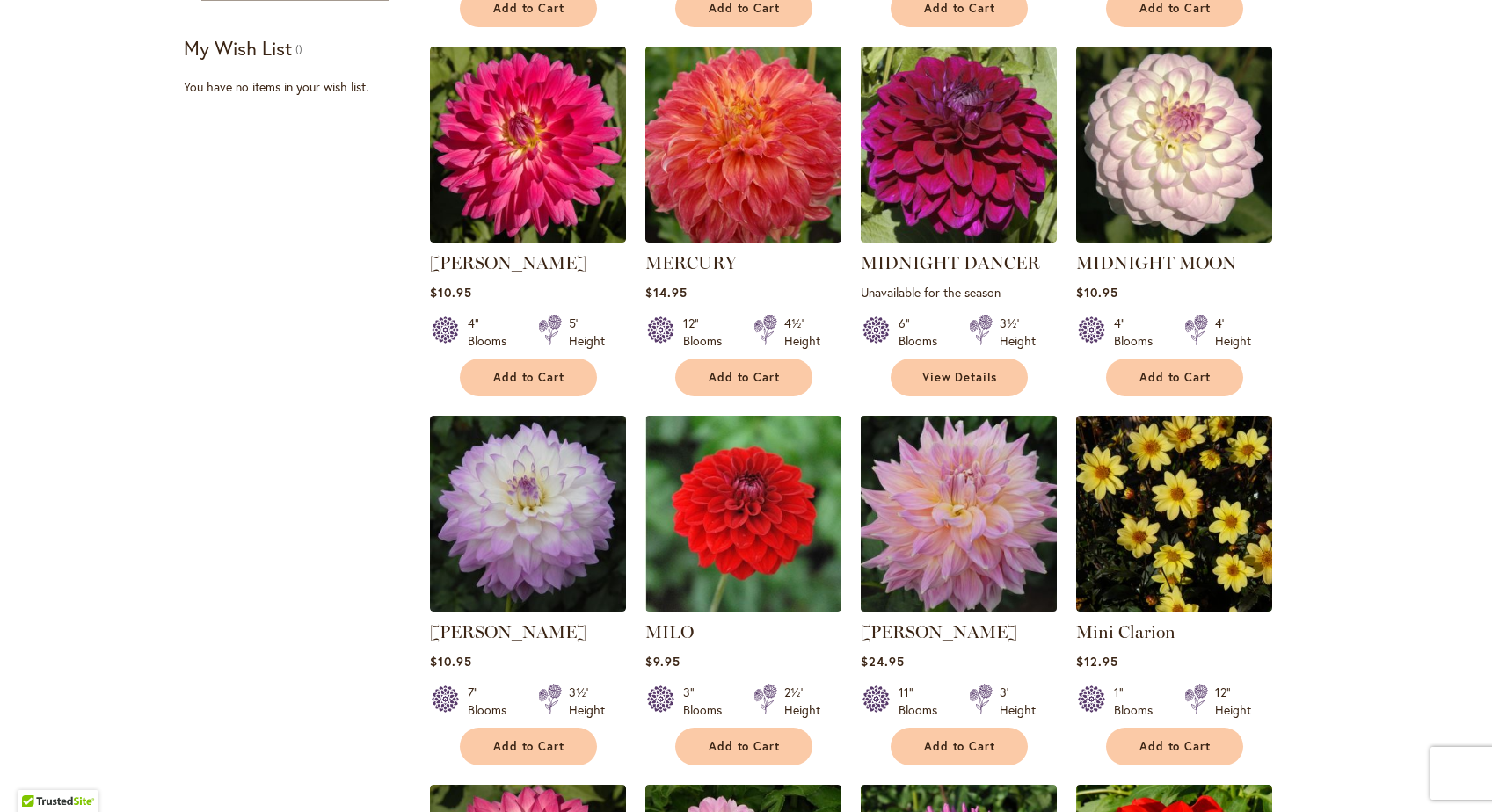
click at [984, 511] on img at bounding box center [958, 513] width 206 height 206
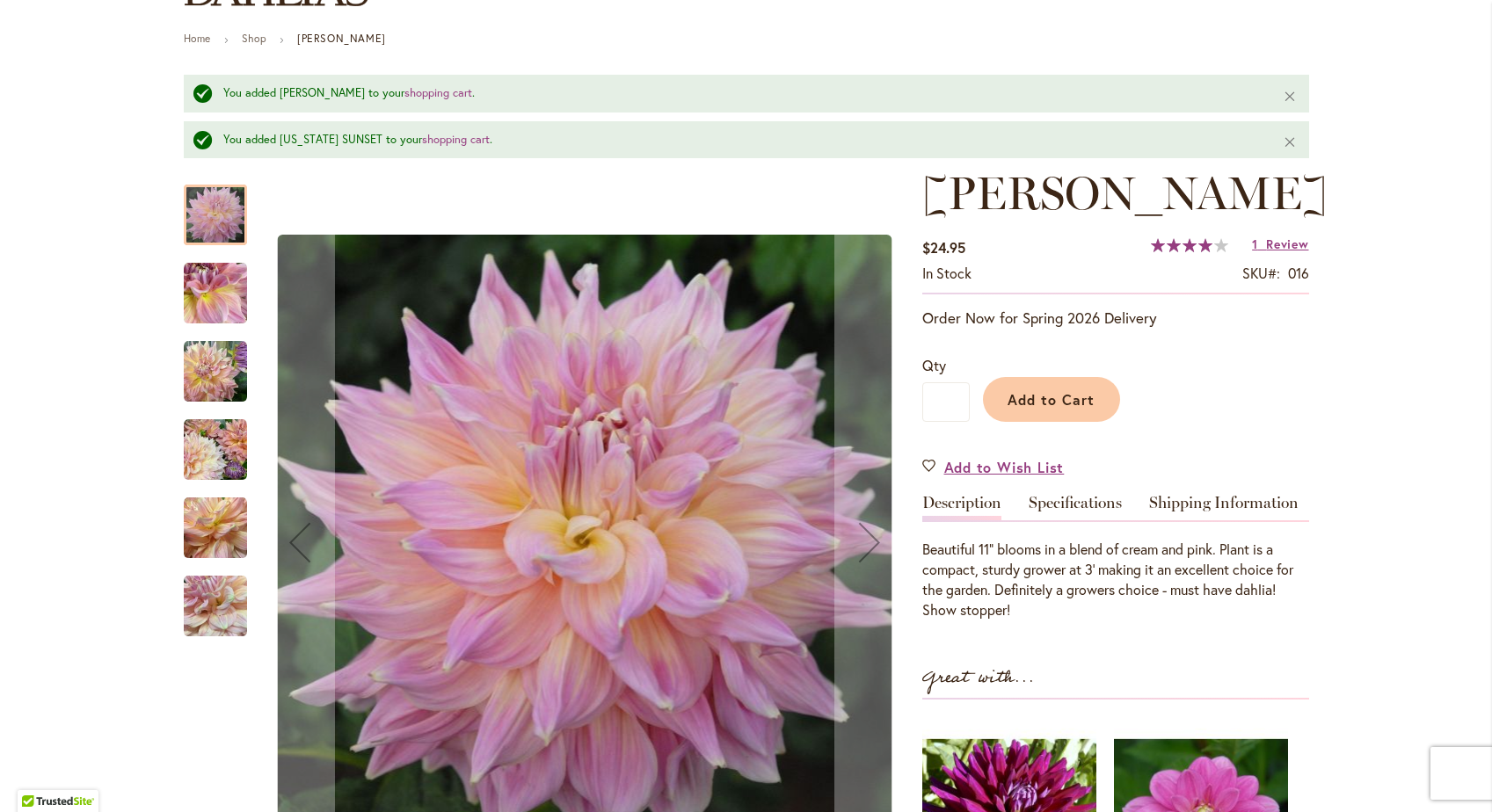
scroll to position [208, 0]
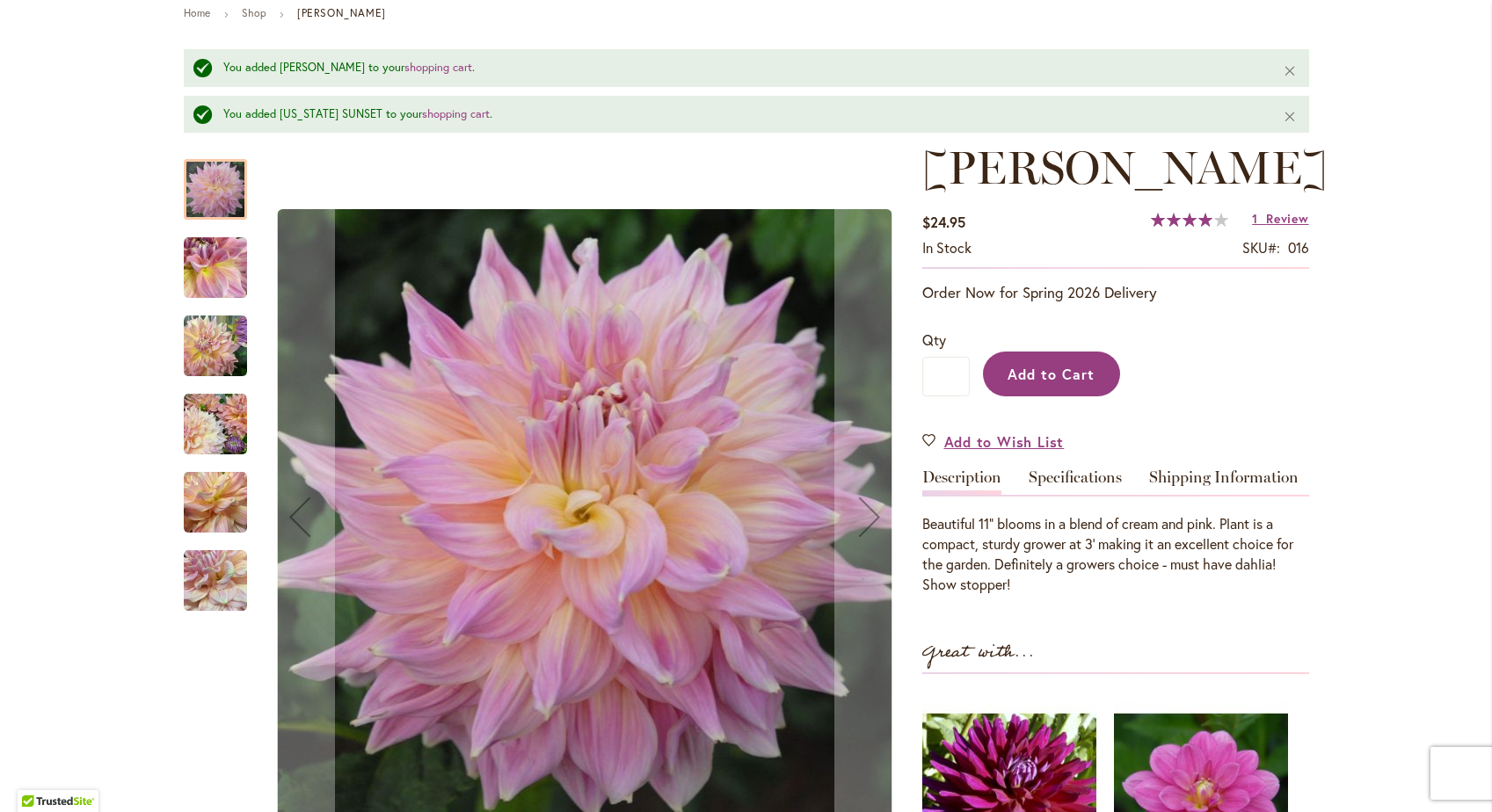
click at [1041, 383] on span "Add to Cart" at bounding box center [1051, 373] width 87 height 18
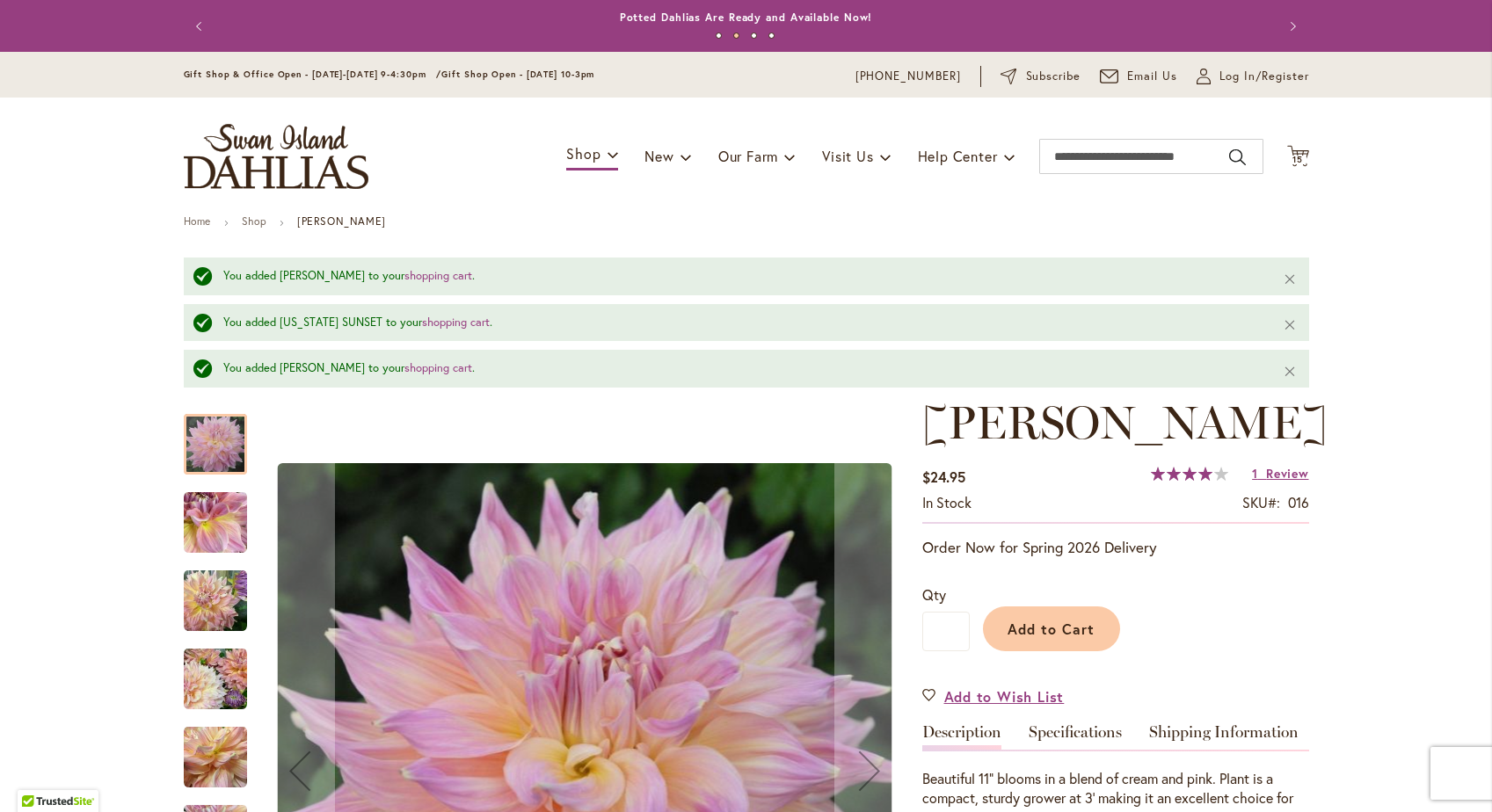
scroll to position [0, 0]
click at [1300, 159] on span "15" at bounding box center [1296, 159] width 10 height 11
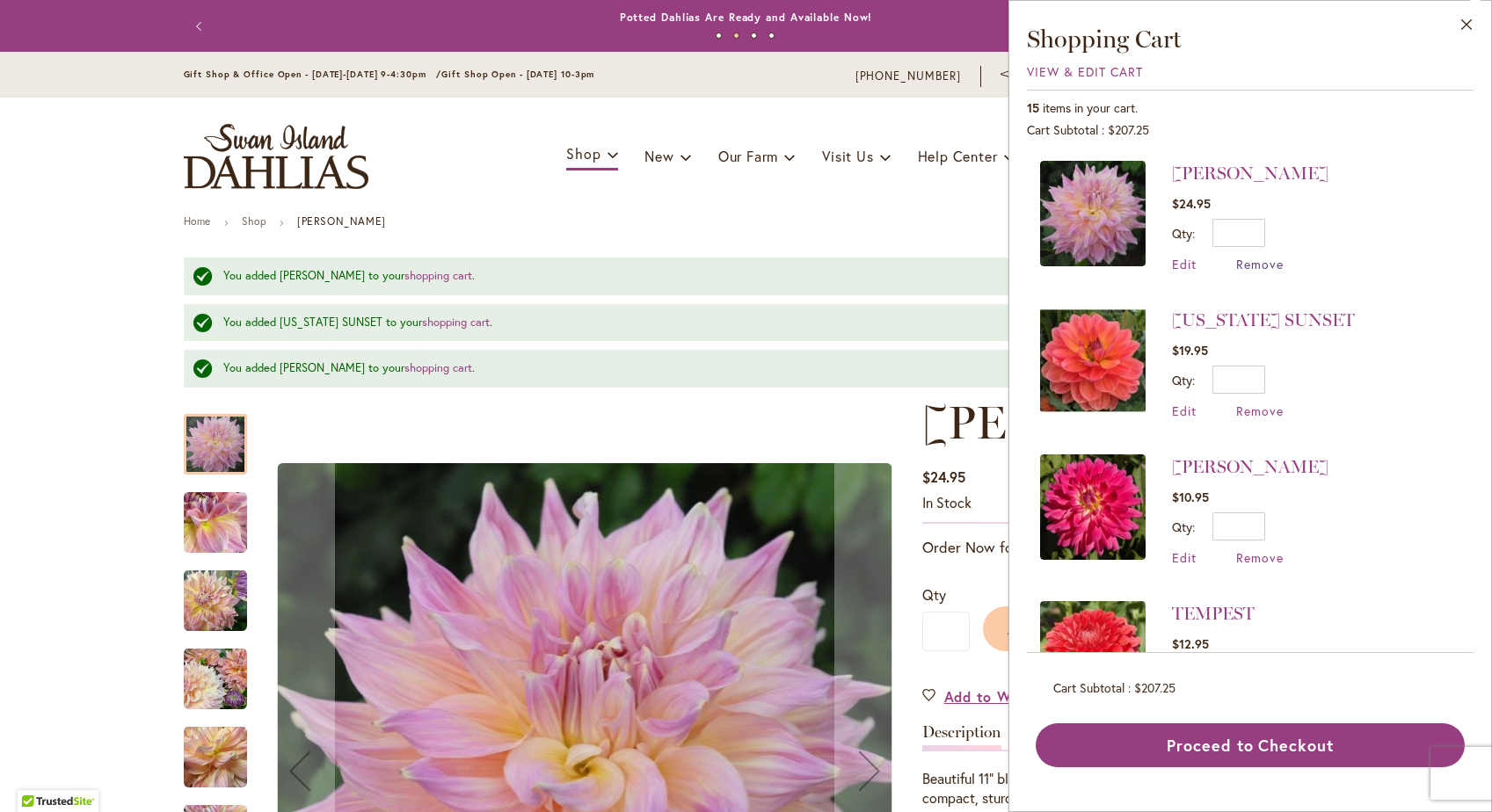
click at [1261, 264] on span "Remove" at bounding box center [1259, 264] width 47 height 17
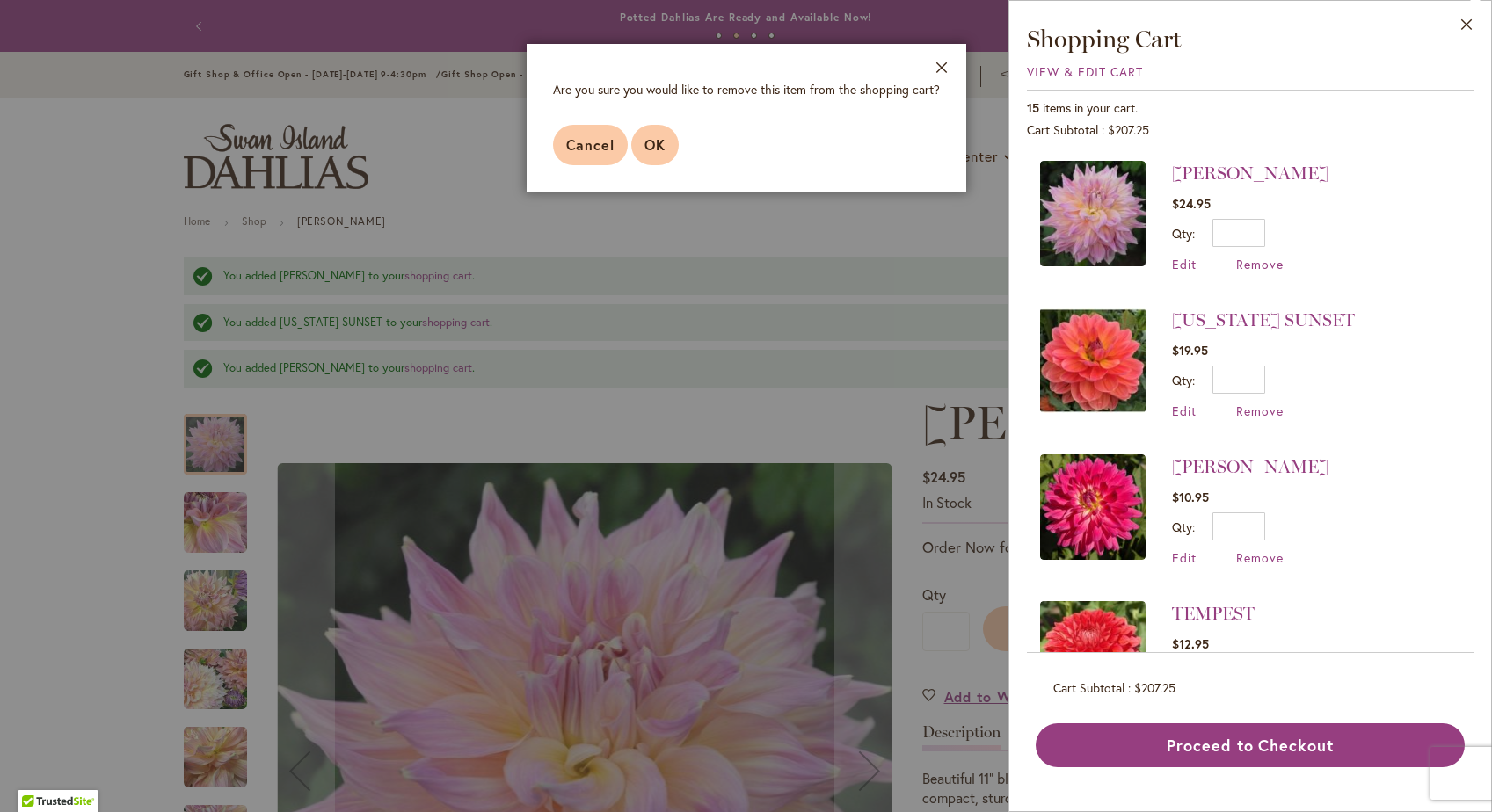
click at [653, 136] on span "OK" at bounding box center [655, 144] width 21 height 18
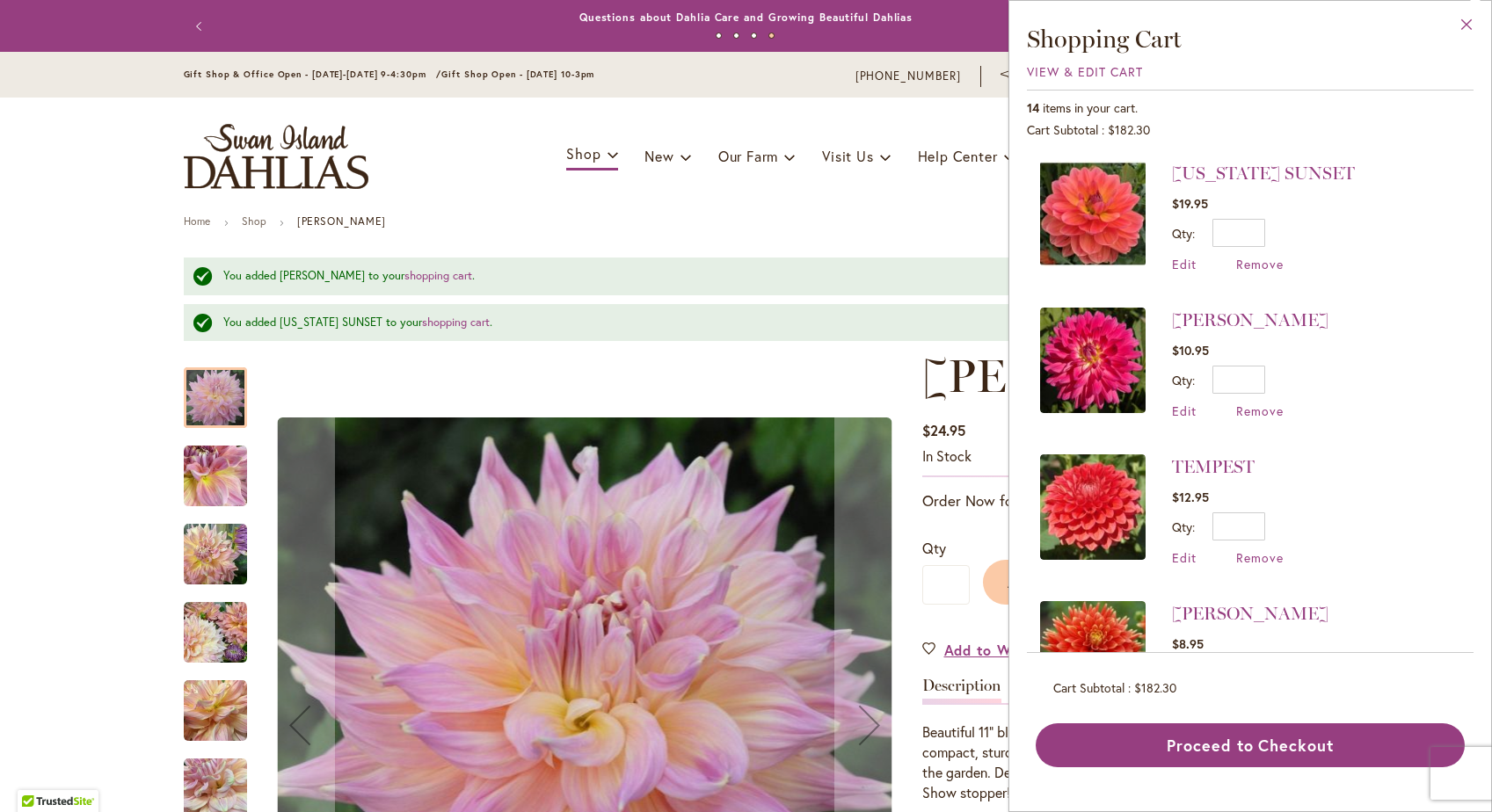
click at [1462, 23] on button "Close" at bounding box center [1466, 28] width 48 height 55
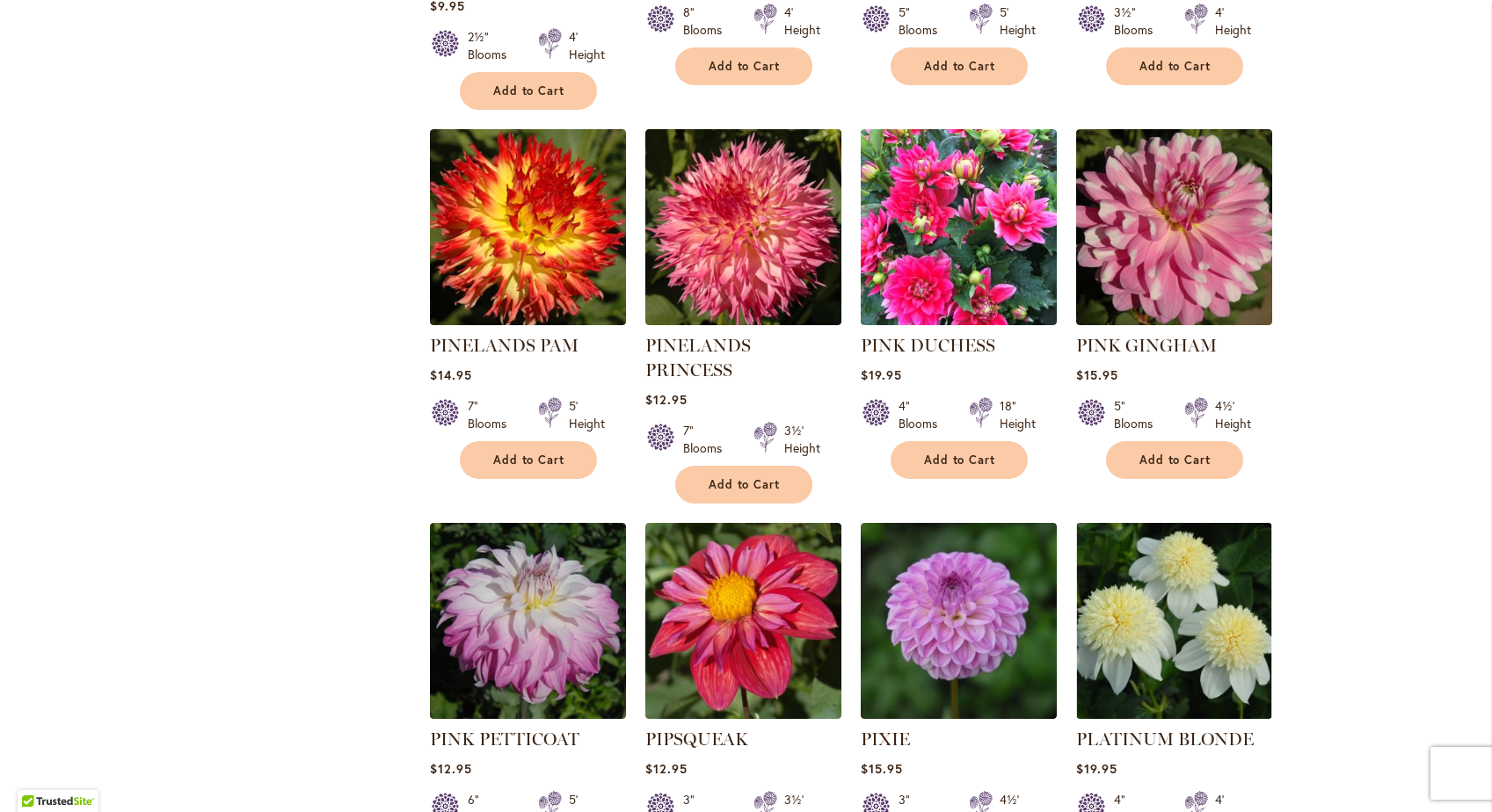
scroll to position [5627, 0]
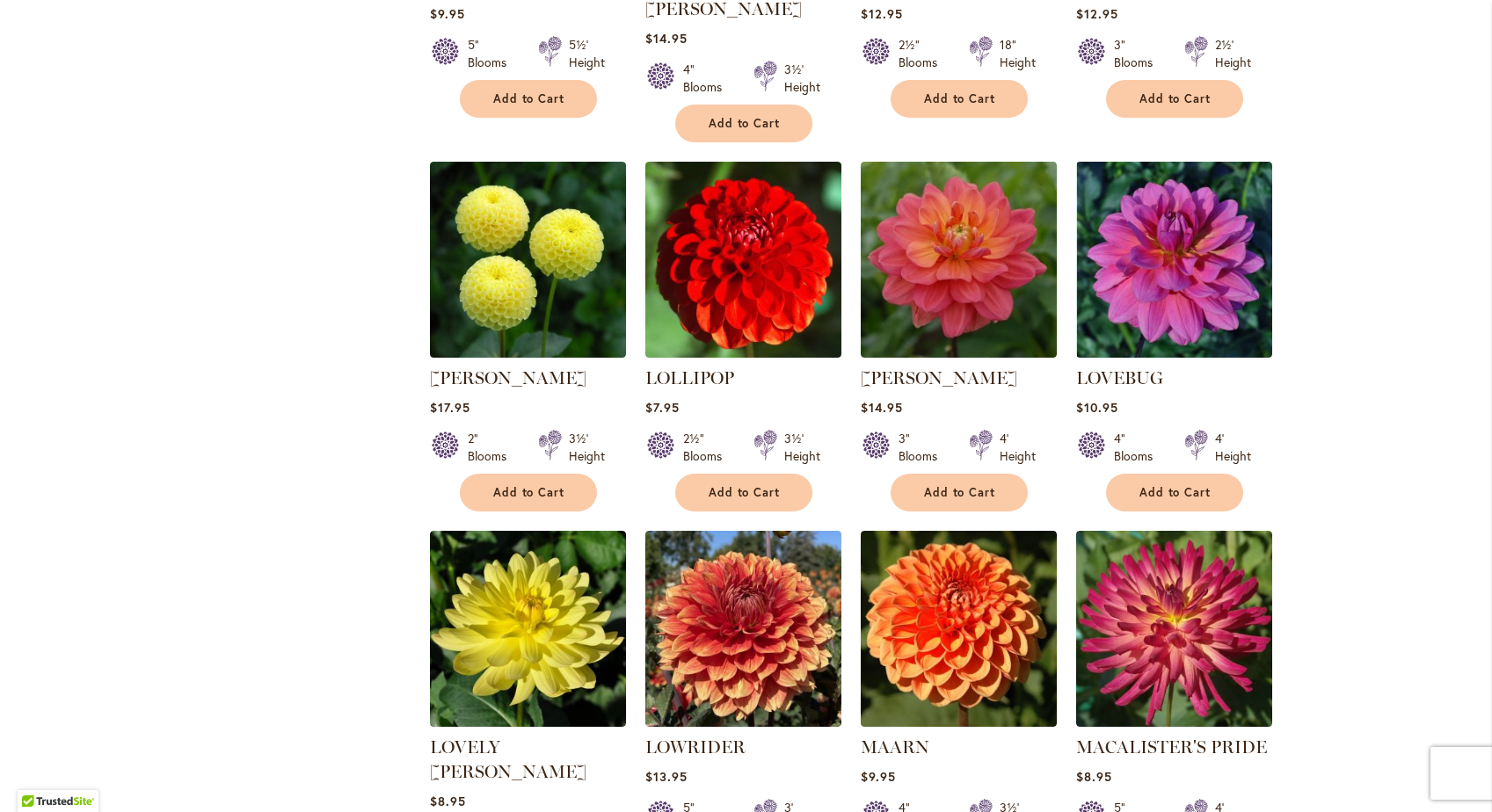
scroll to position [4476, 0]
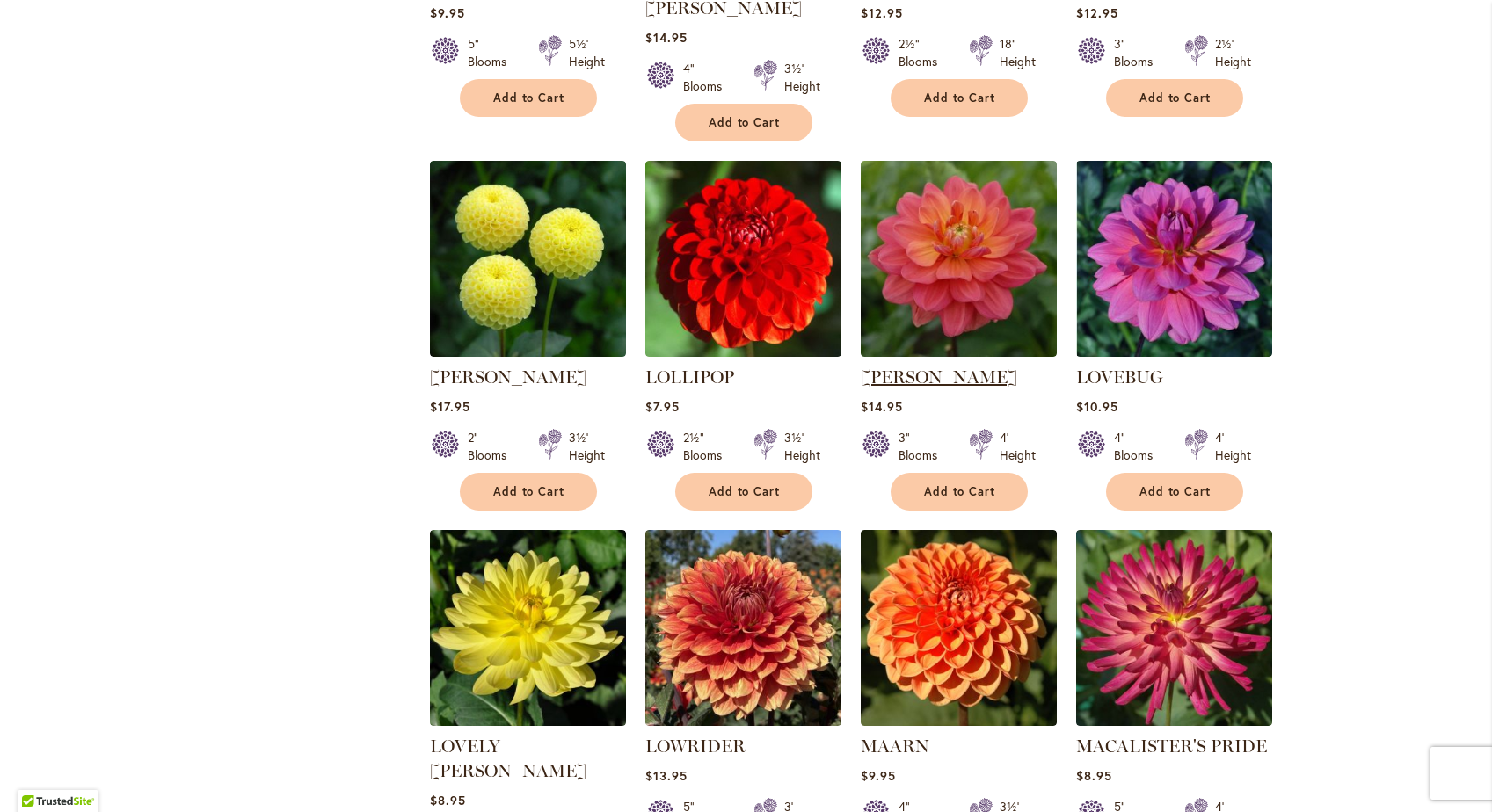
click at [933, 366] on link "LORA ASHLEY" at bounding box center [939, 377] width 157 height 21
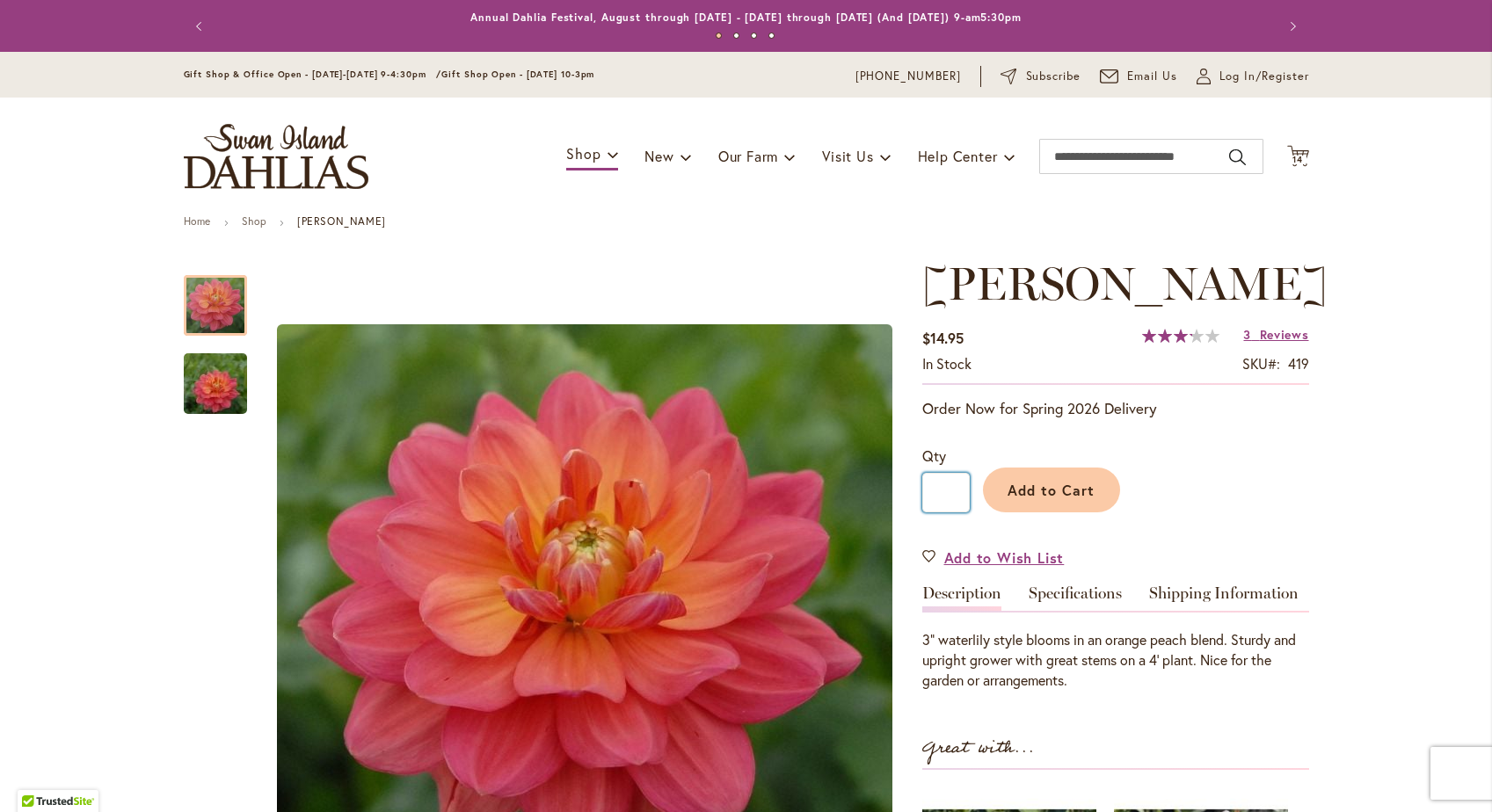
click at [952, 483] on input "*" at bounding box center [945, 492] width 47 height 40
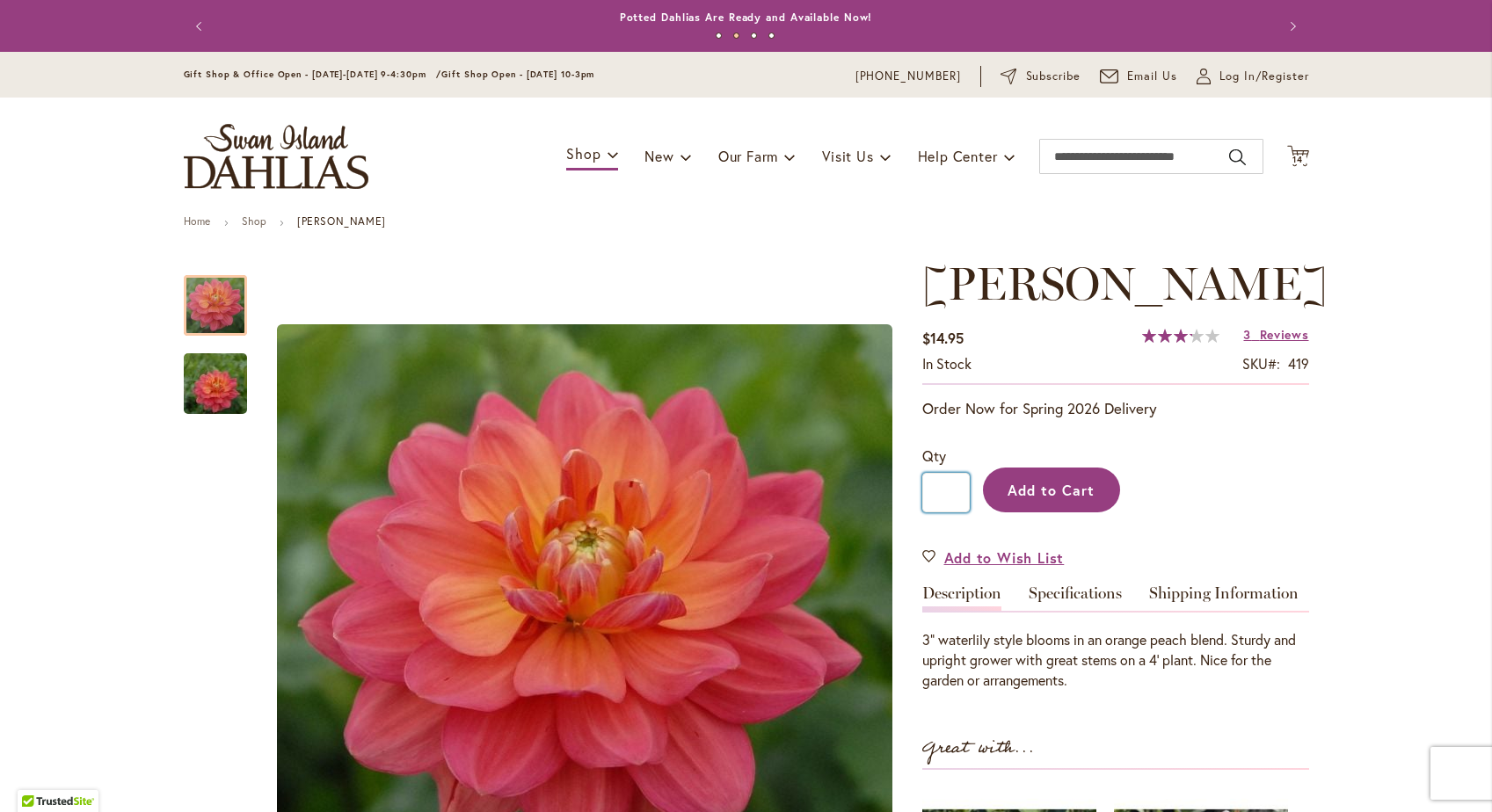
type input "*"
click at [1049, 478] on button "Add to Cart" at bounding box center [1051, 489] width 137 height 45
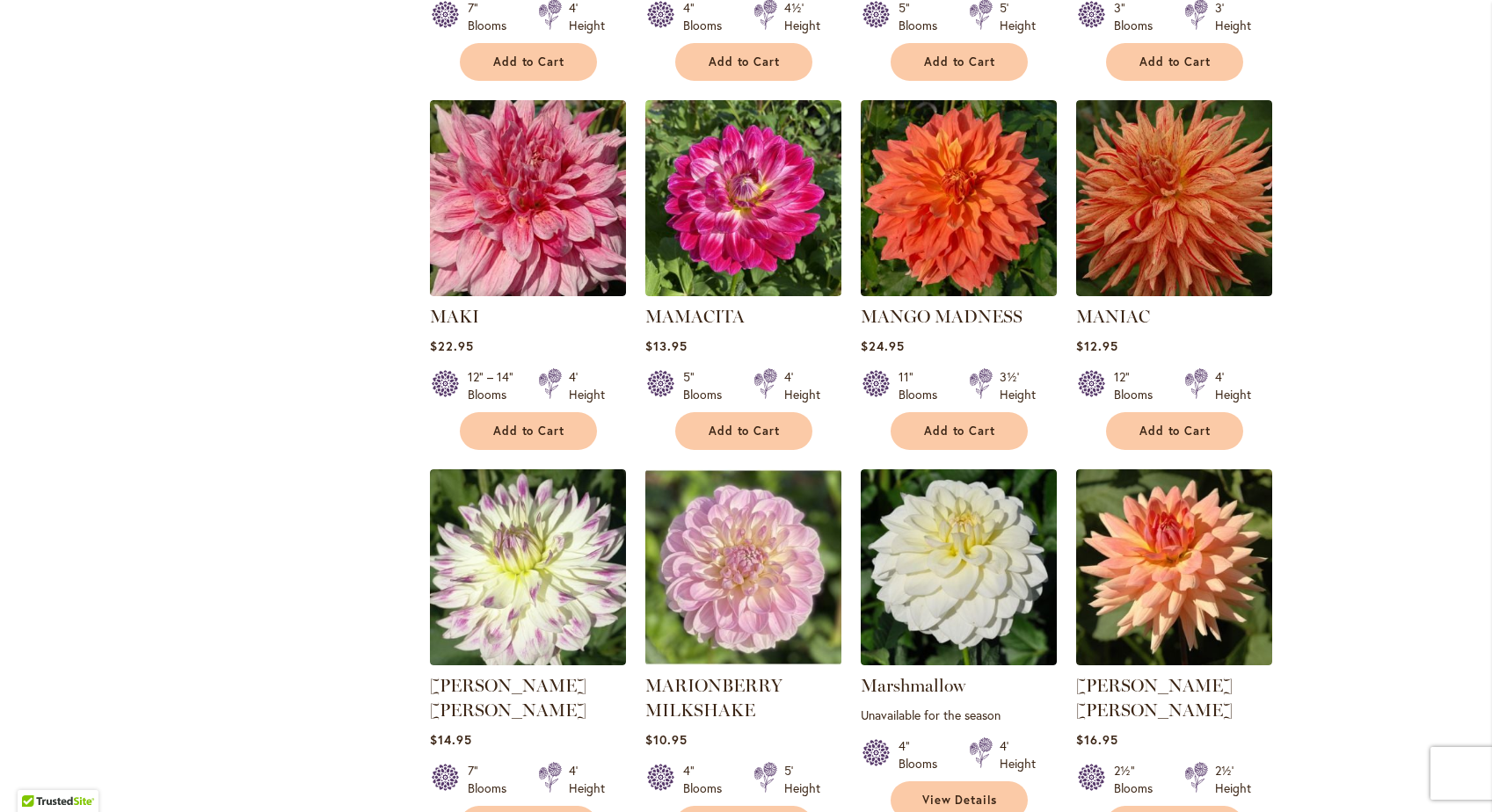
scroll to position [5779, 0]
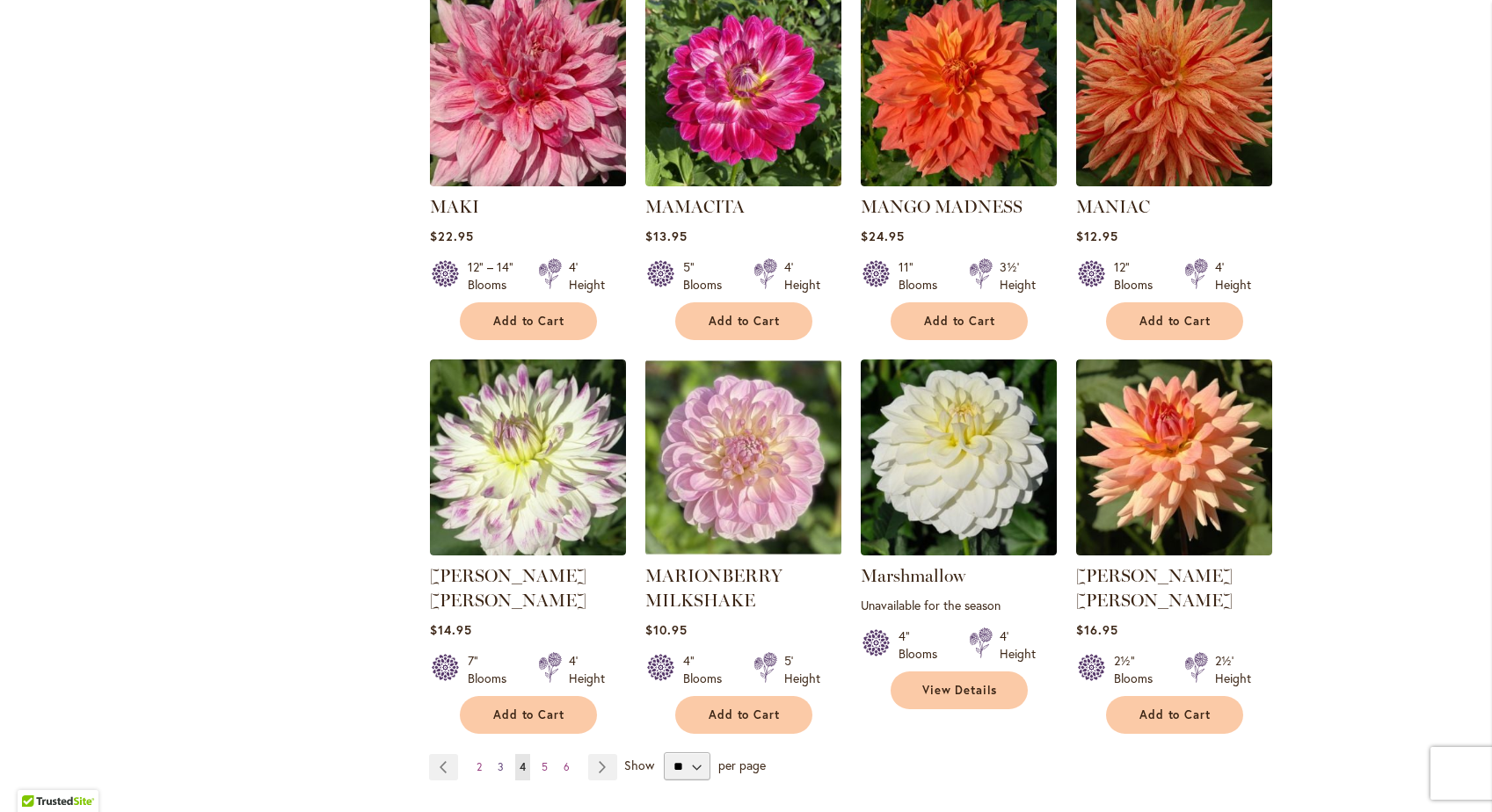
click at [497, 760] on span "3" at bounding box center [500, 766] width 6 height 13
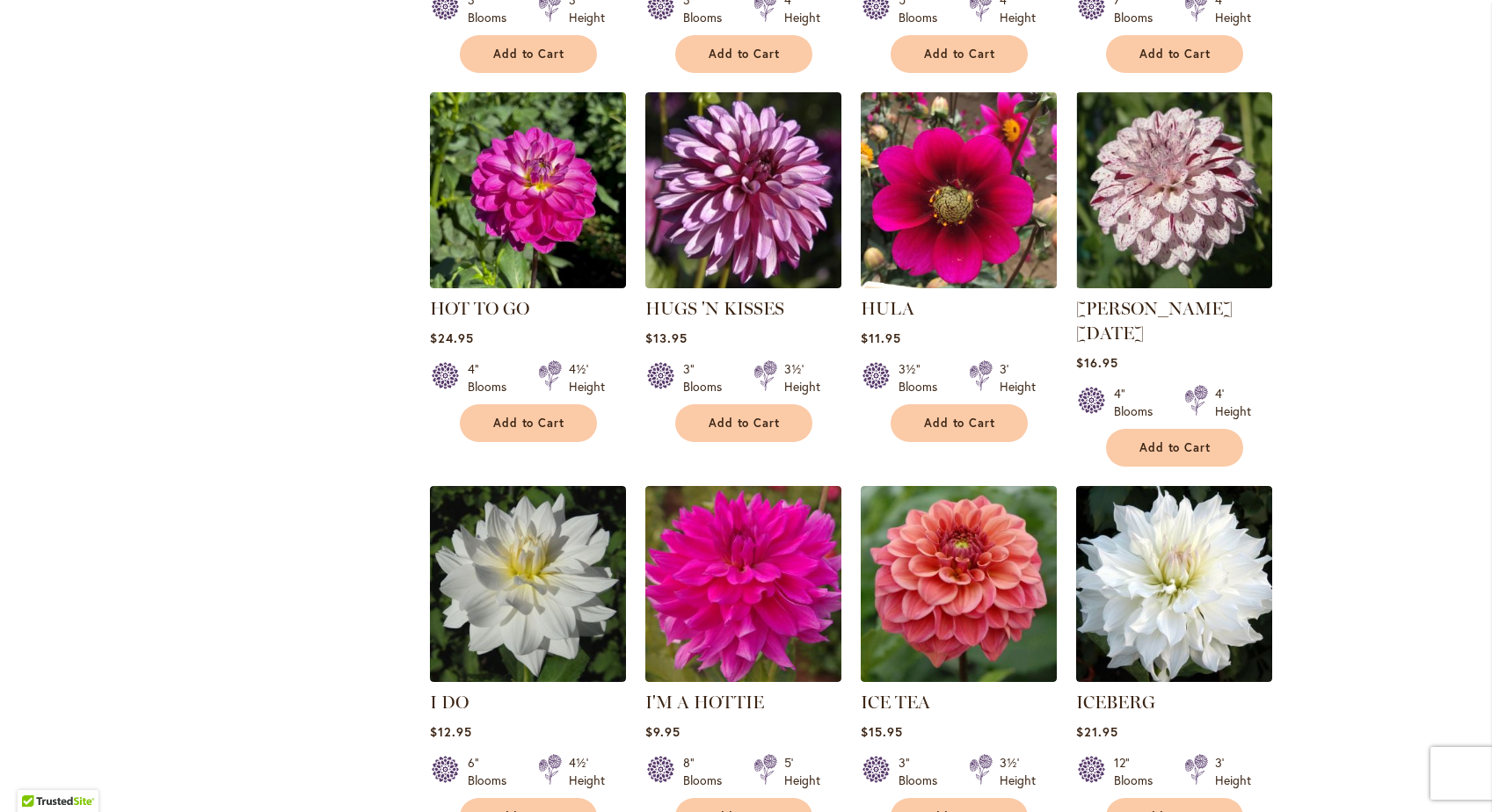
scroll to position [5730, 0]
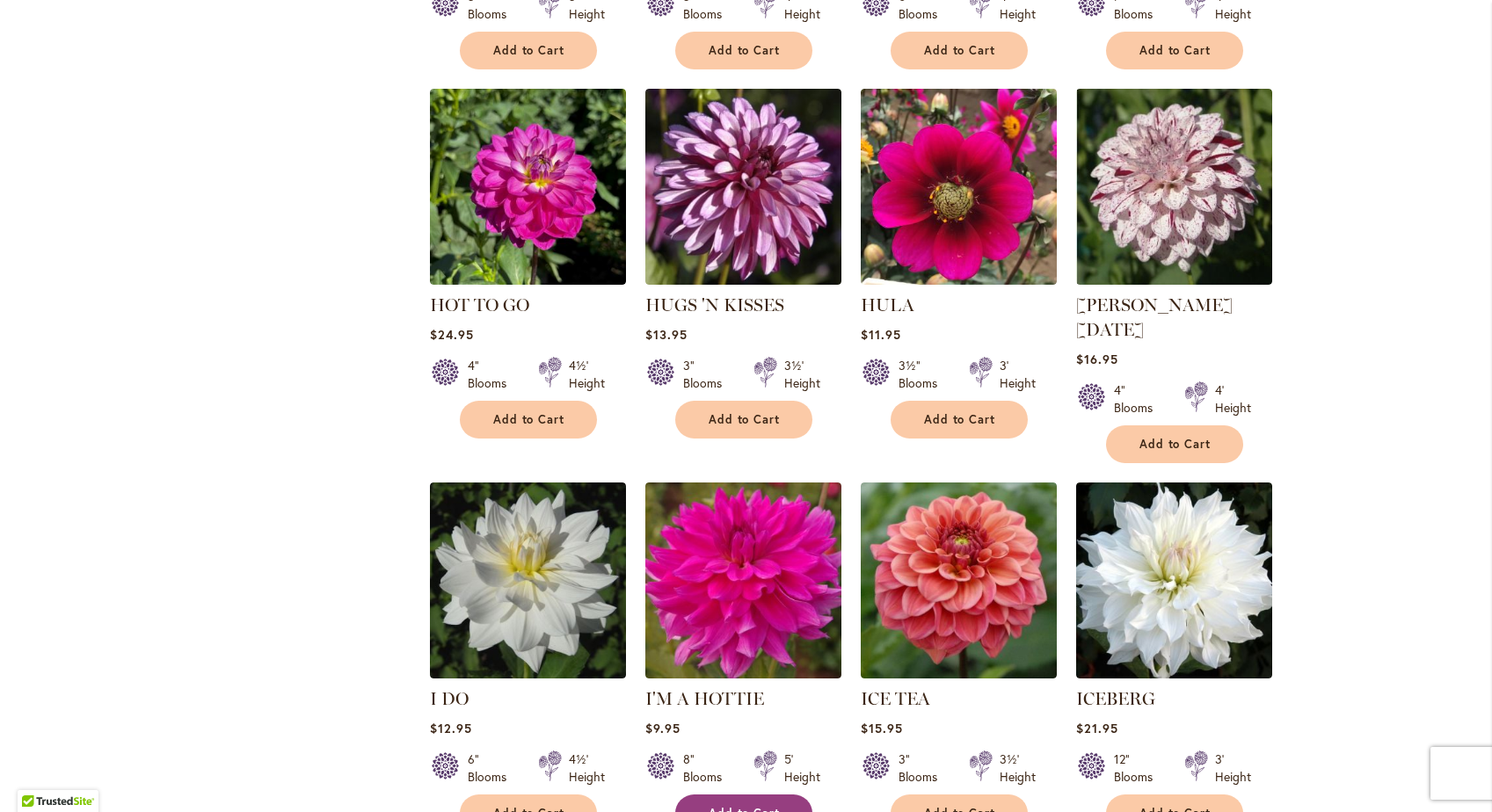
click at [734, 805] on span "Add to Cart" at bounding box center [744, 813] width 72 height 15
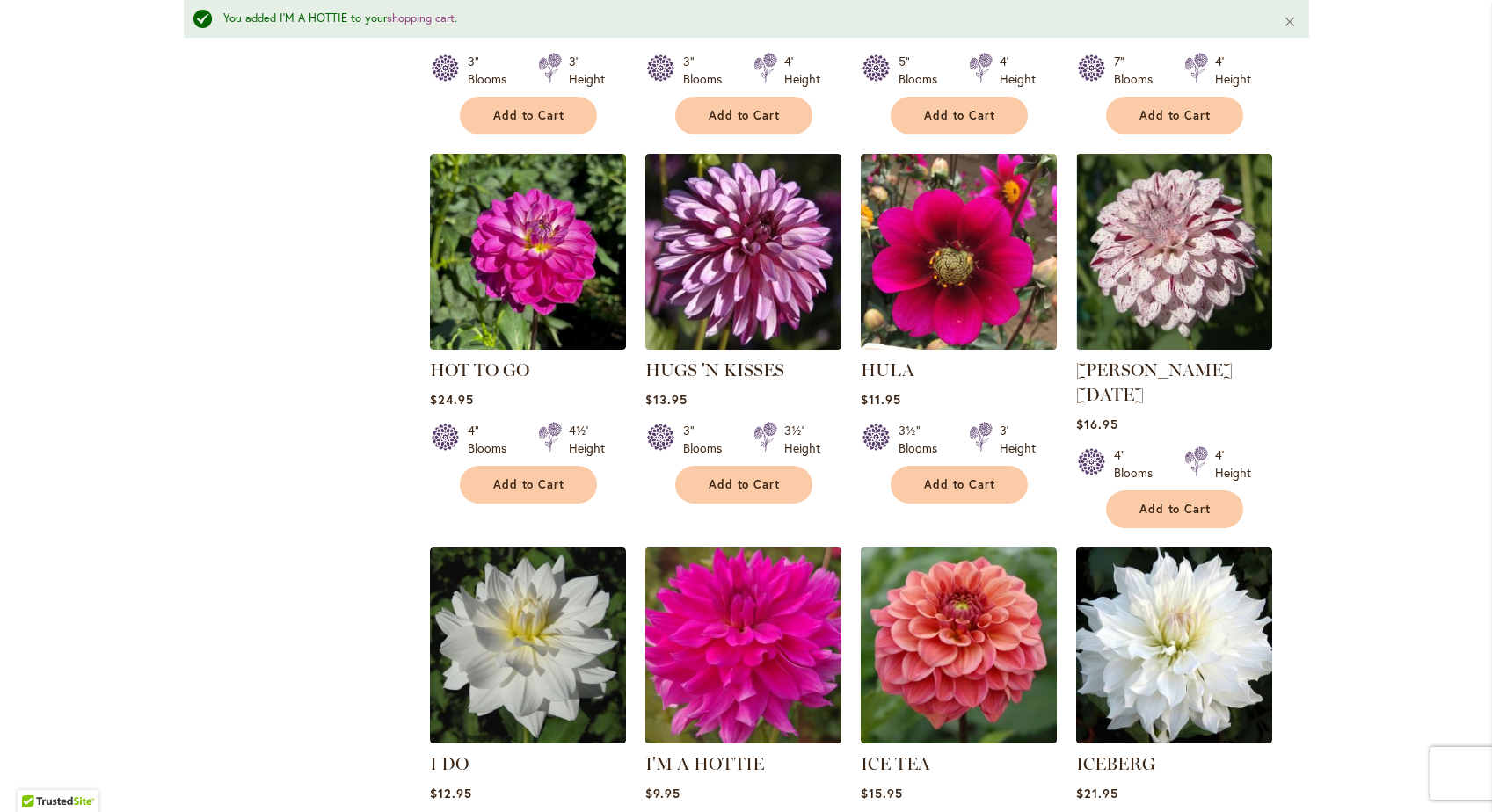
scroll to position [5712, 0]
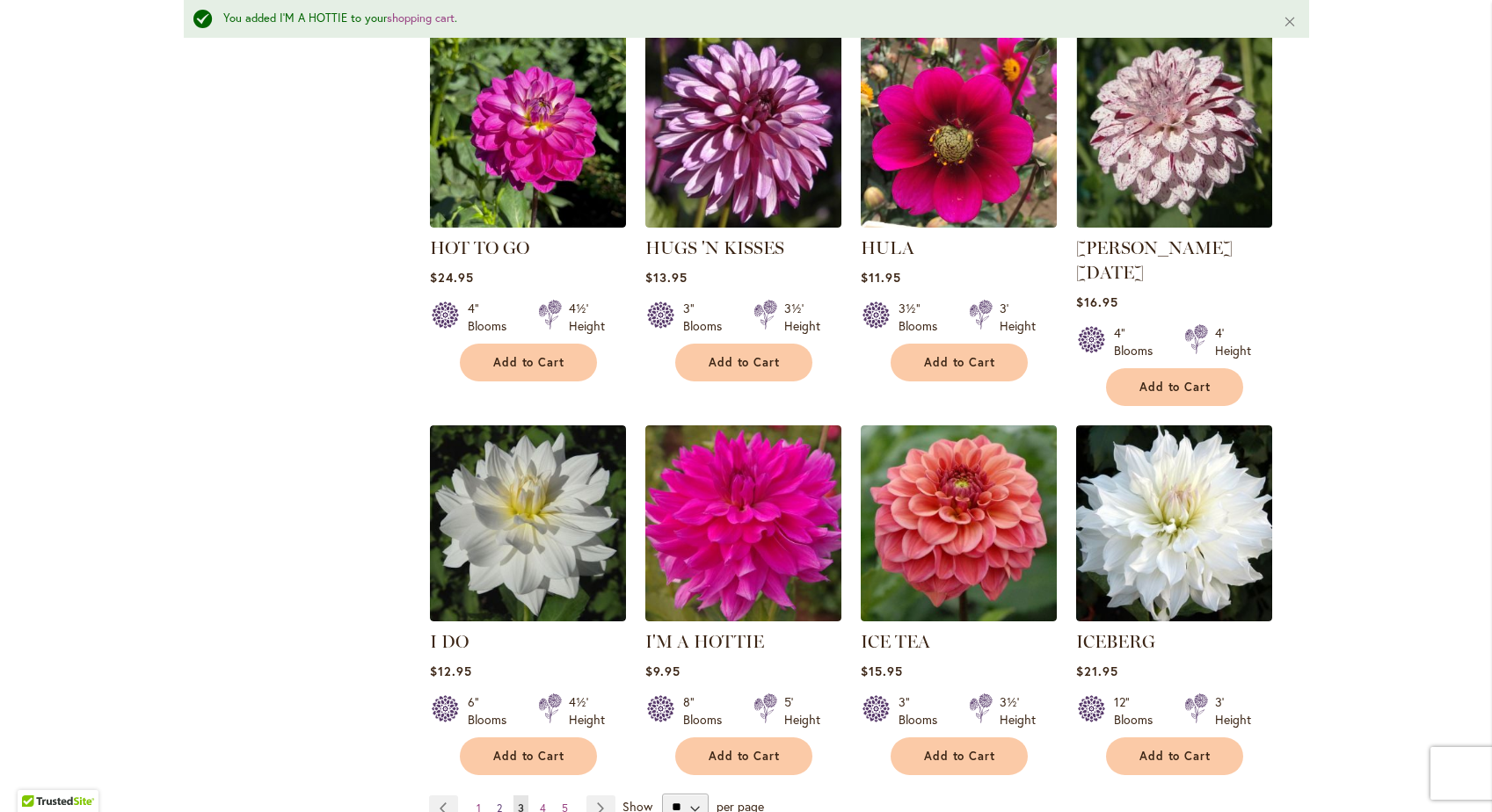
click at [497, 802] on span "2" at bounding box center [499, 808] width 6 height 13
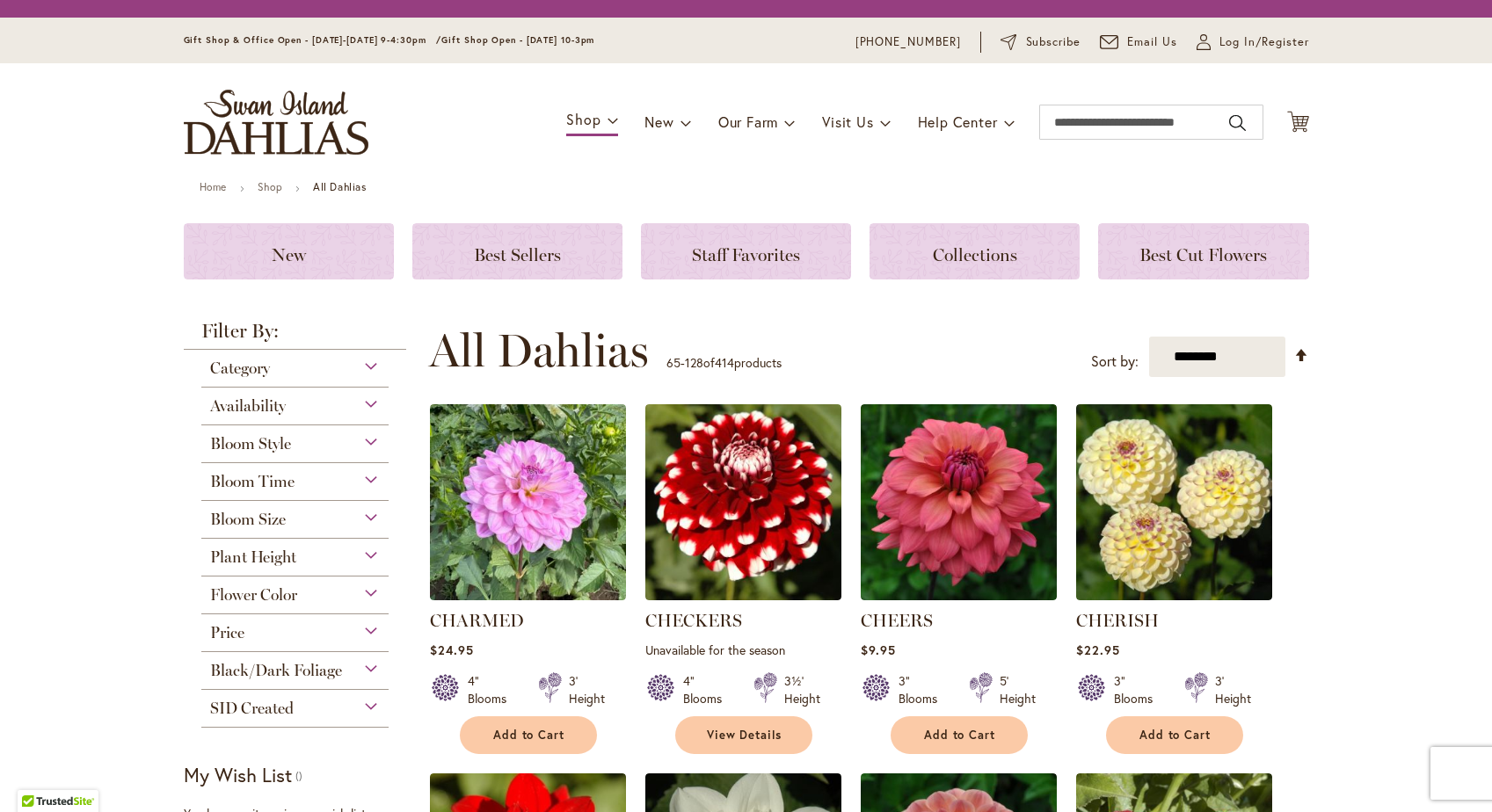
scroll to position [424, 0]
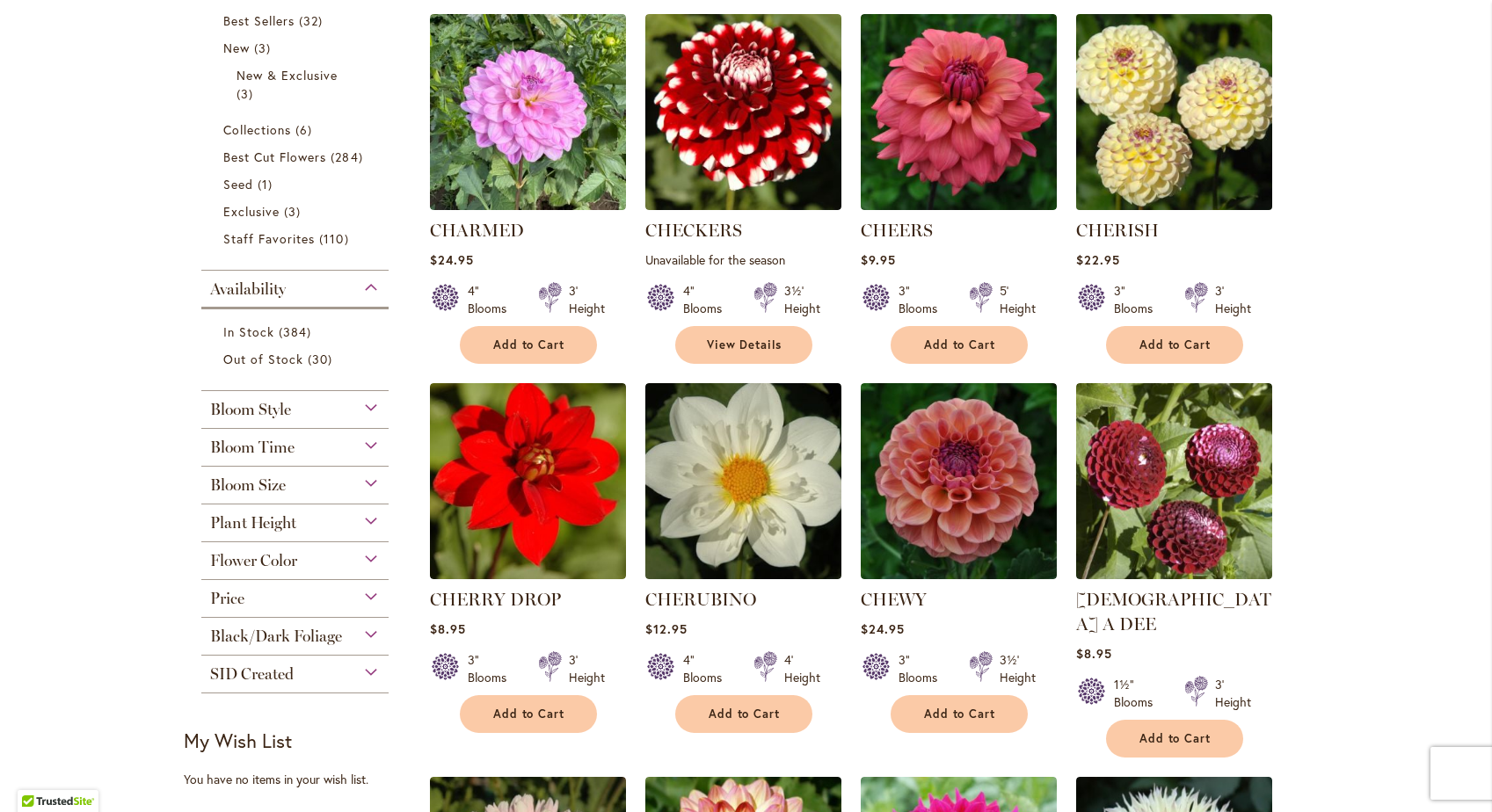
click at [1160, 150] on img at bounding box center [1173, 112] width 206 height 206
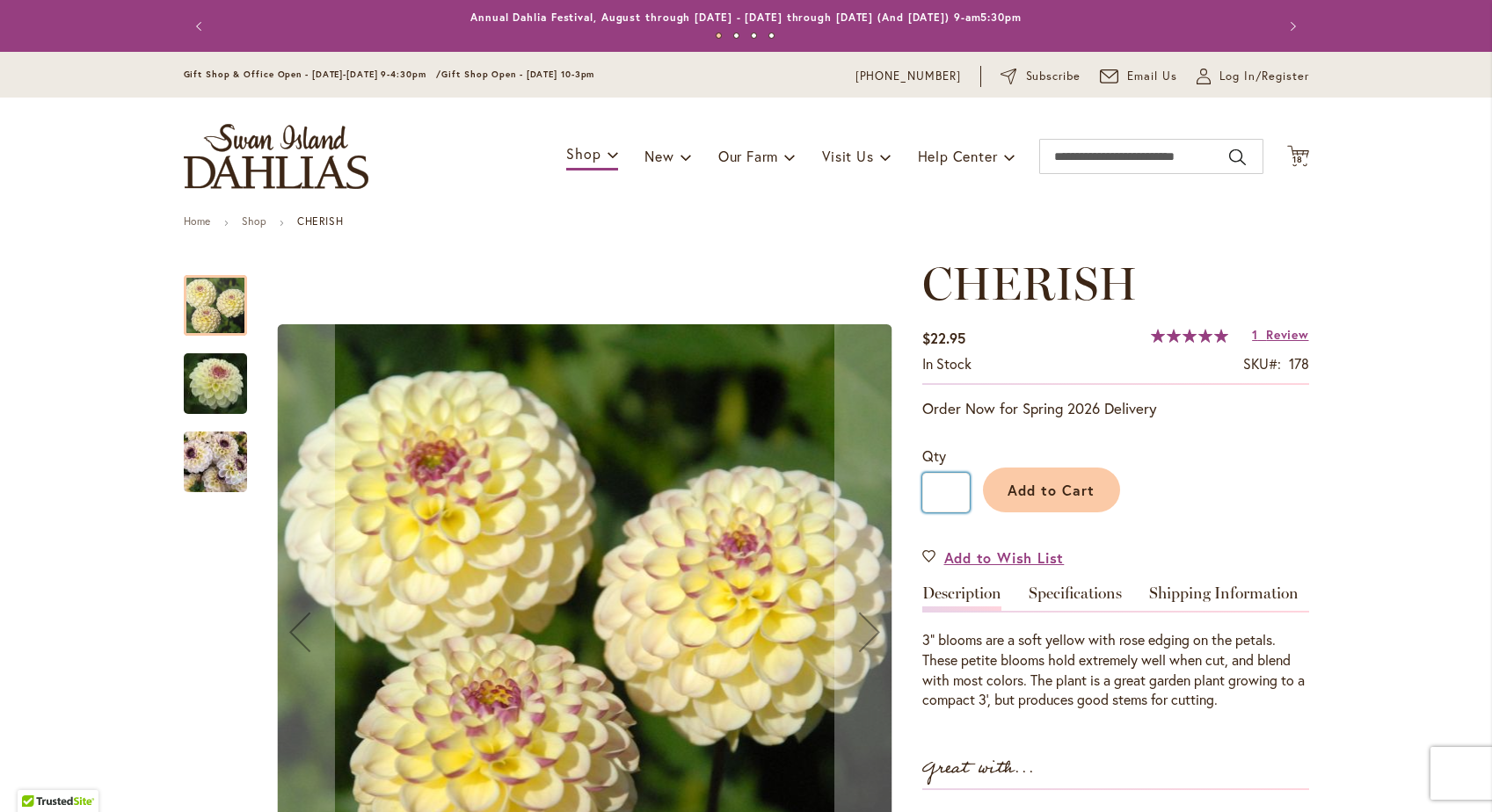
click at [950, 492] on input "*" at bounding box center [945, 492] width 47 height 40
click at [217, 451] on img "CHERISH" at bounding box center [215, 462] width 64 height 84
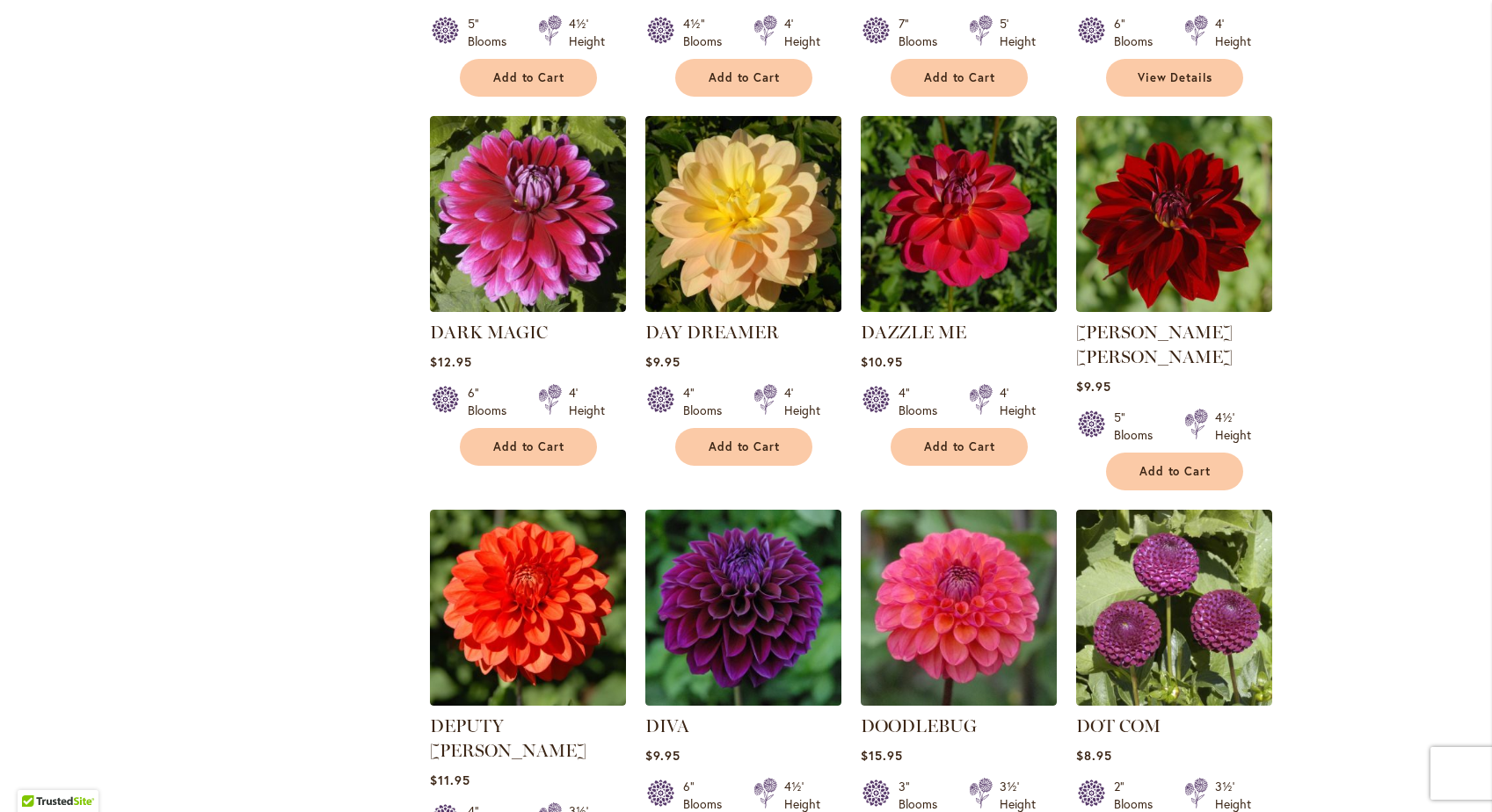
scroll to position [3392, 0]
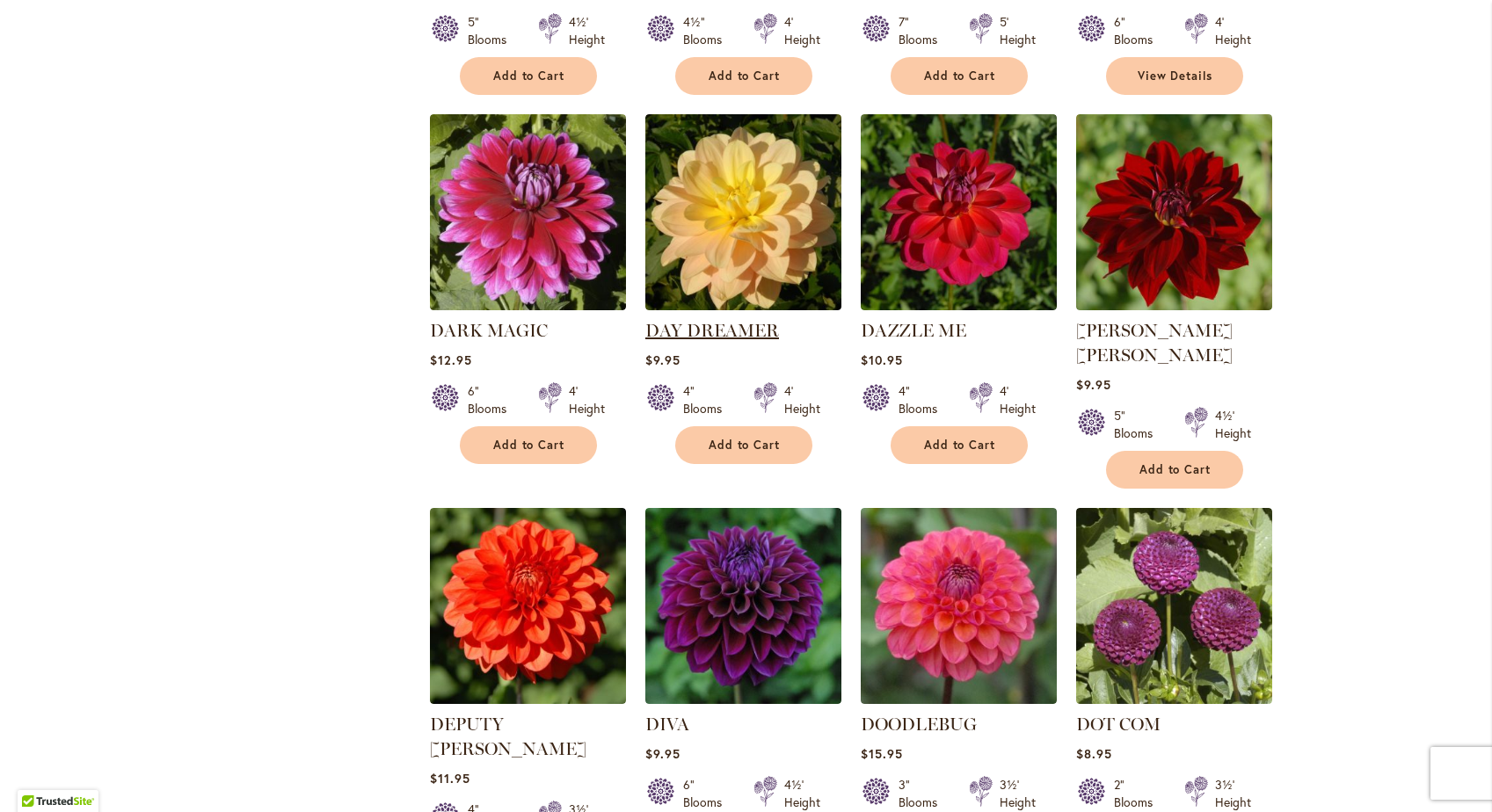
click at [731, 320] on link "DAY DREAMER" at bounding box center [712, 330] width 134 height 21
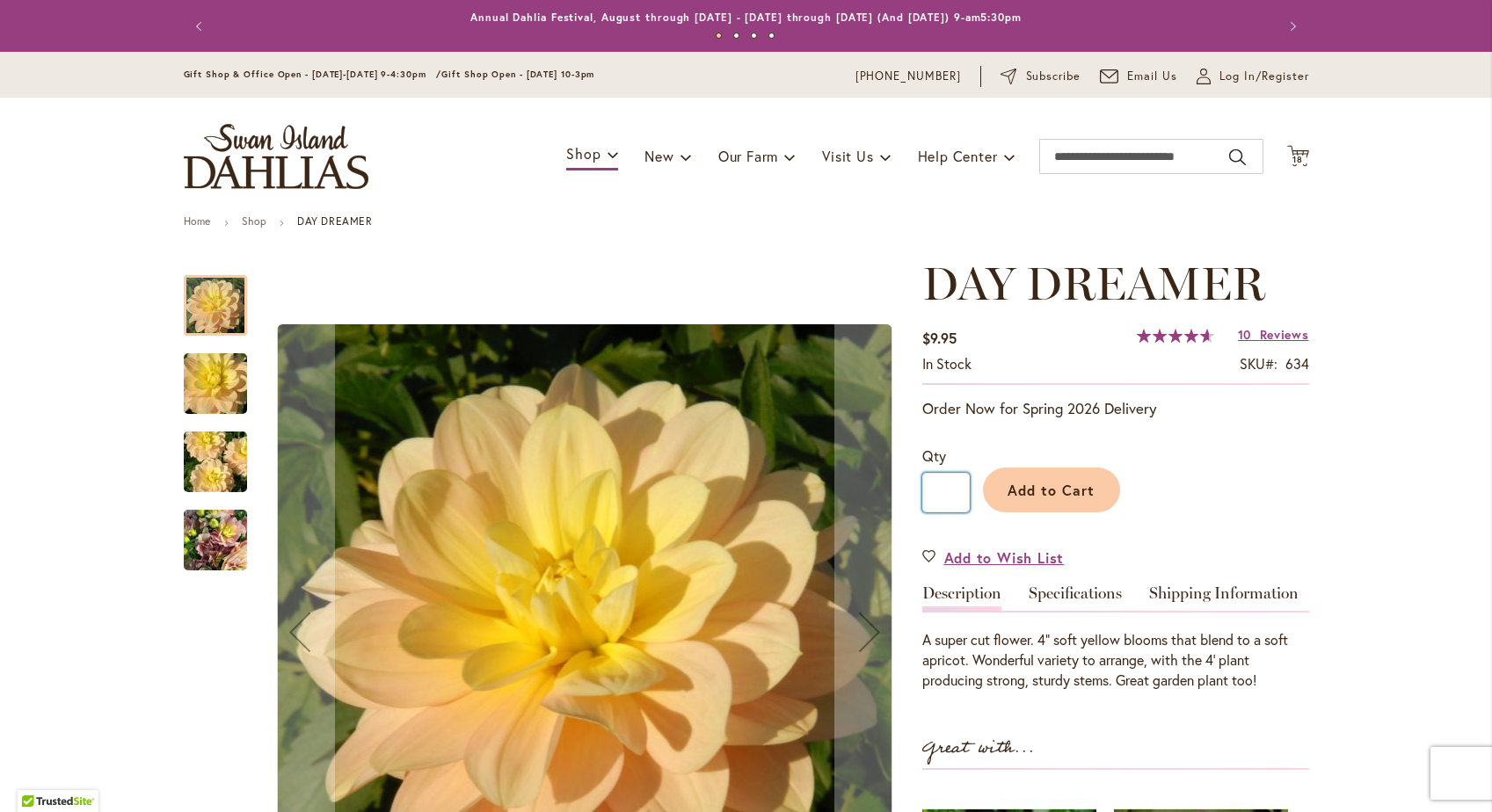
click at [954, 488] on input "*" at bounding box center [945, 492] width 47 height 40
type input "*"
click at [1057, 485] on span "Add to Cart" at bounding box center [1051, 489] width 87 height 18
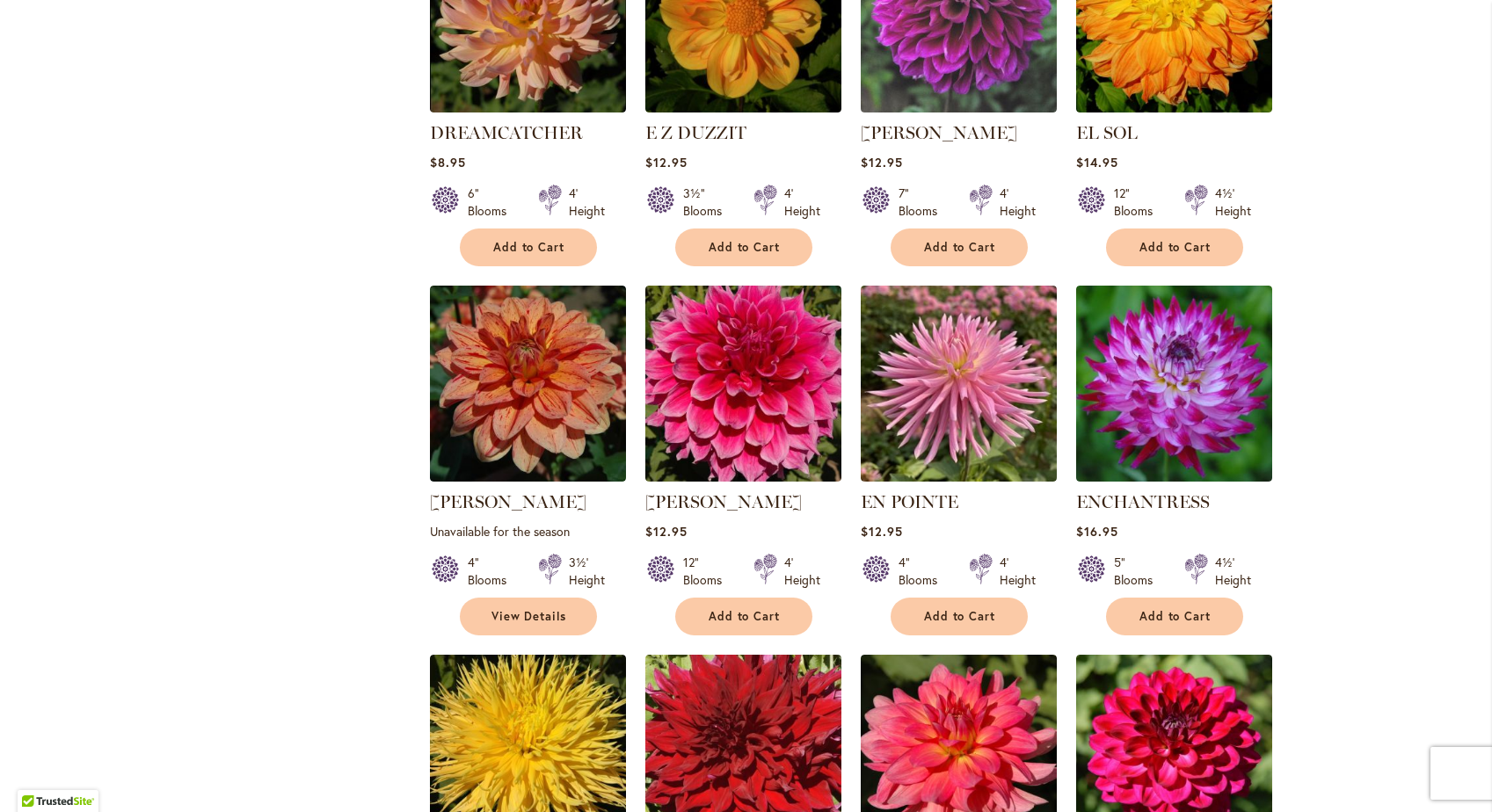
scroll to position [4747, 0]
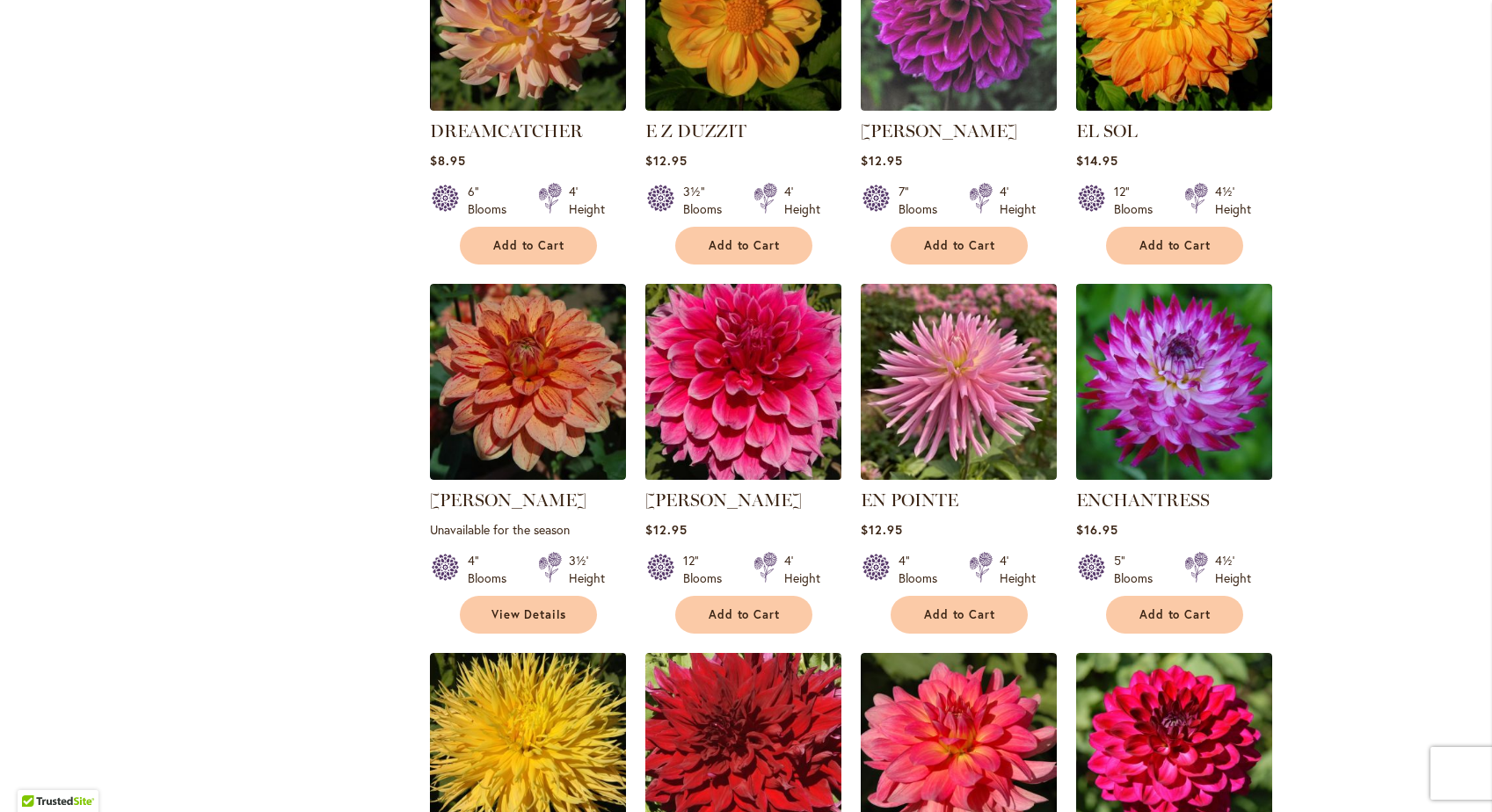
click at [761, 279] on img at bounding box center [742, 381] width 206 height 206
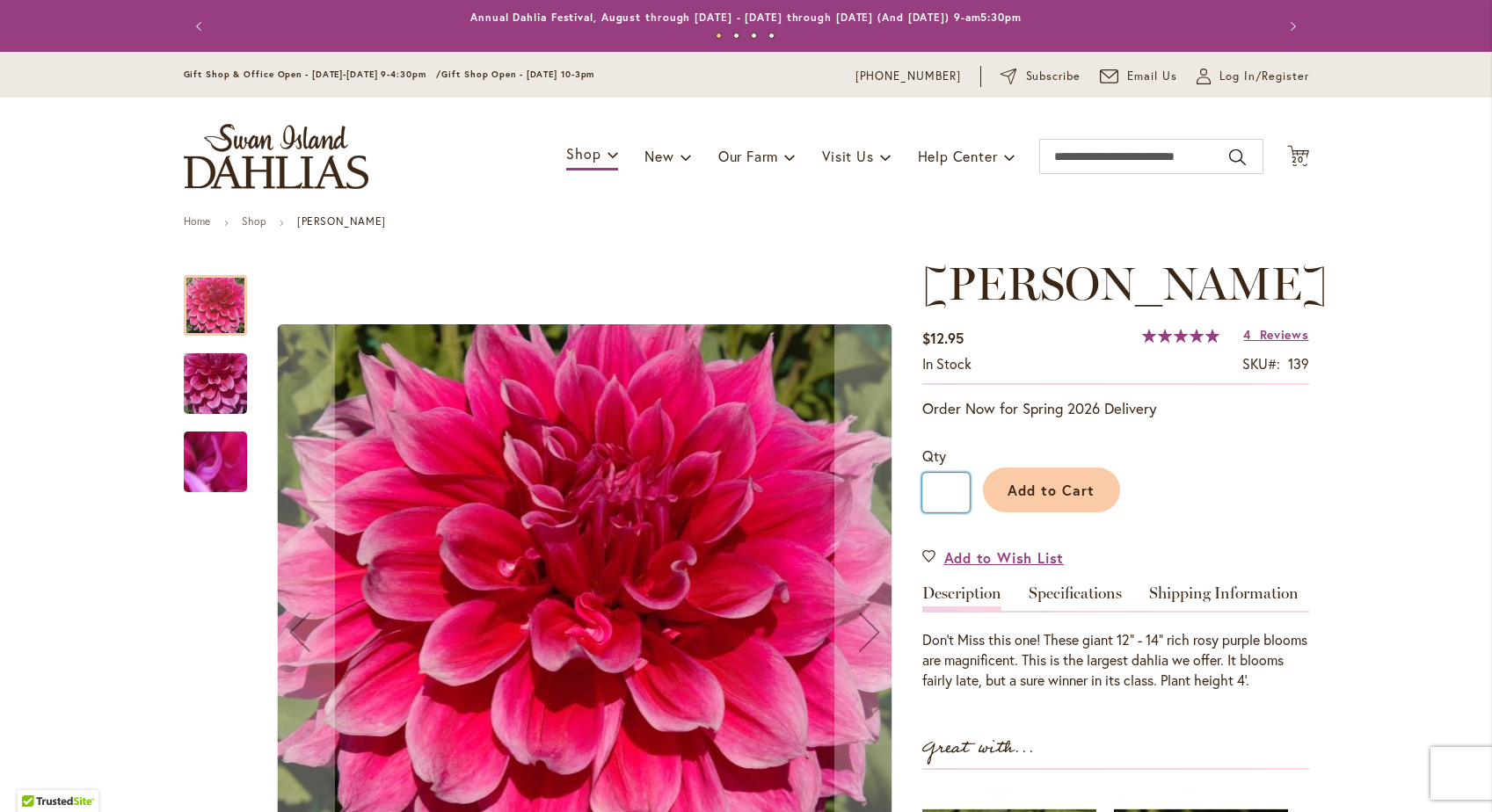
click at [955, 491] on input "*" at bounding box center [945, 492] width 47 height 40
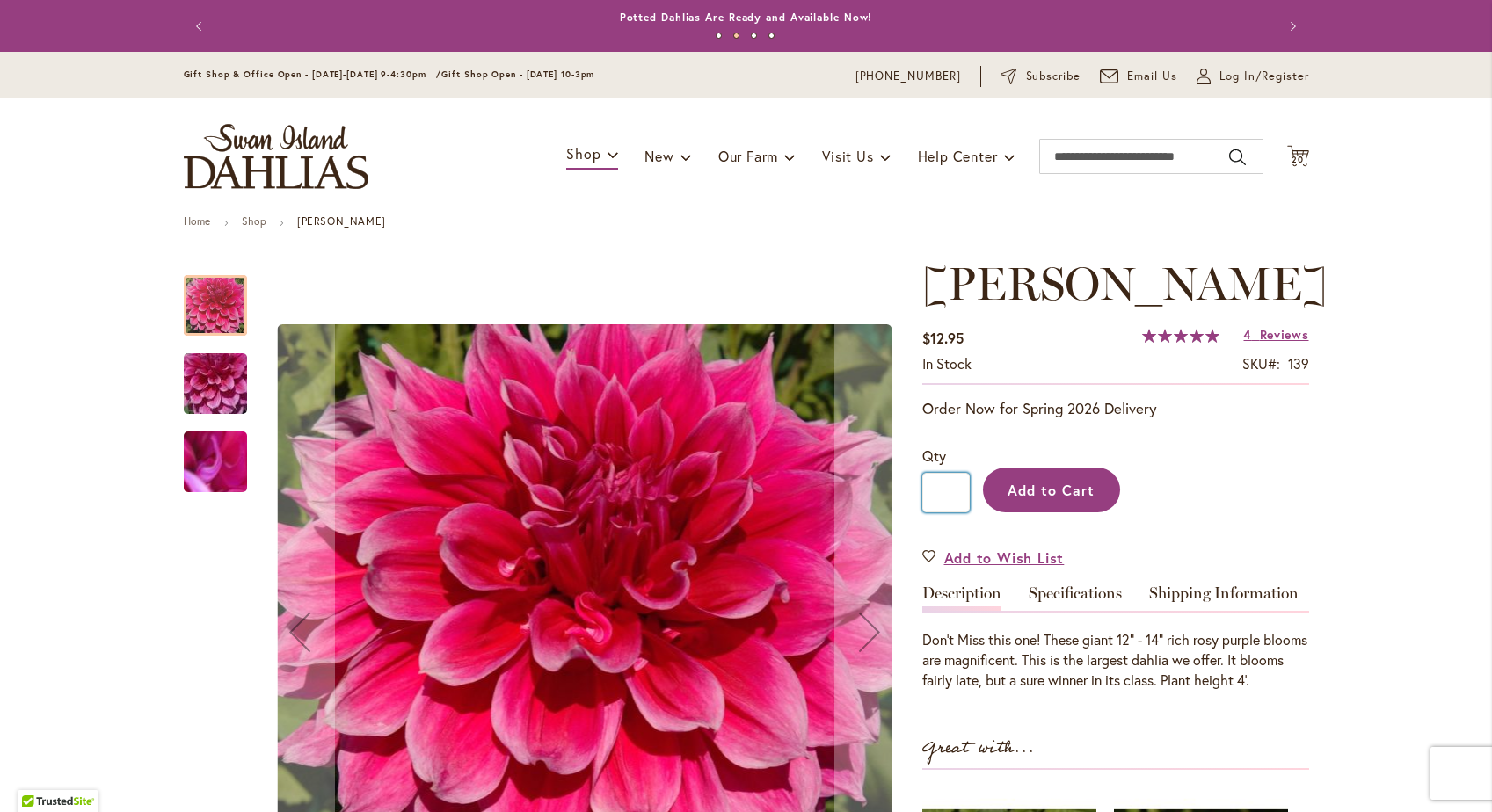
type input "*"
click at [1041, 481] on span "Add to Cart" at bounding box center [1051, 489] width 87 height 18
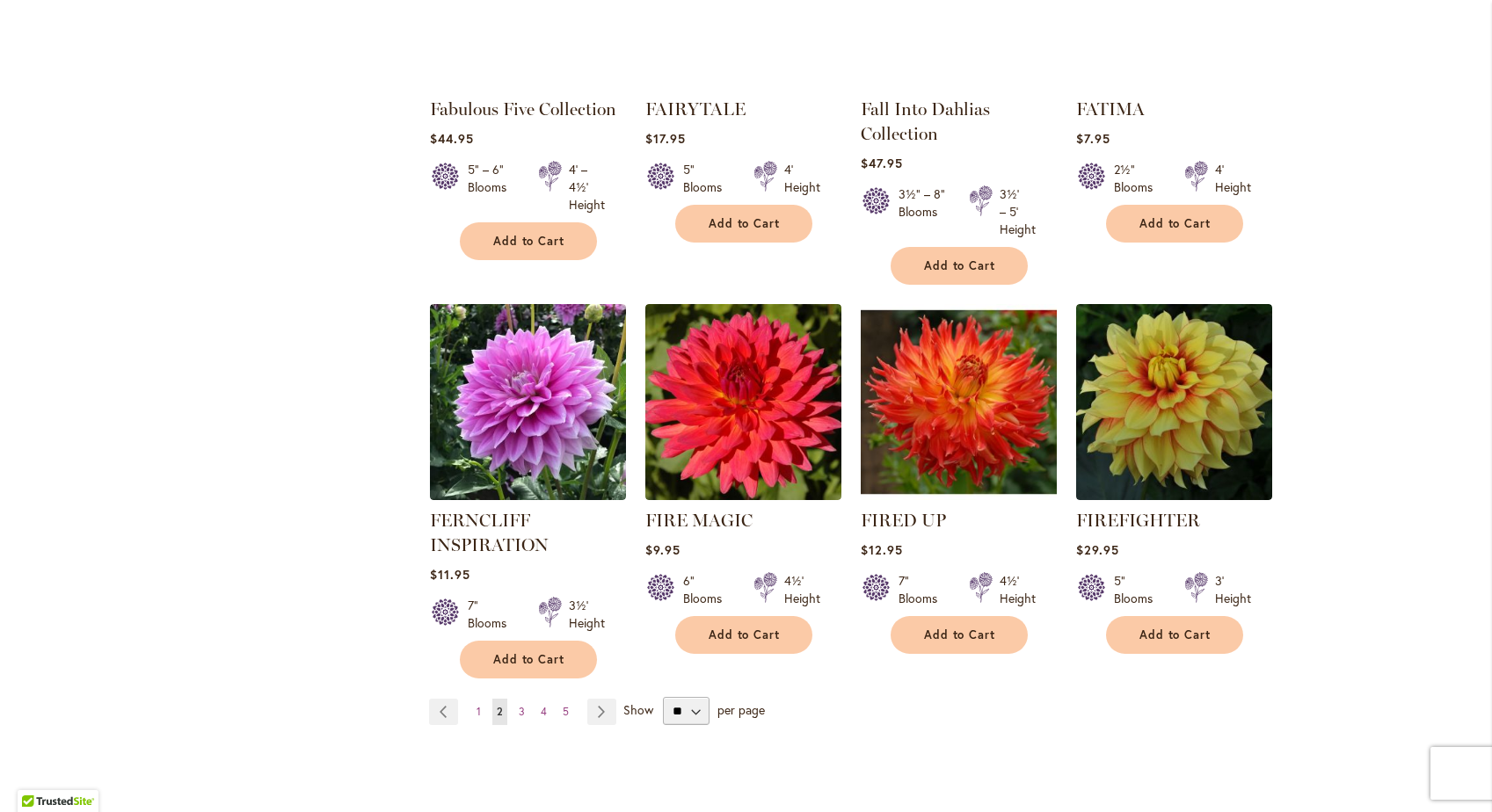
scroll to position [5878, 0]
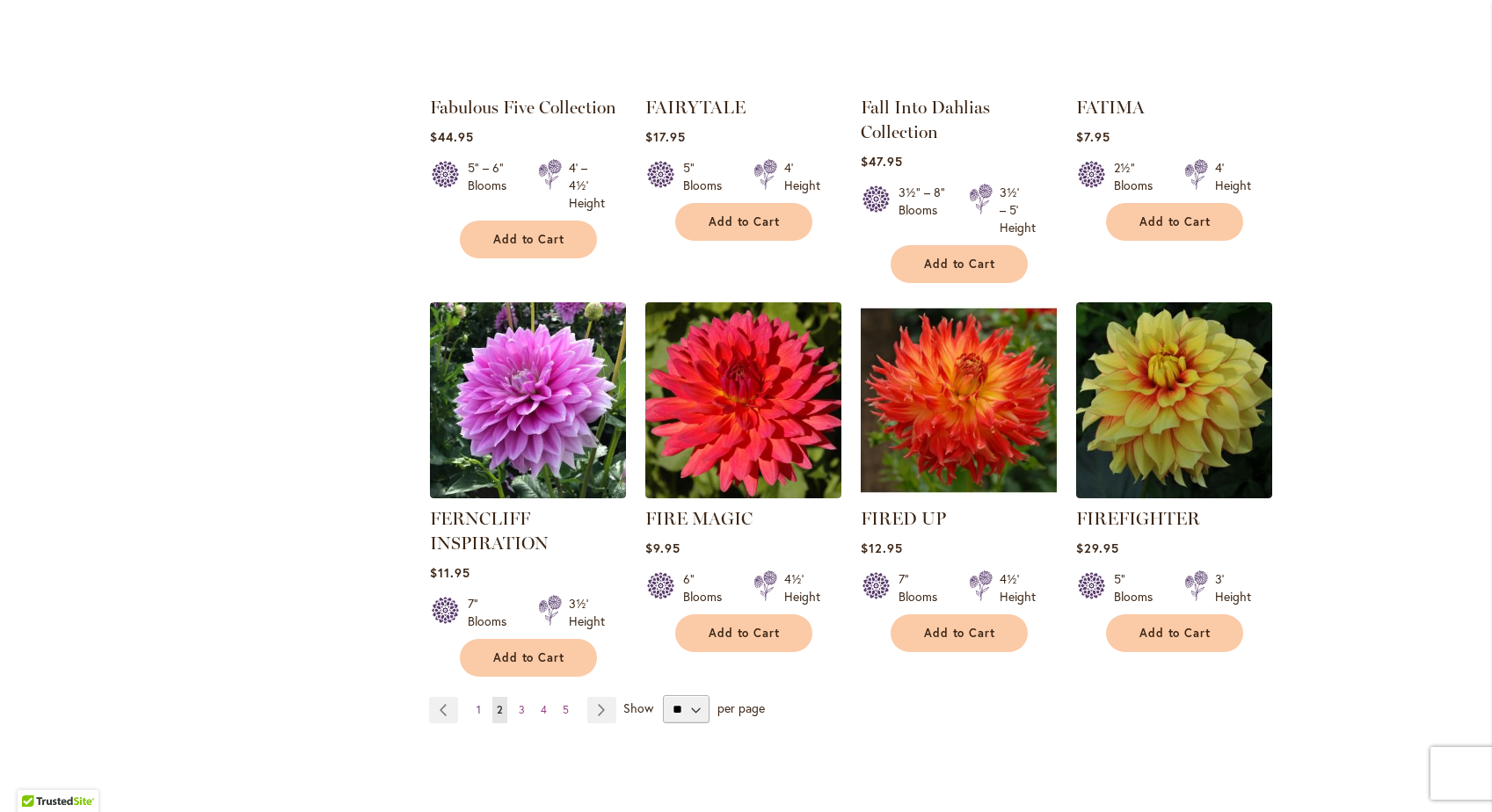
click at [480, 703] on span "1" at bounding box center [478, 710] width 5 height 13
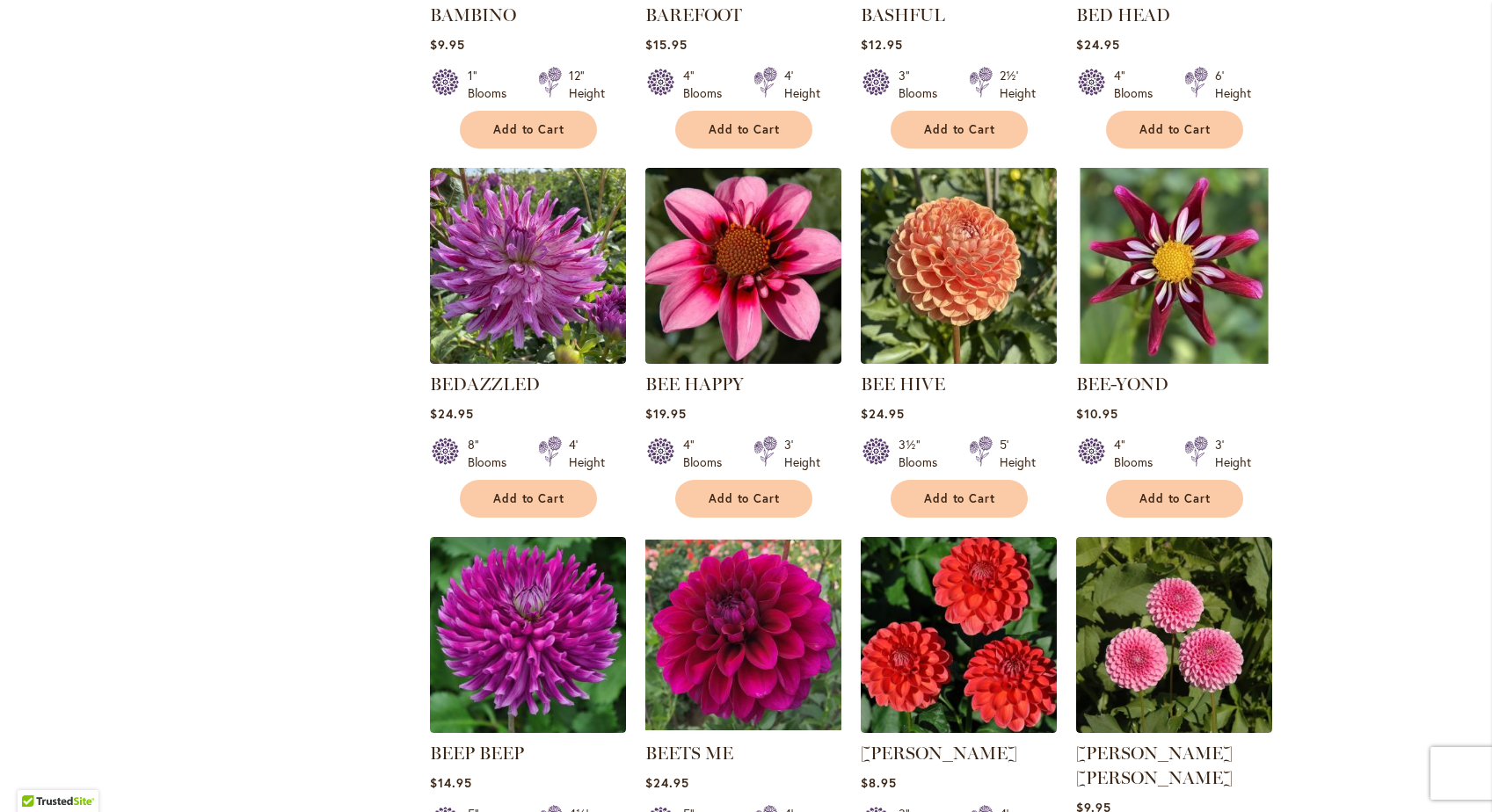
scroll to position [2518, 0]
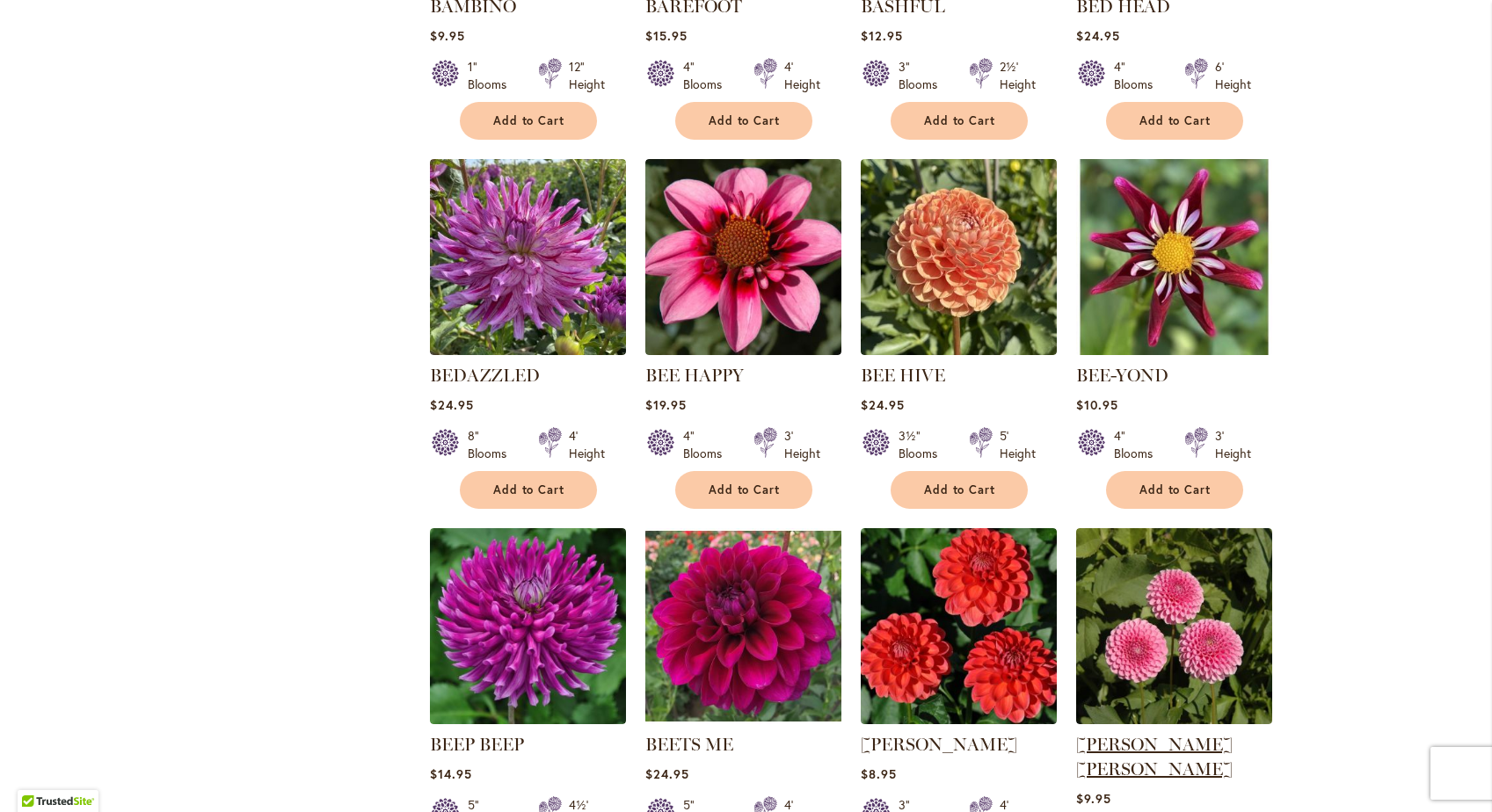
click at [1146, 733] on link "BETTY ANNE" at bounding box center [1153, 756] width 157 height 46
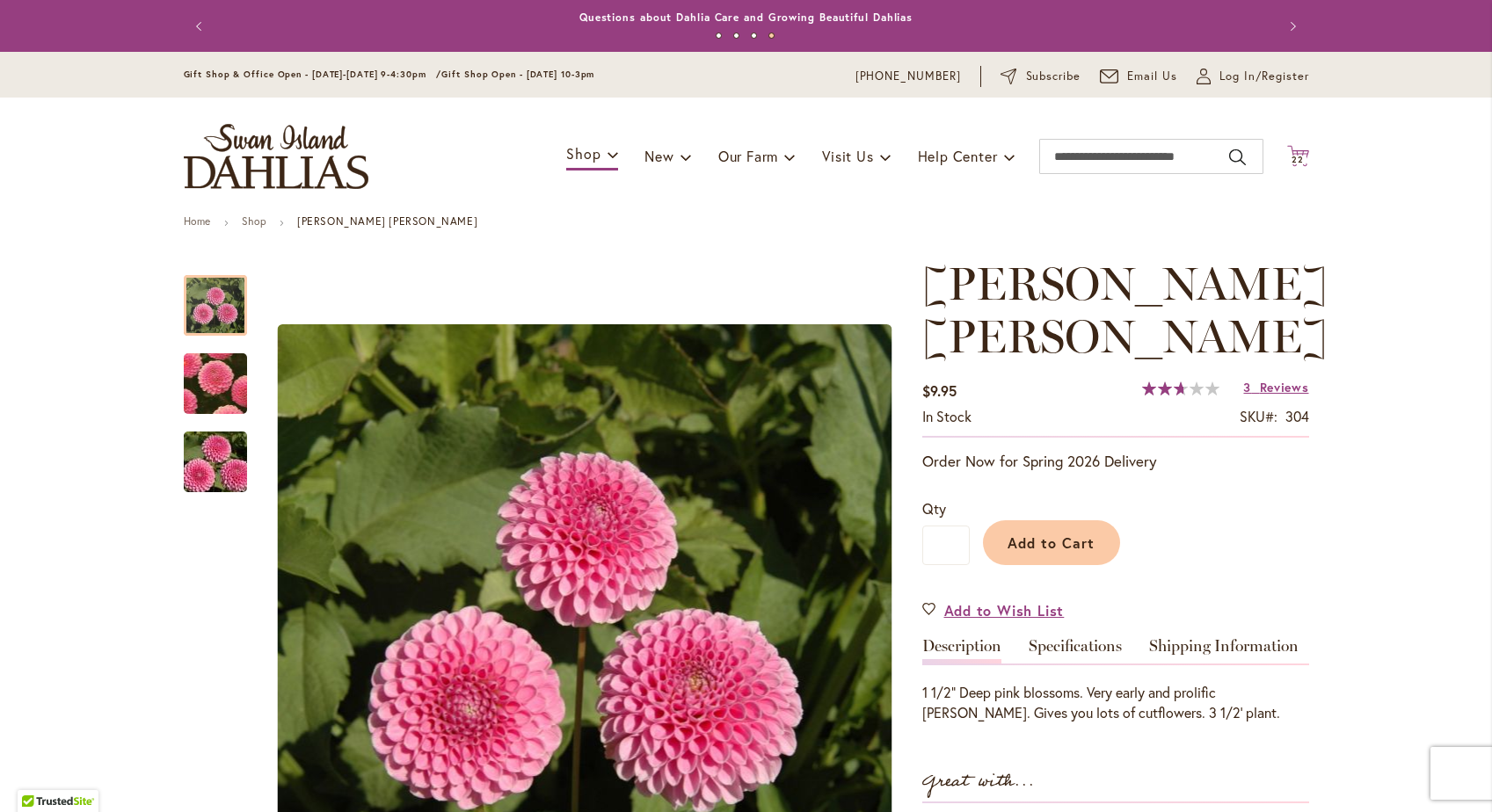
click at [1299, 156] on span "22" at bounding box center [1296, 159] width 12 height 11
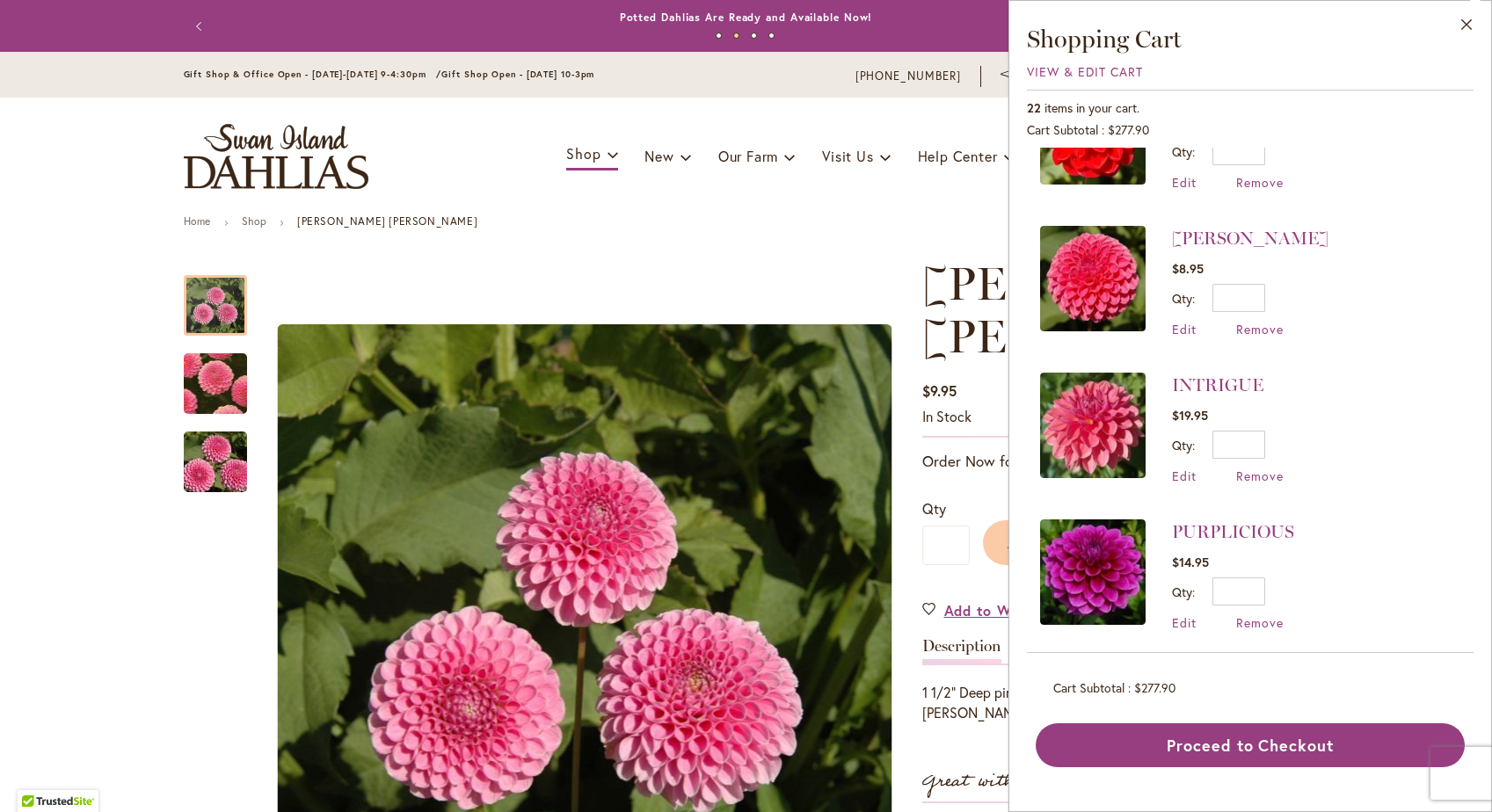
scroll to position [1254, 0]
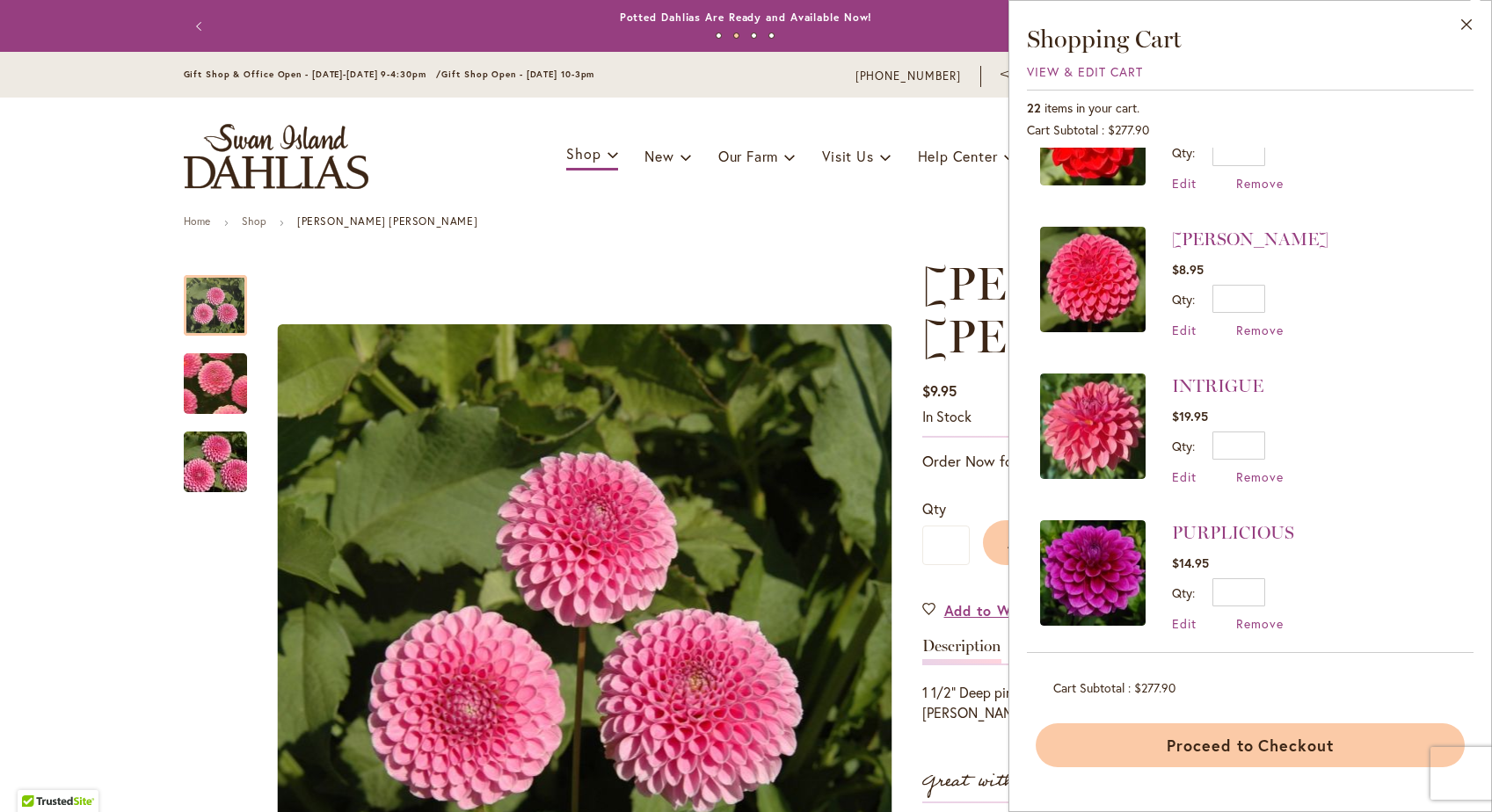
click at [1269, 743] on button "Proceed to Checkout" at bounding box center [1250, 745] width 429 height 44
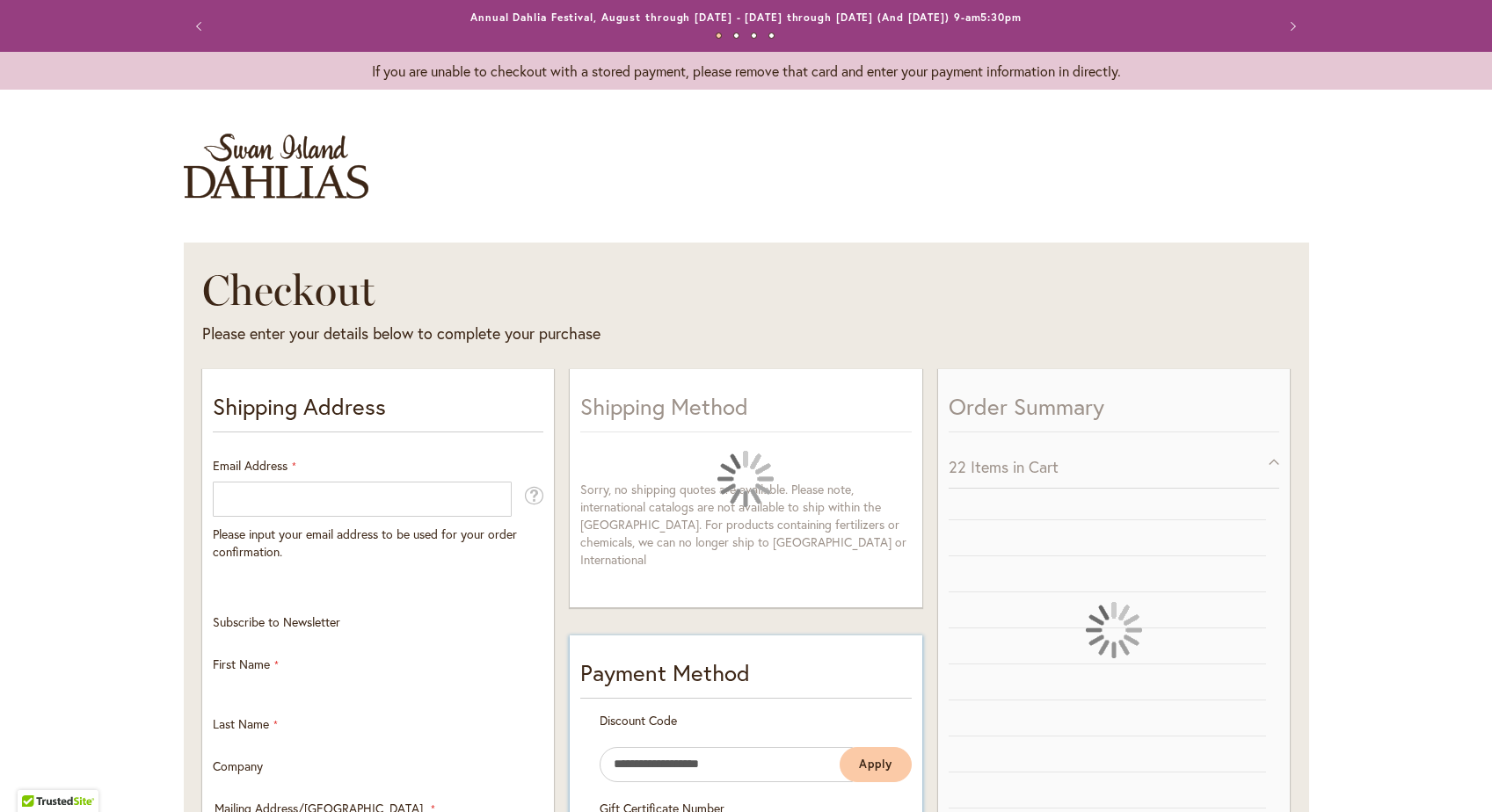
select select "**"
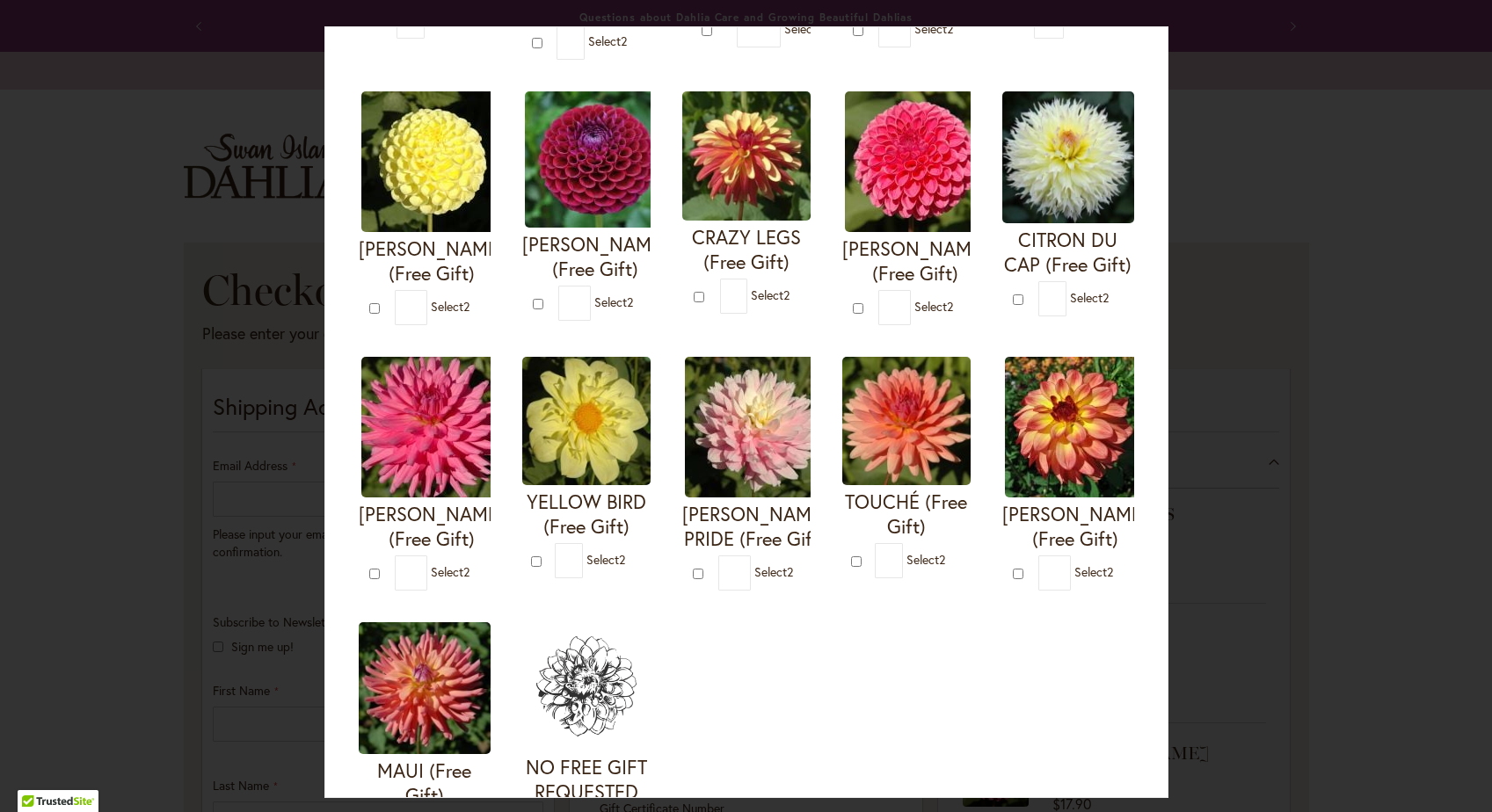
scroll to position [379, 0]
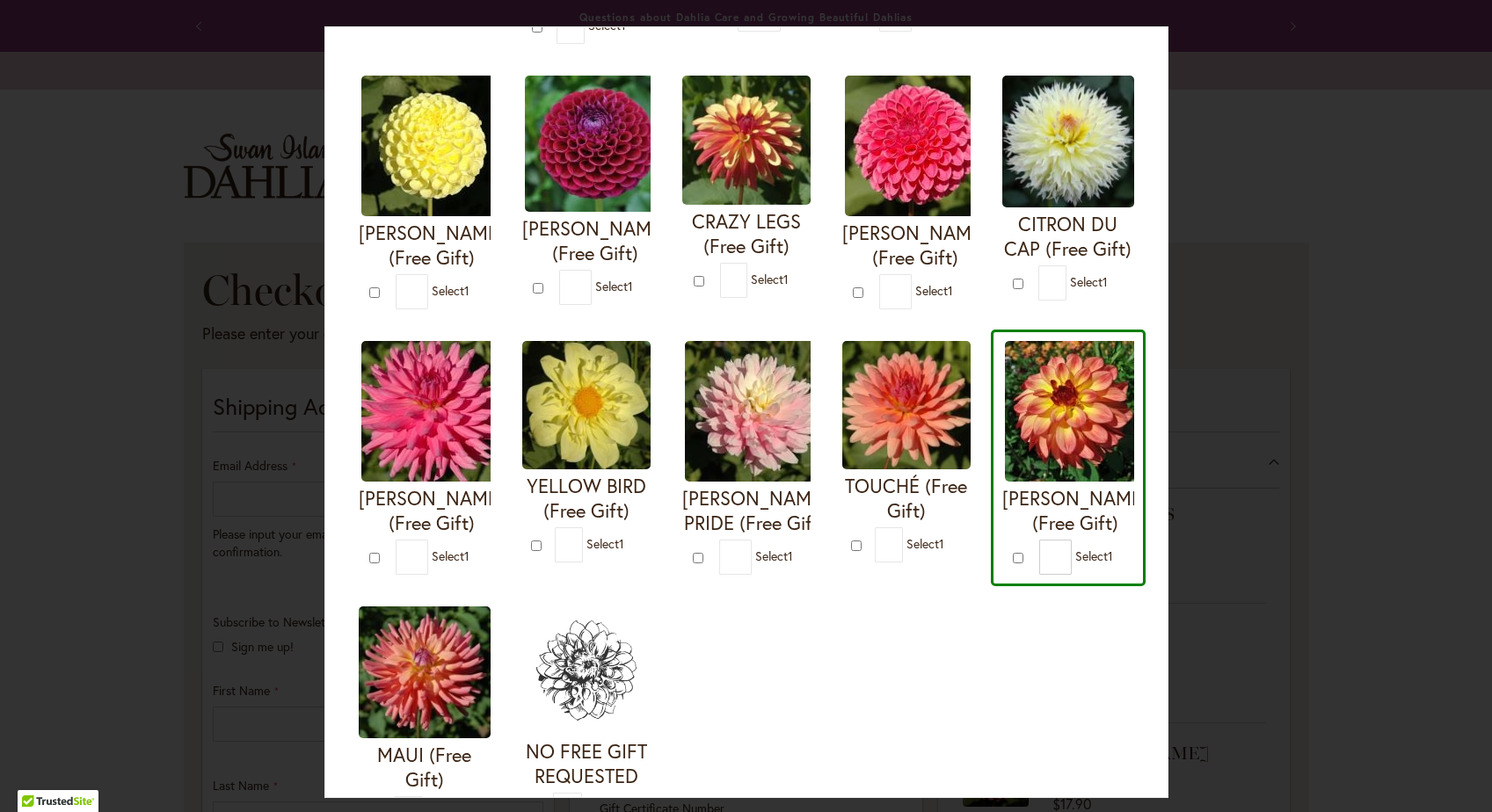
type input "*"
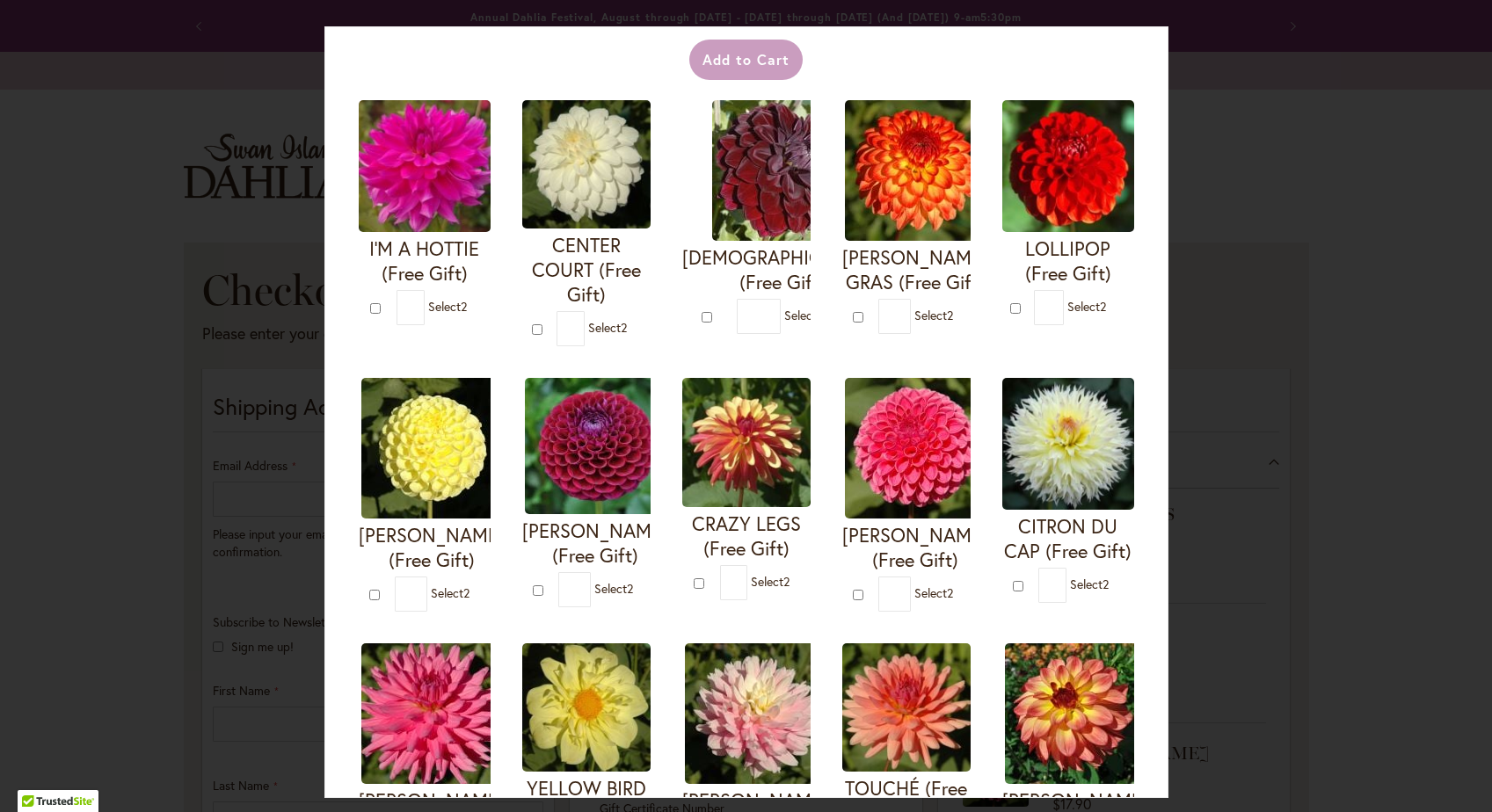
scroll to position [85, 0]
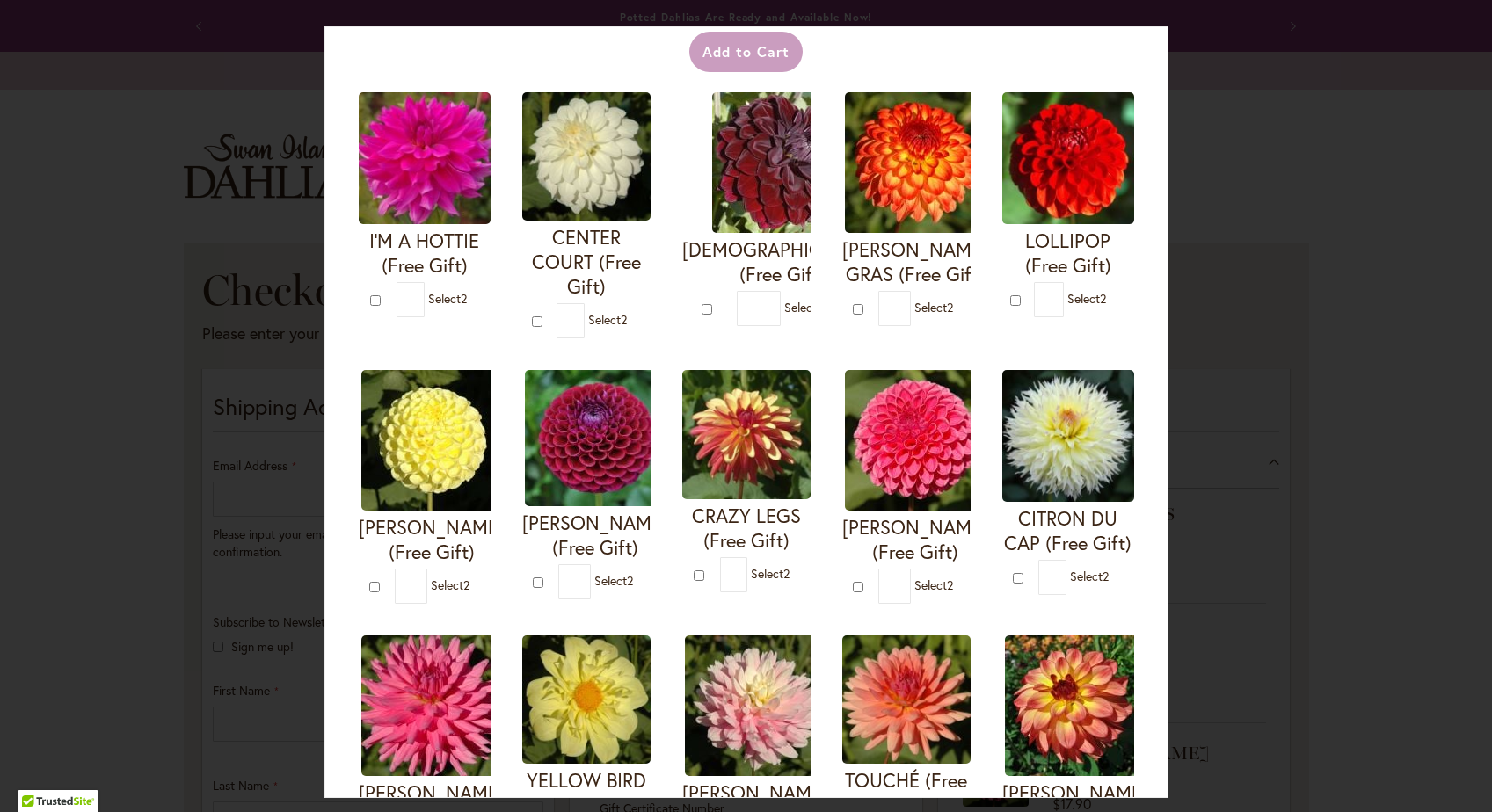
type input "*"
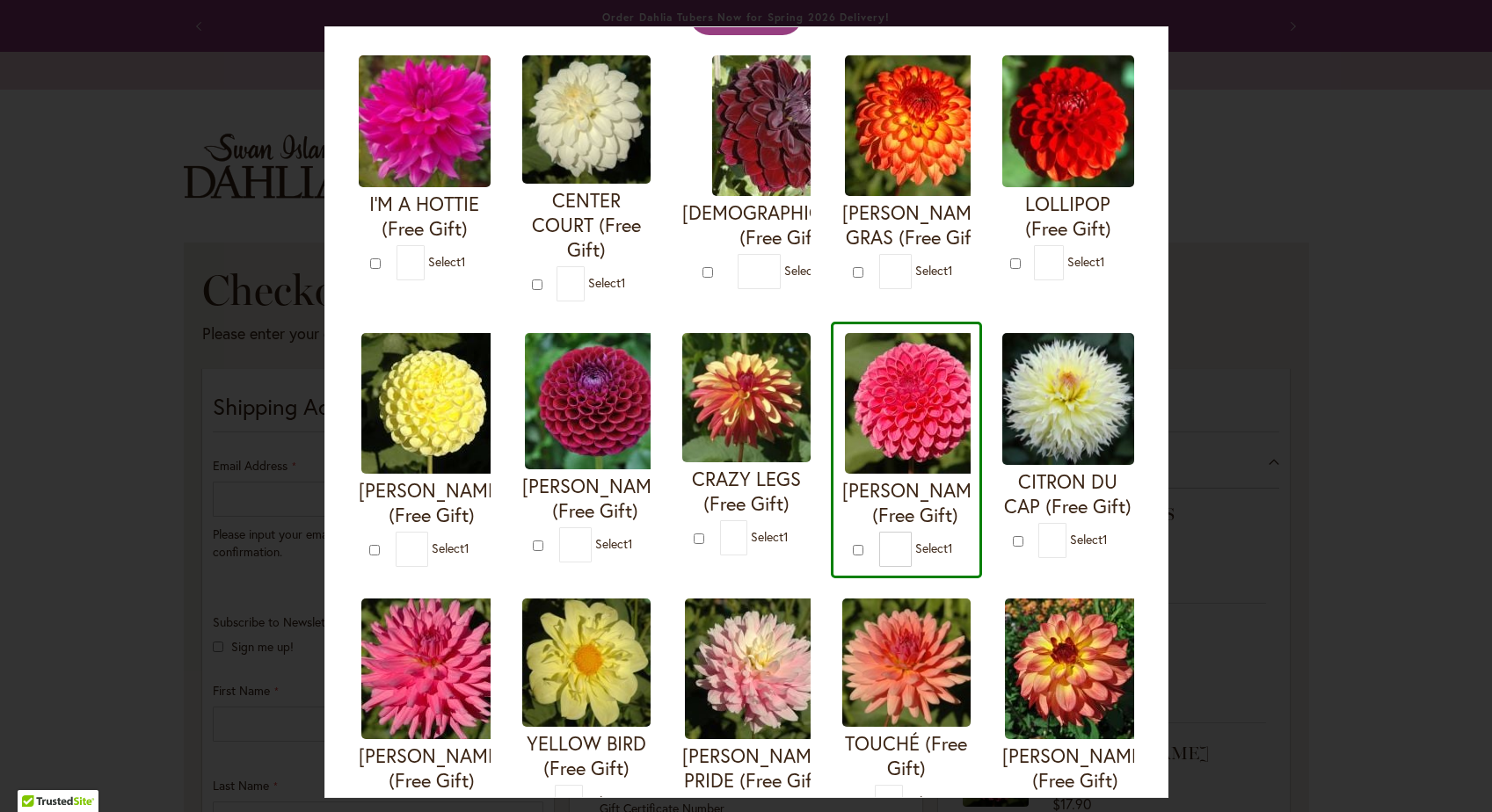
scroll to position [112, 0]
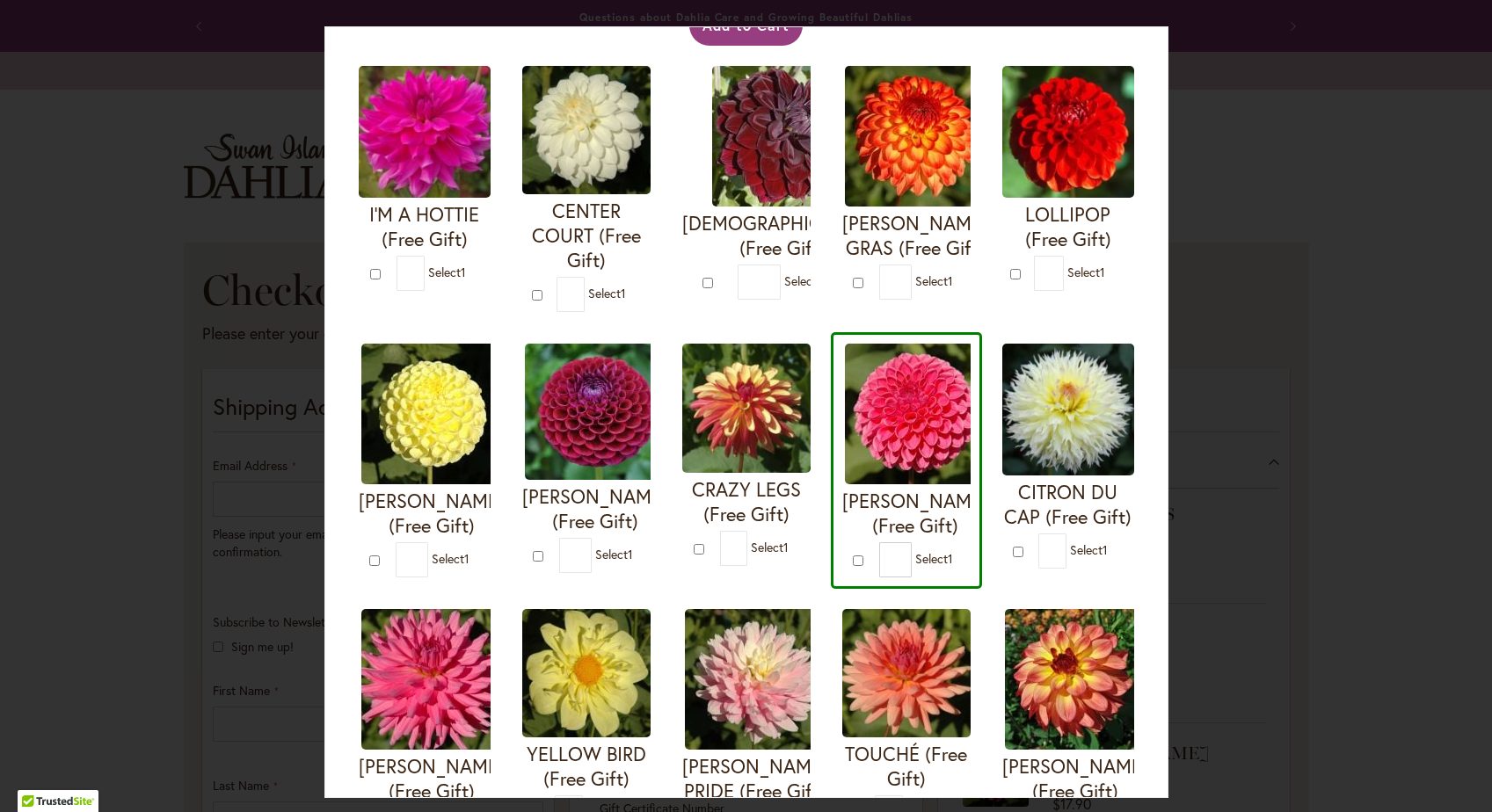
type input "*"
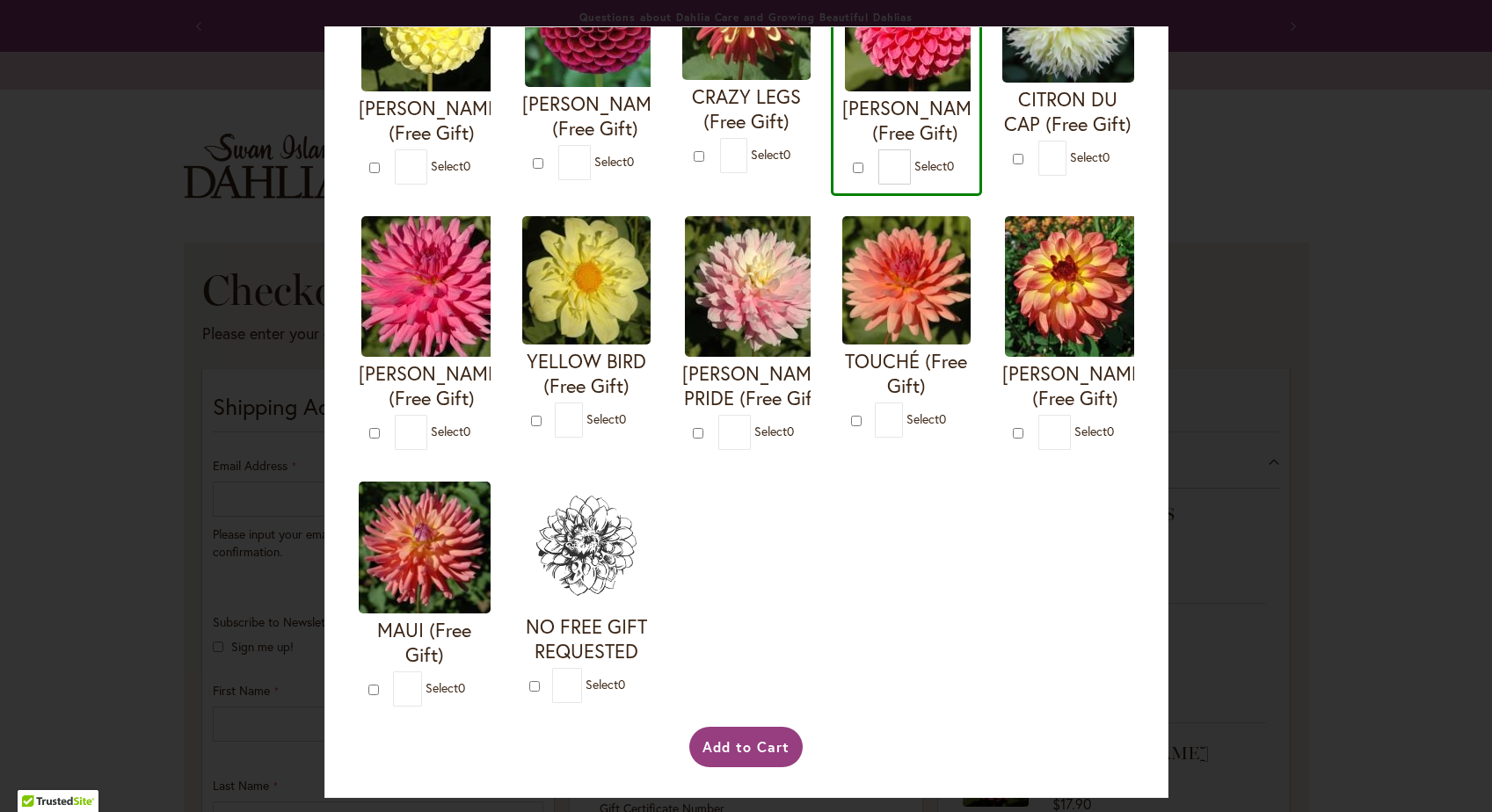
scroll to position [527, 0]
click at [749, 740] on button "Add to Cart" at bounding box center [745, 747] width 113 height 41
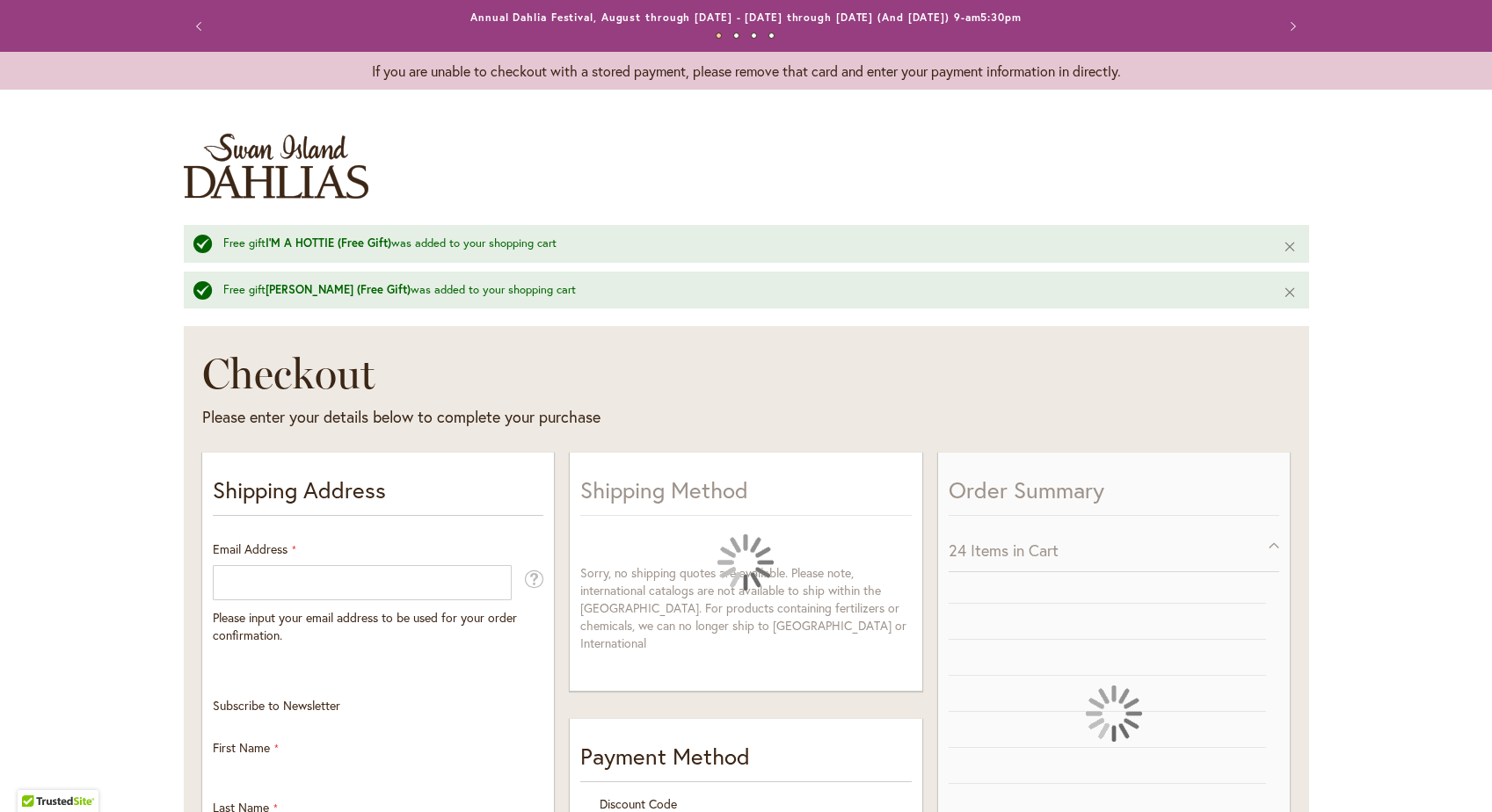
select select "**"
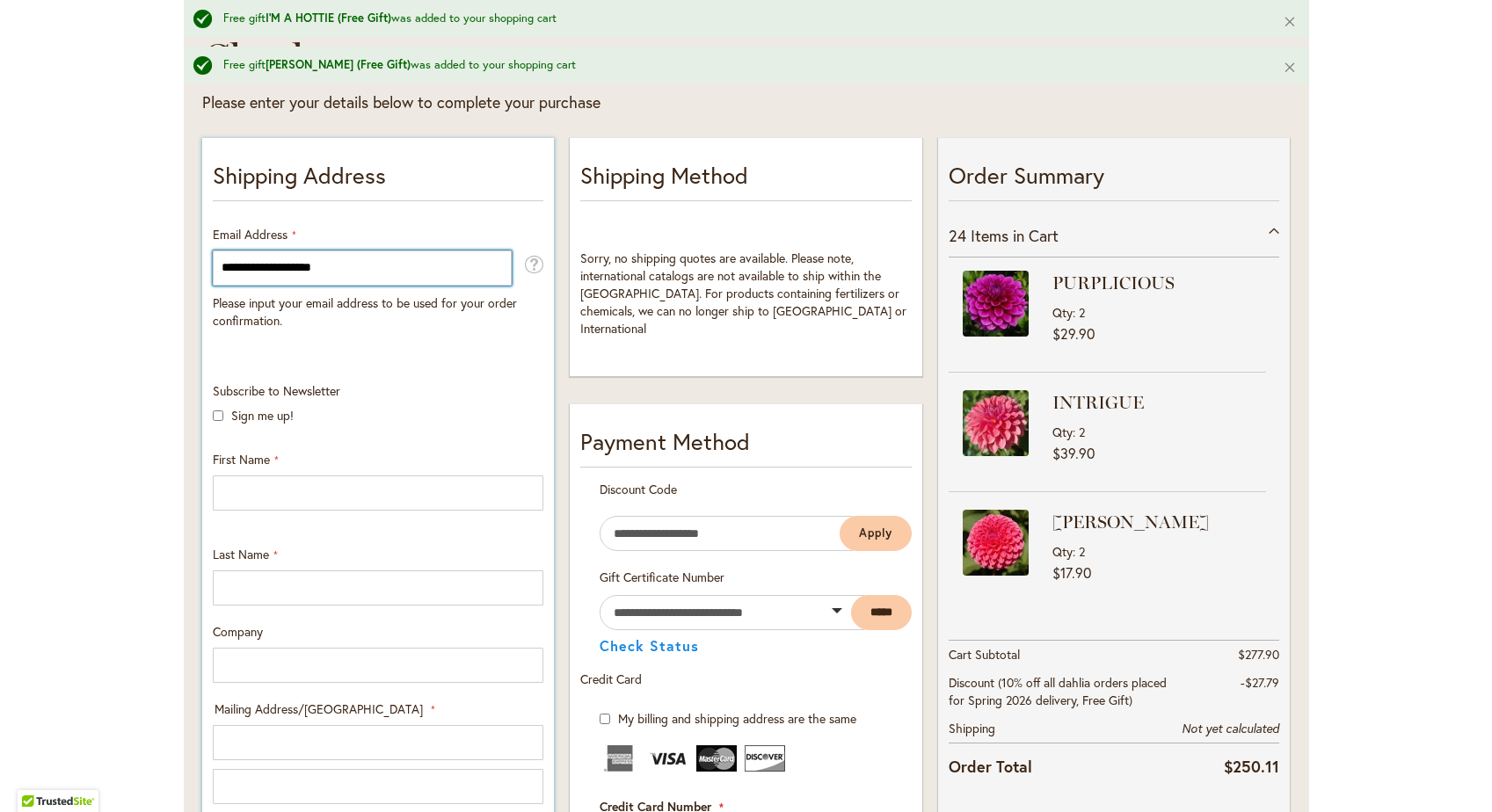
scroll to position [341, 0]
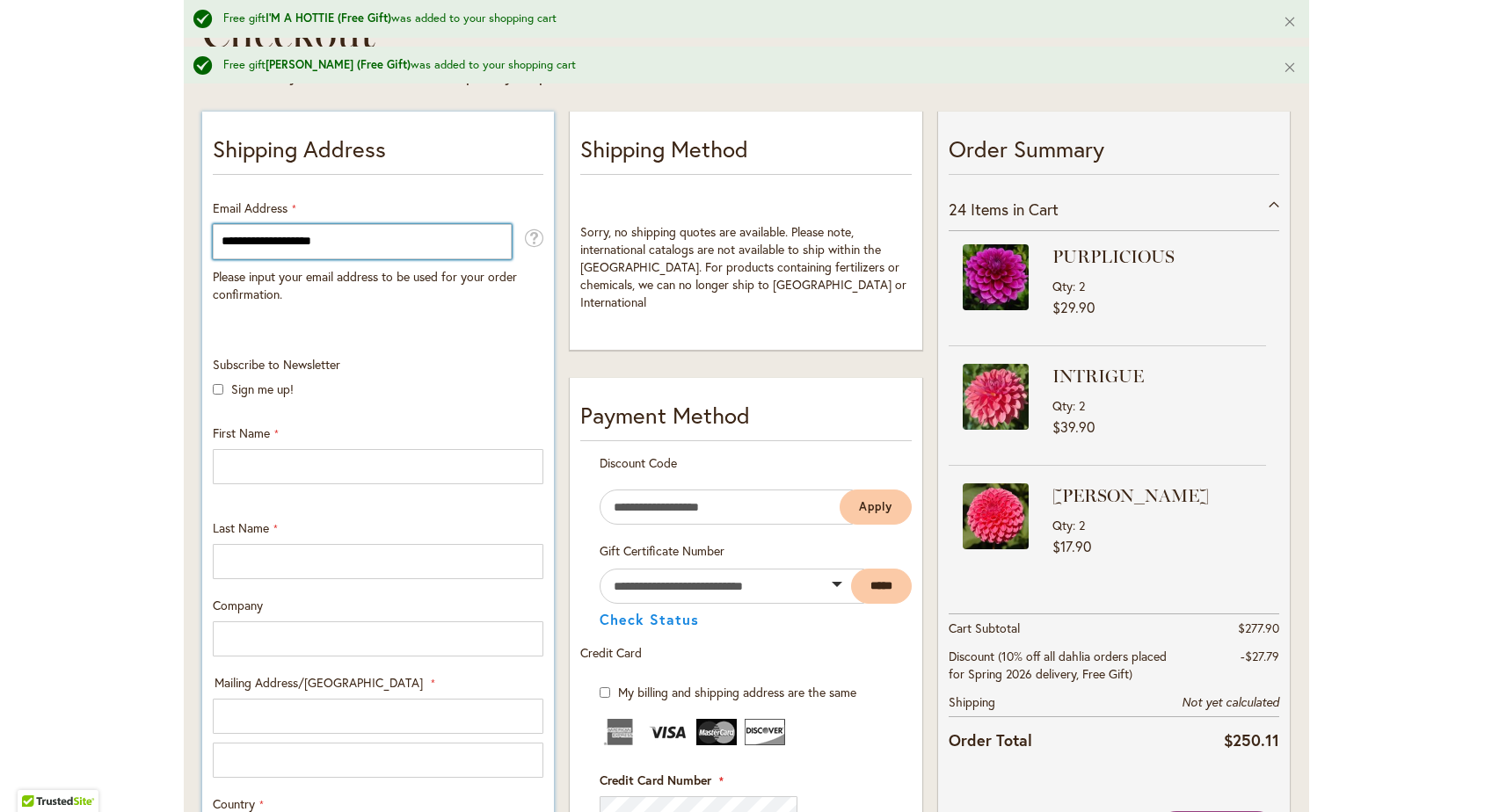
type input "**********"
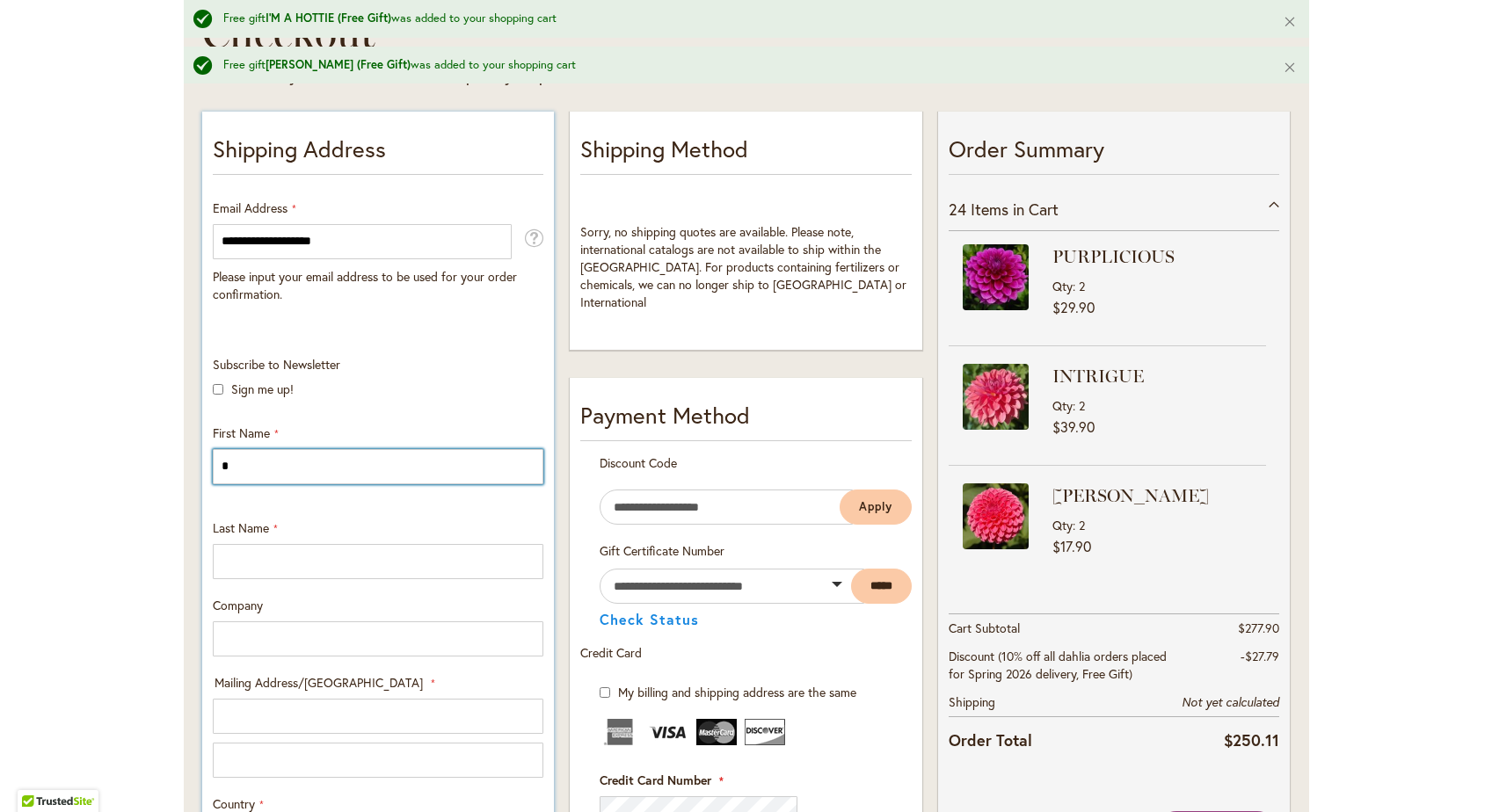
type input "*****"
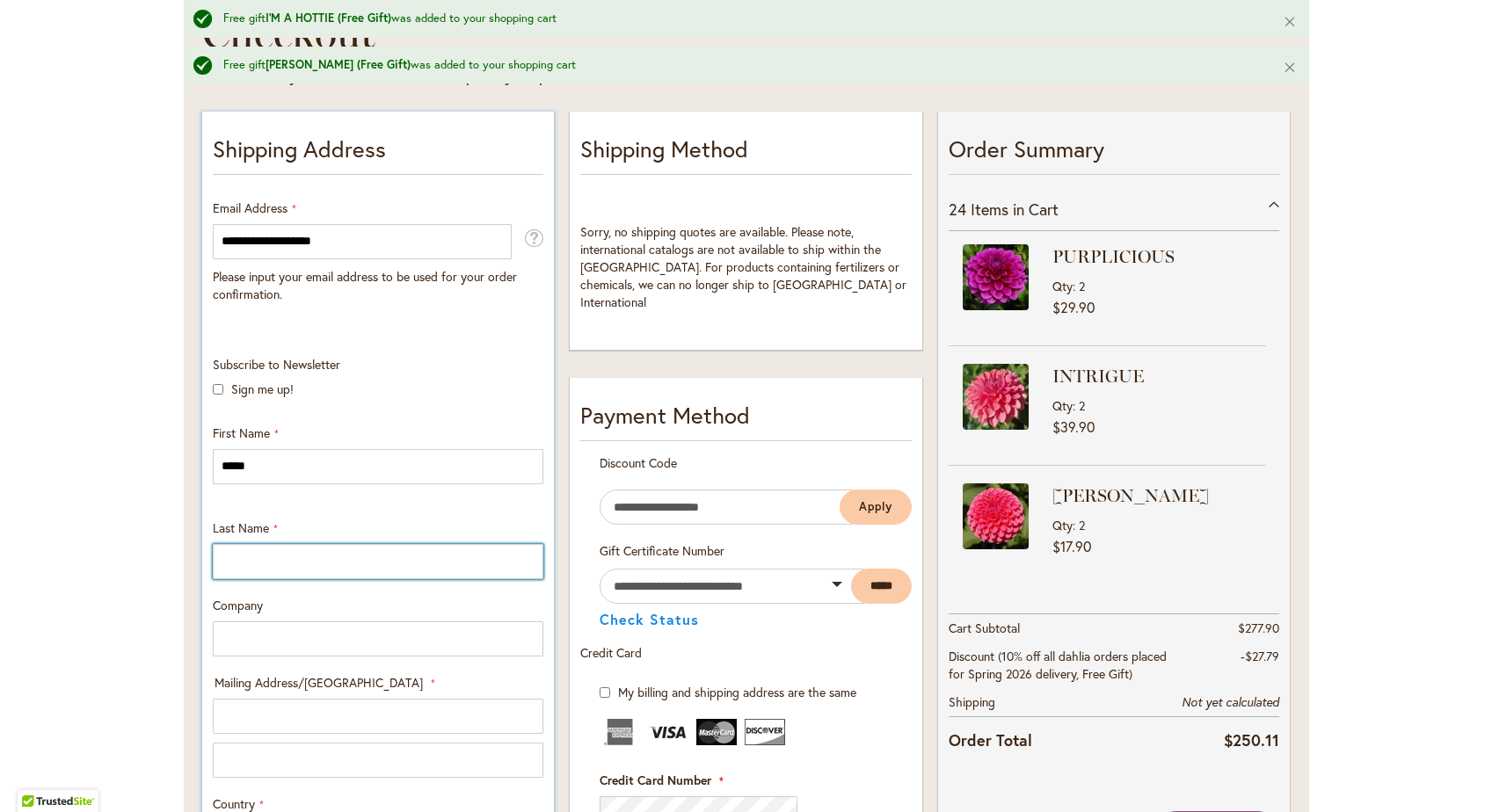
type input "*******"
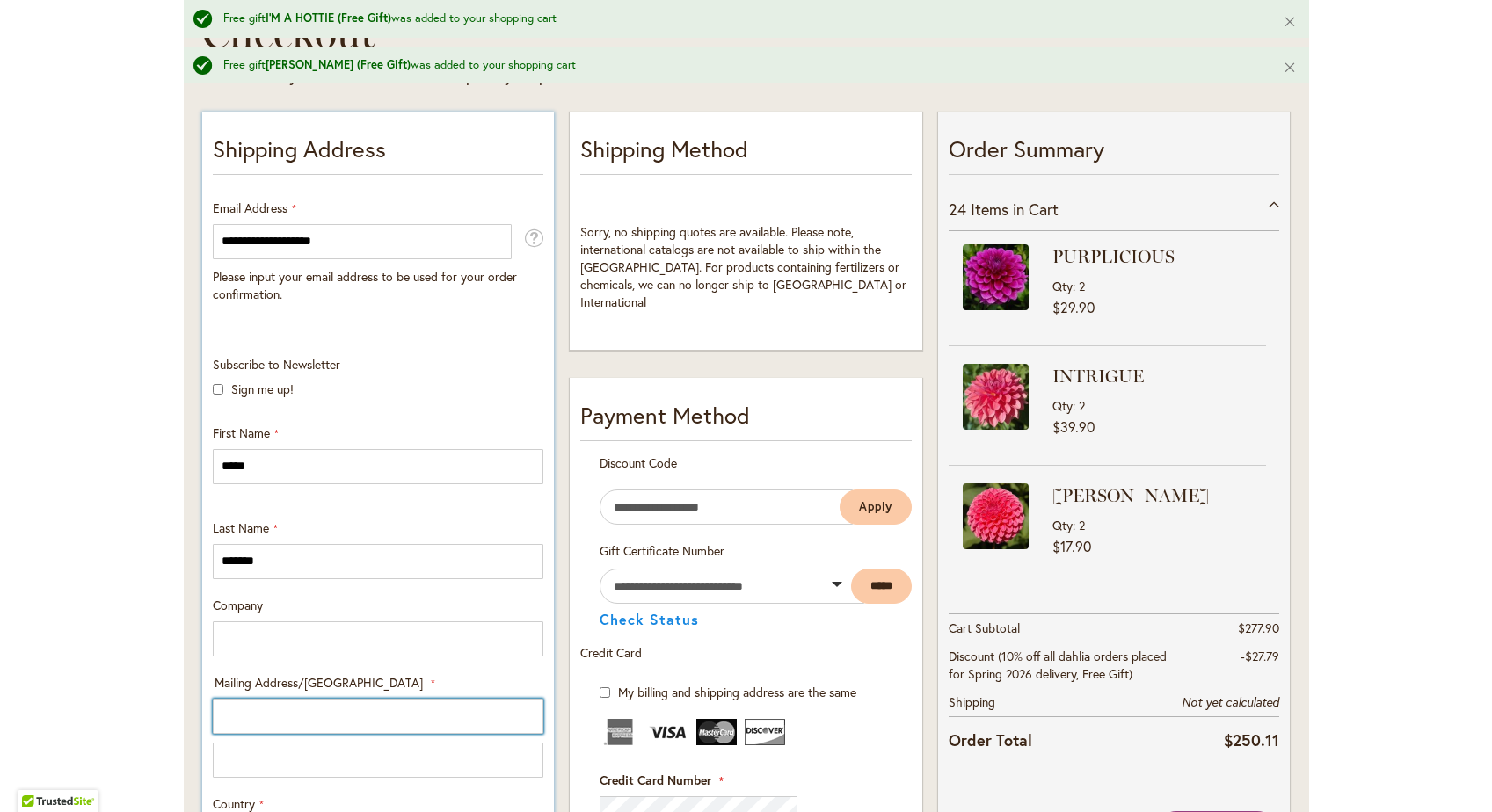
type input "**********"
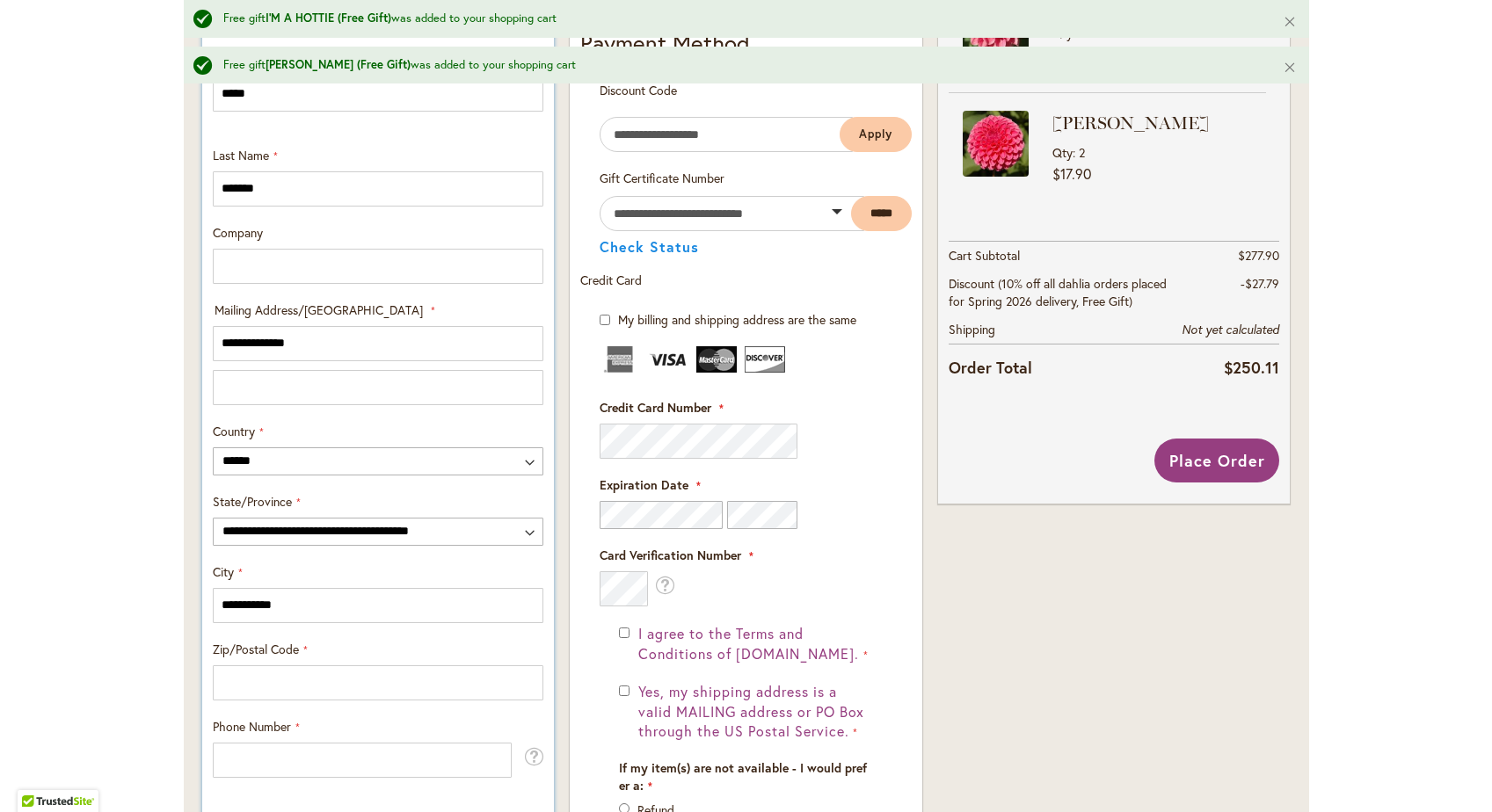
scroll to position [730, 0]
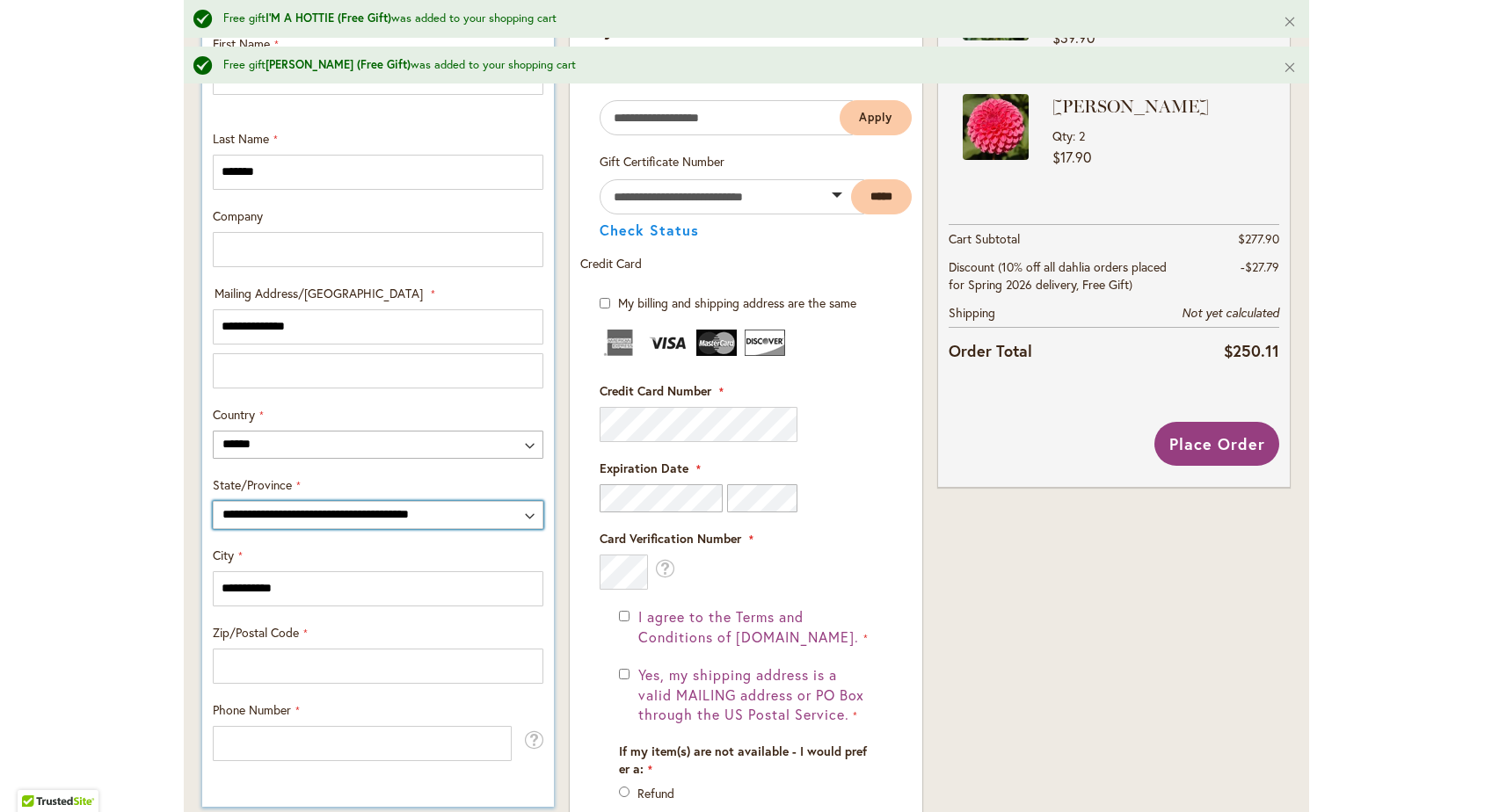
select select "**"
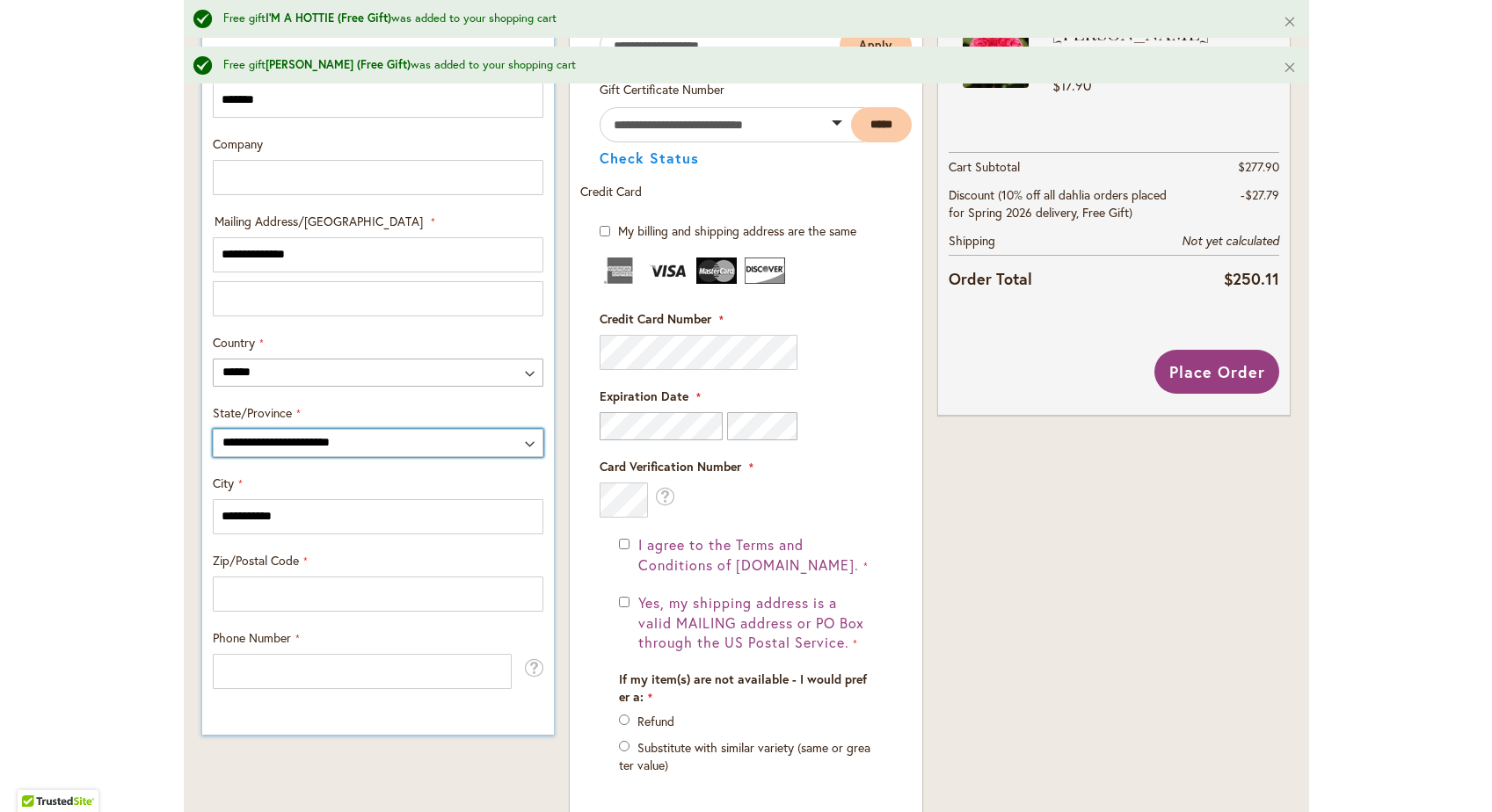
scroll to position [809, 0]
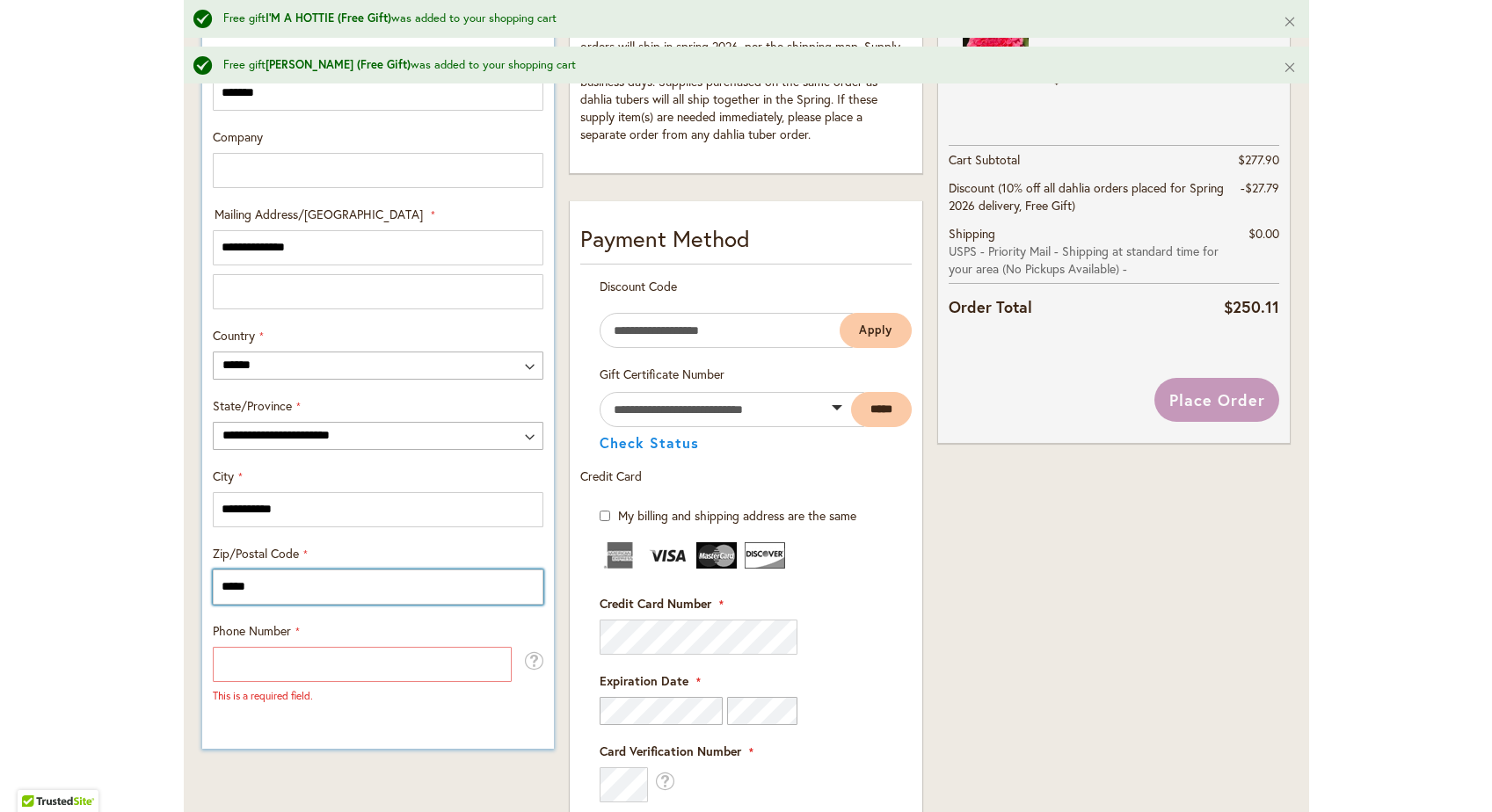
type input "*****"
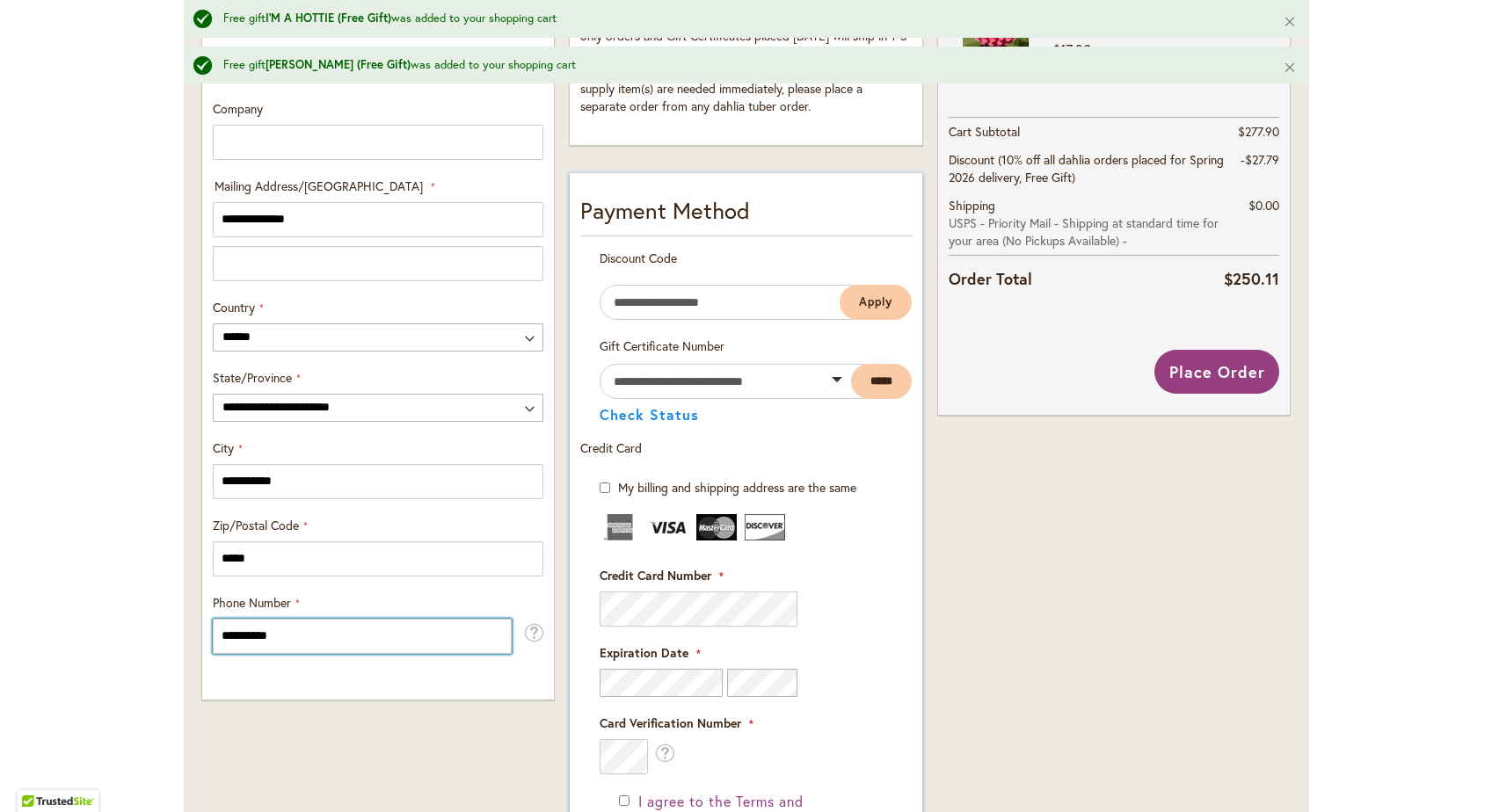
scroll to position [840, 0]
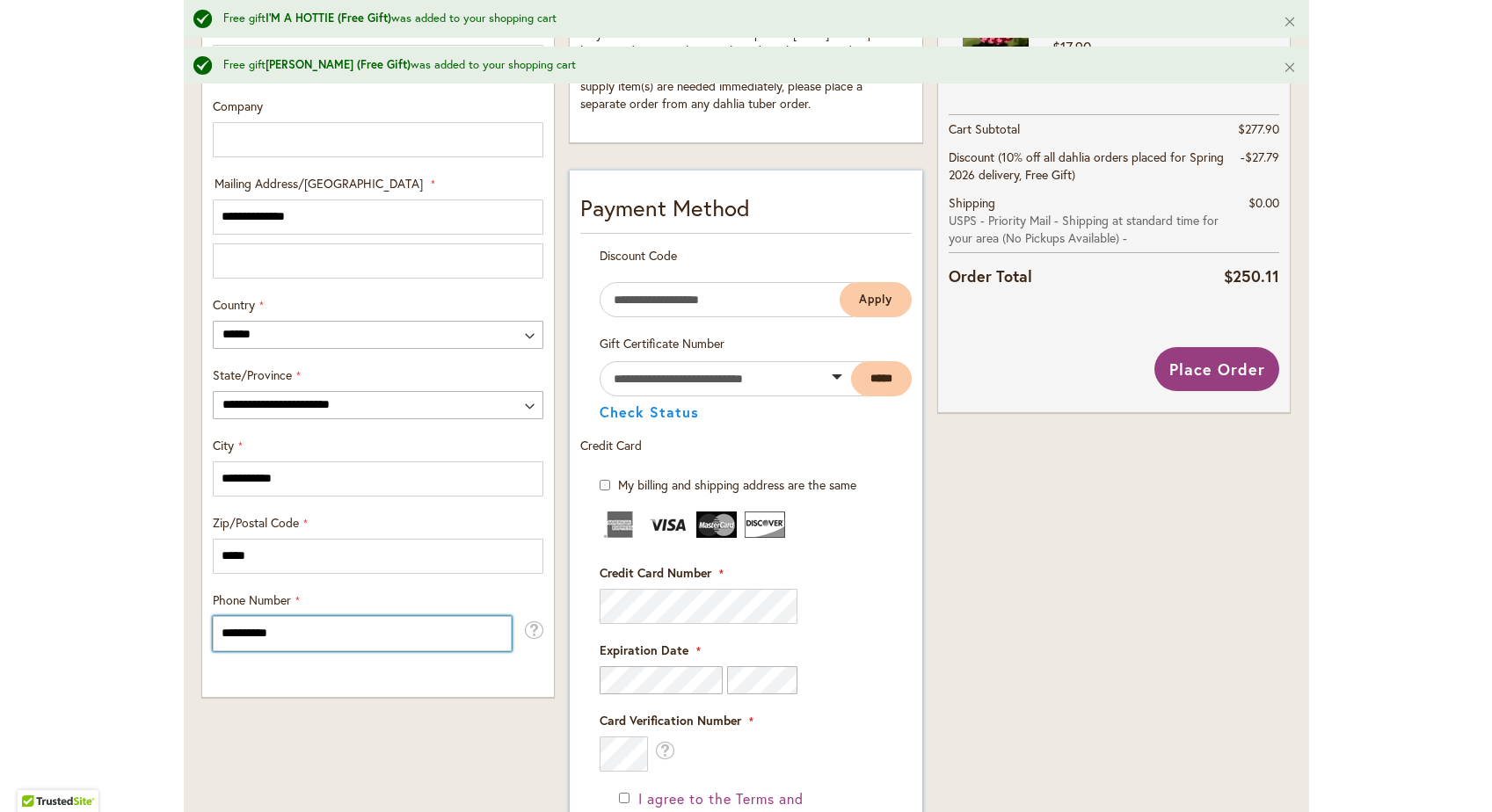
type input "**********"
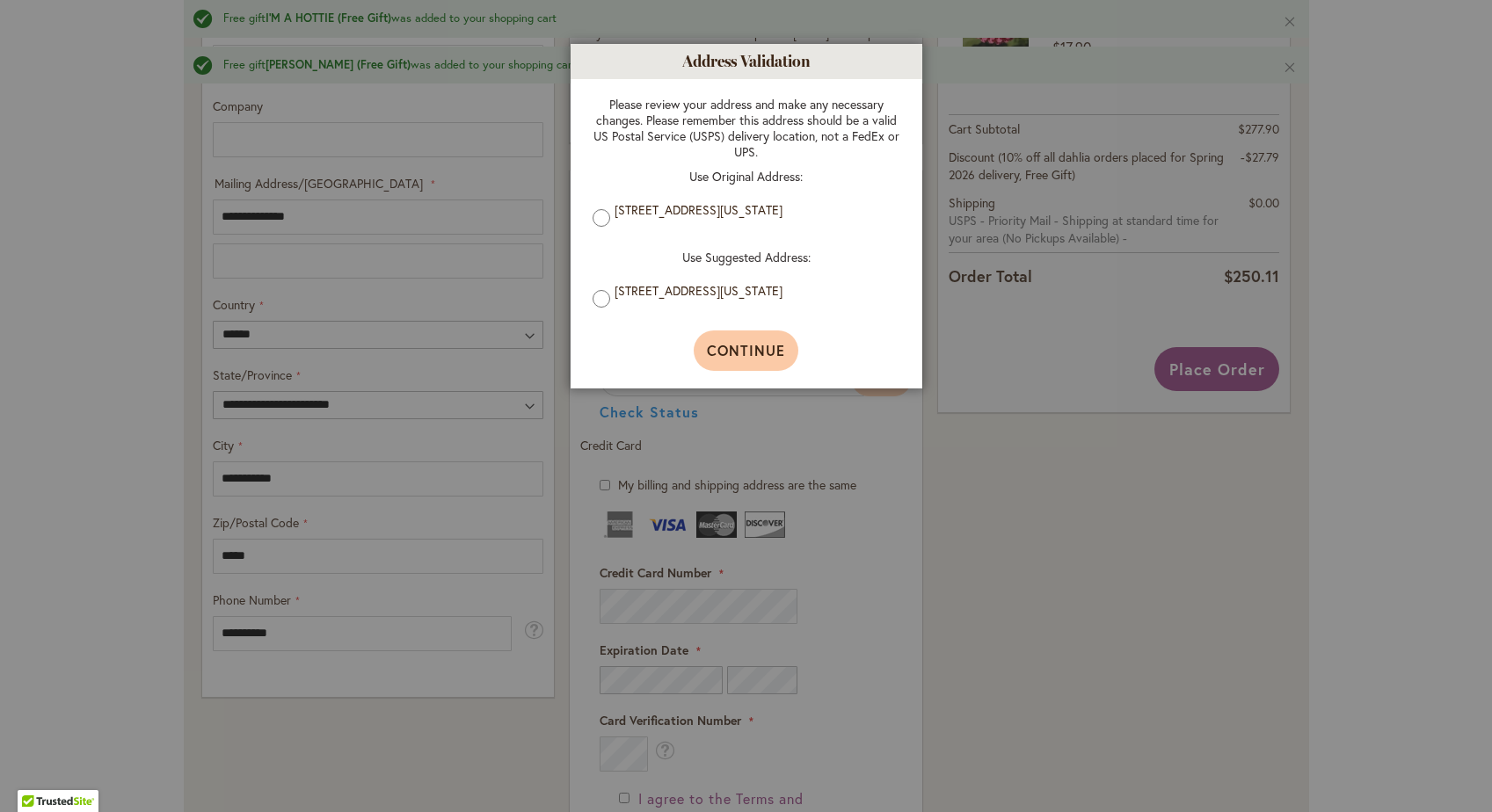
click at [743, 347] on span "Continue" at bounding box center [746, 349] width 78 height 18
type input "**********"
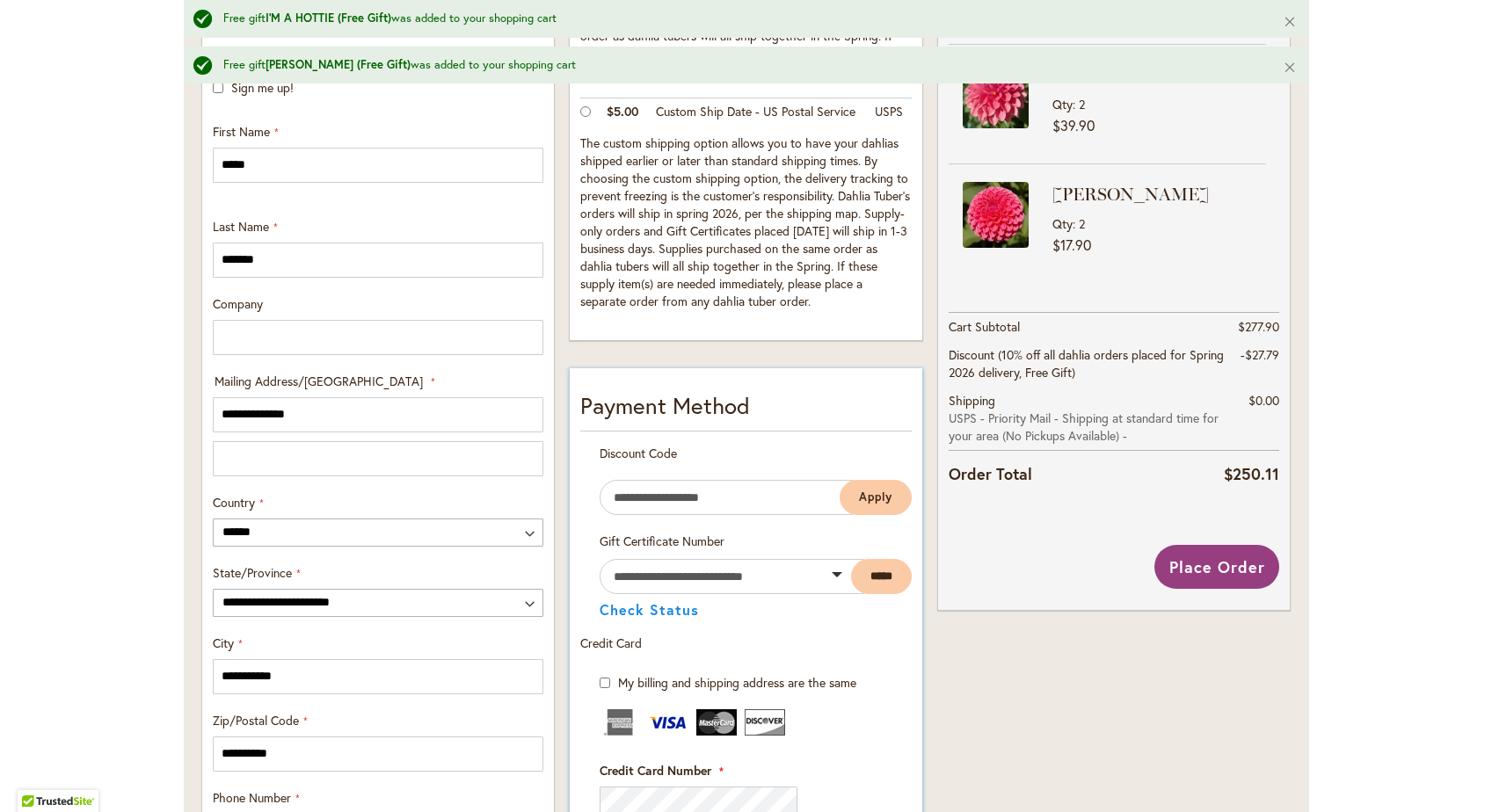
scroll to position [635, 0]
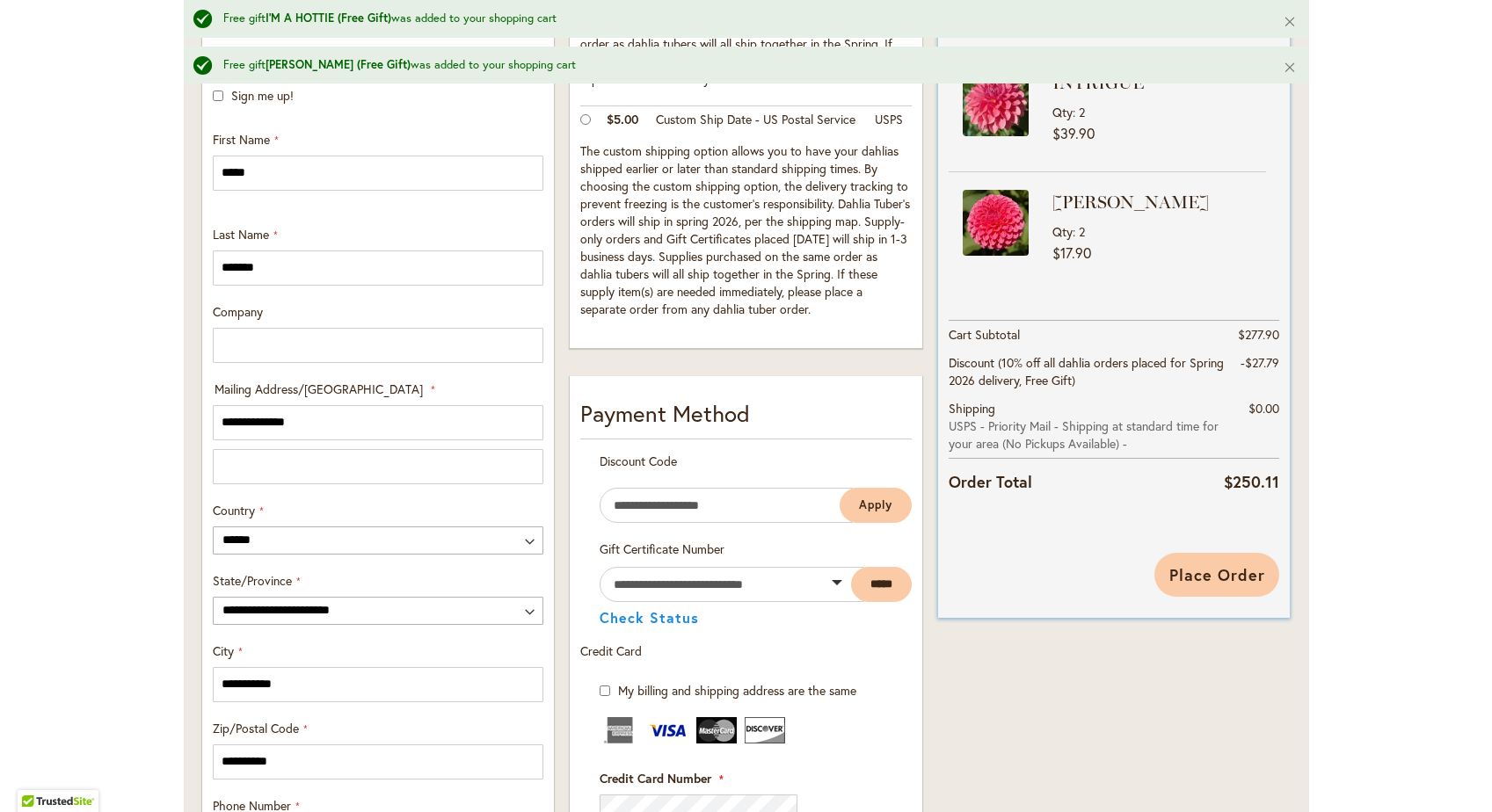
click at [1206, 575] on span "Place Order" at bounding box center [1217, 575] width 96 height 21
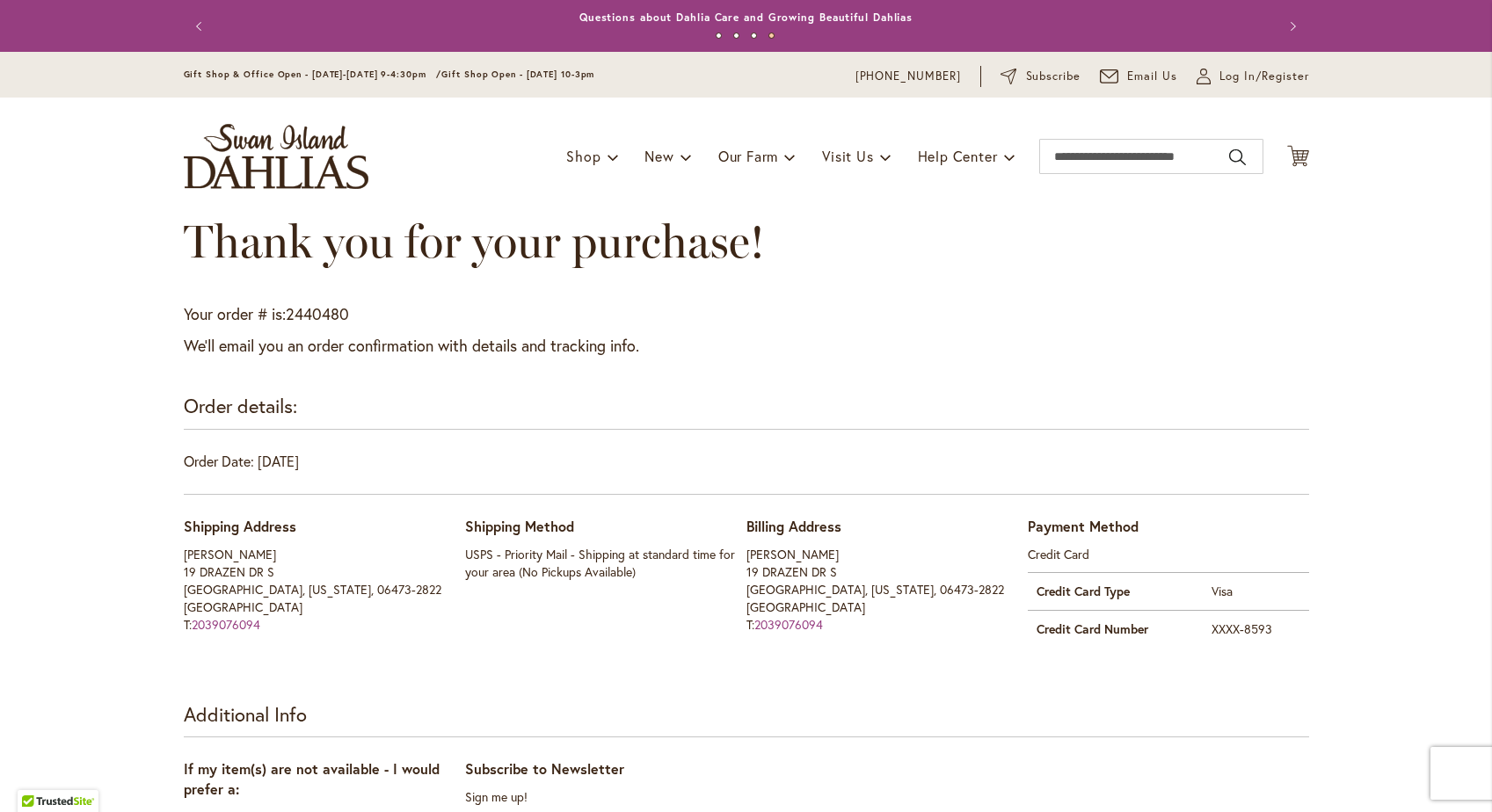
click at [196, 20] on button "Previous" at bounding box center [201, 26] width 35 height 35
